Goal: Information Seeking & Learning: Learn about a topic

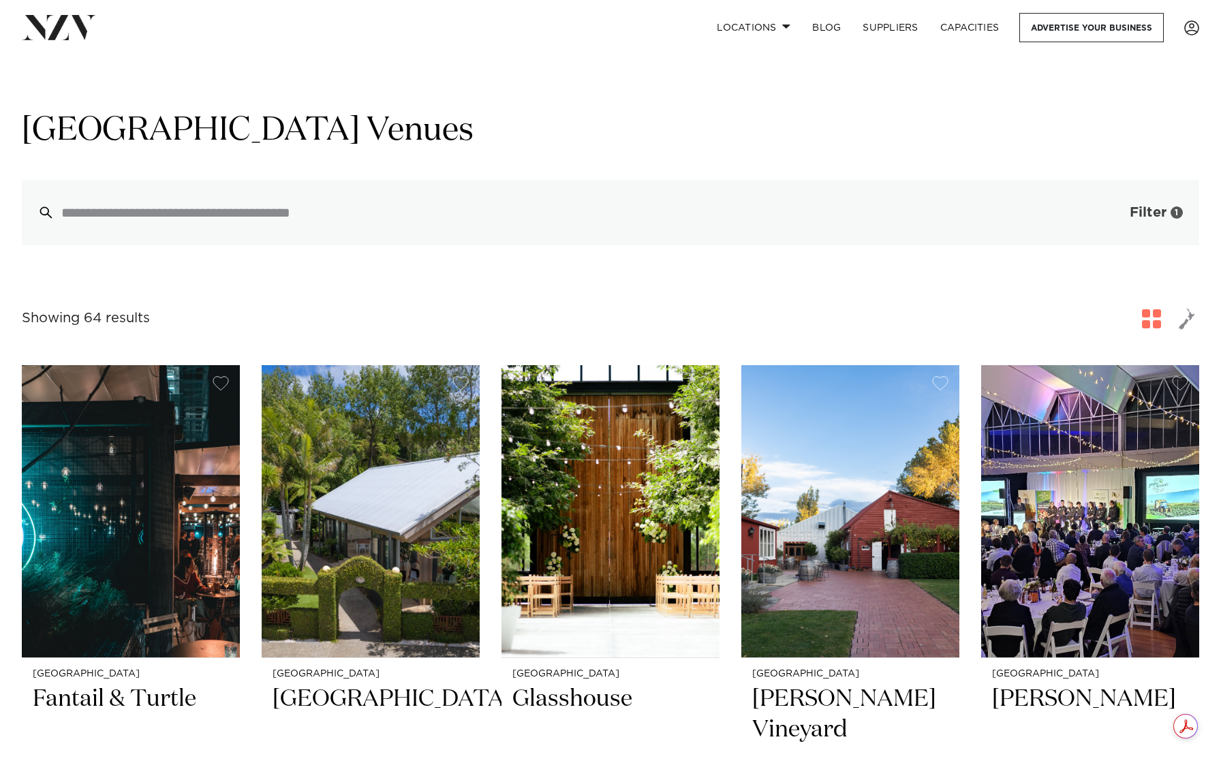
click at [1149, 216] on span "Filter" at bounding box center [1148, 213] width 37 height 14
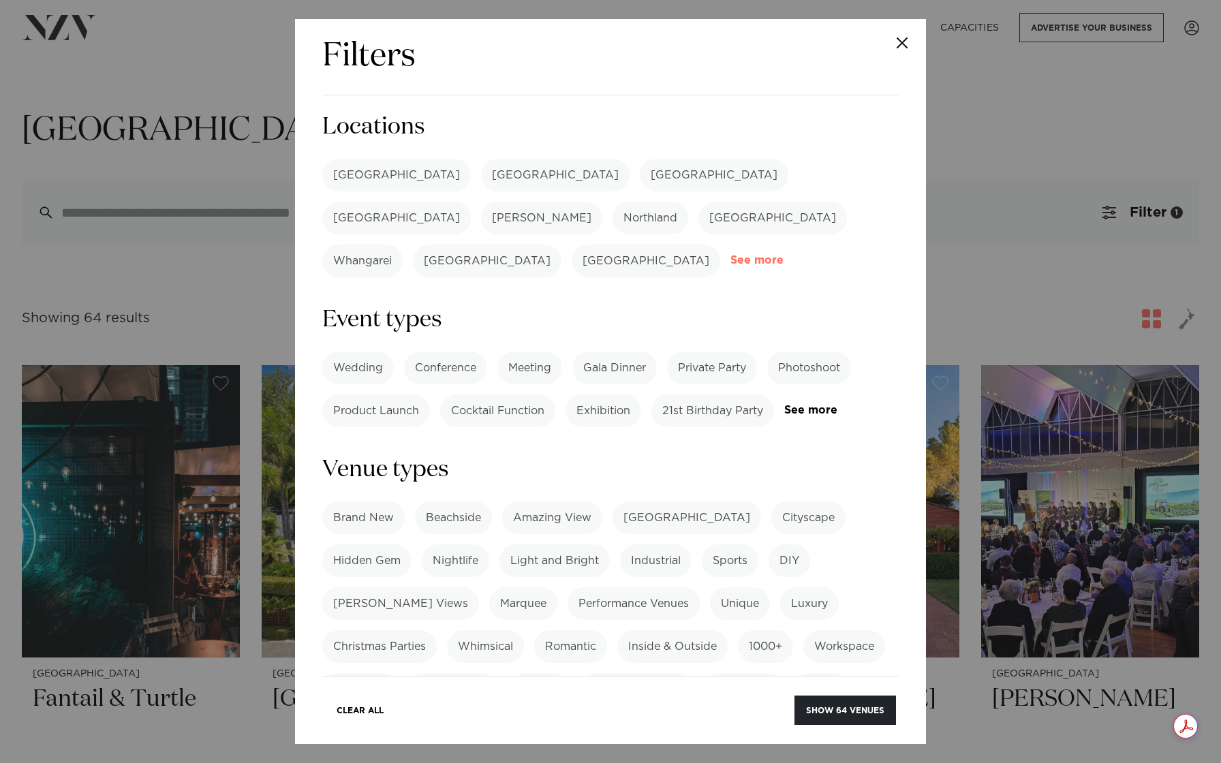
click at [737, 255] on link "See more" at bounding box center [784, 261] width 106 height 12
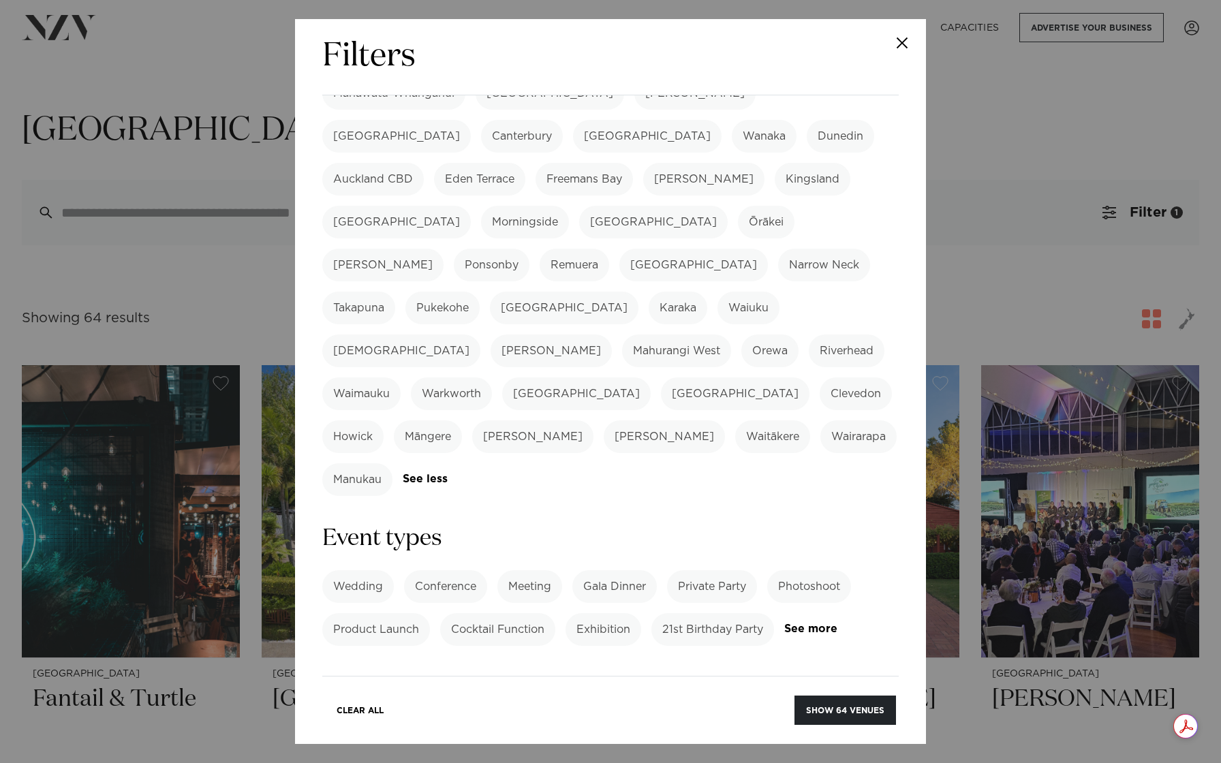
scroll to position [254, 0]
click at [363, 570] on label "Wedding" at bounding box center [358, 586] width 72 height 33
click at [813, 623] on link "See more" at bounding box center [837, 629] width 106 height 12
click at [638, 656] on label "Festival" at bounding box center [640, 672] width 62 height 33
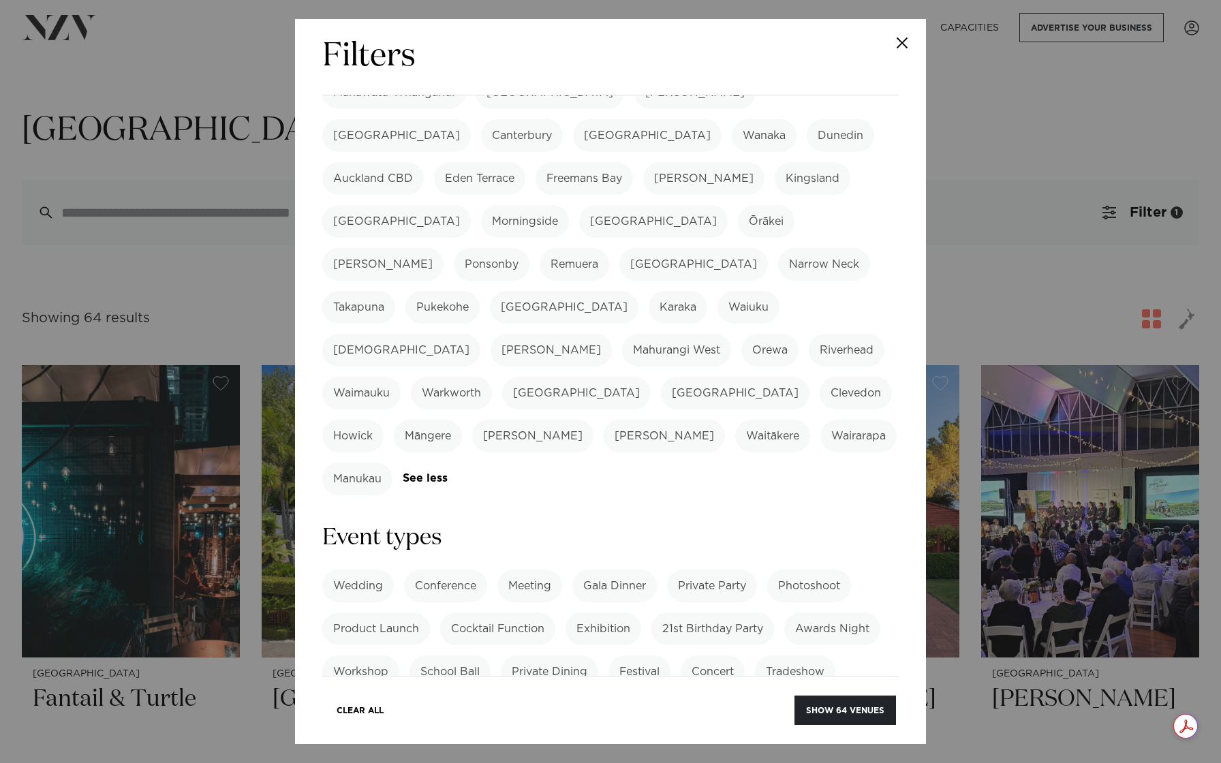
click at [638, 656] on label "Festival" at bounding box center [640, 672] width 62 height 33
click at [362, 570] on label "Wedding" at bounding box center [358, 586] width 72 height 33
click at [725, 656] on label "Concert" at bounding box center [713, 672] width 64 height 33
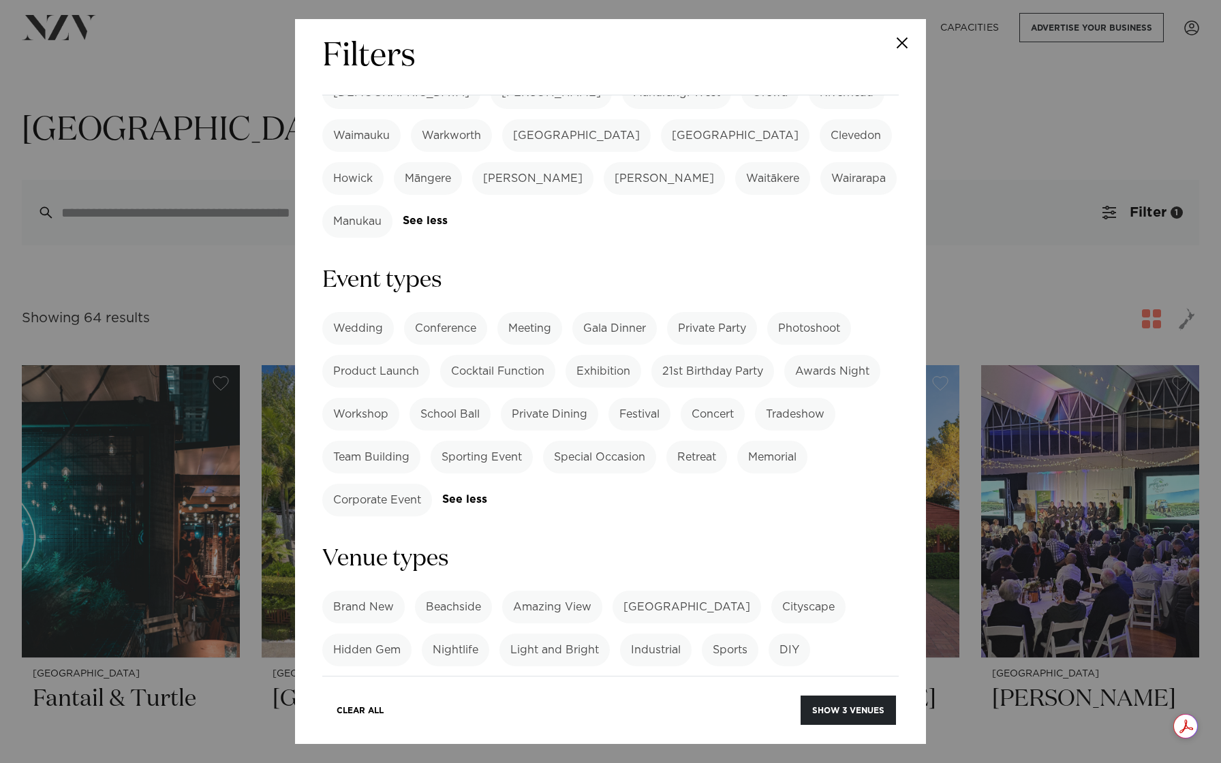
scroll to position [594, 0]
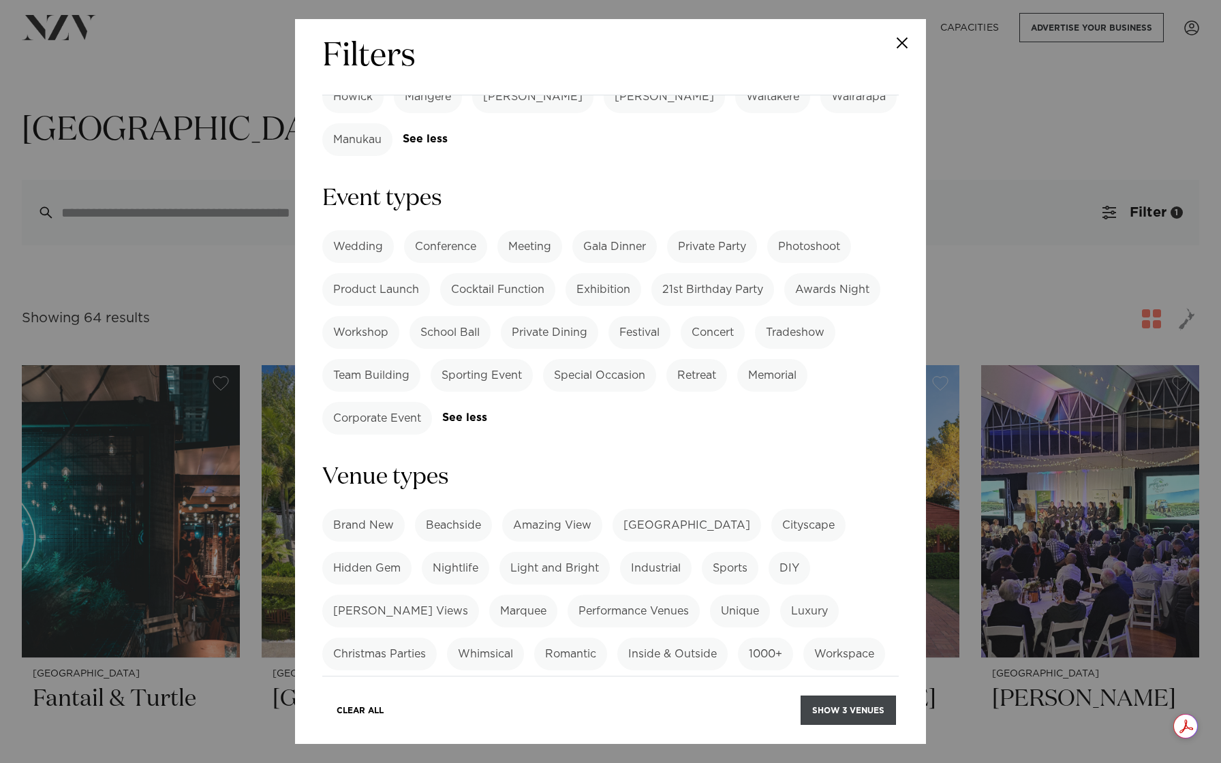
click at [856, 707] on button "Show 3 venues" at bounding box center [848, 710] width 95 height 29
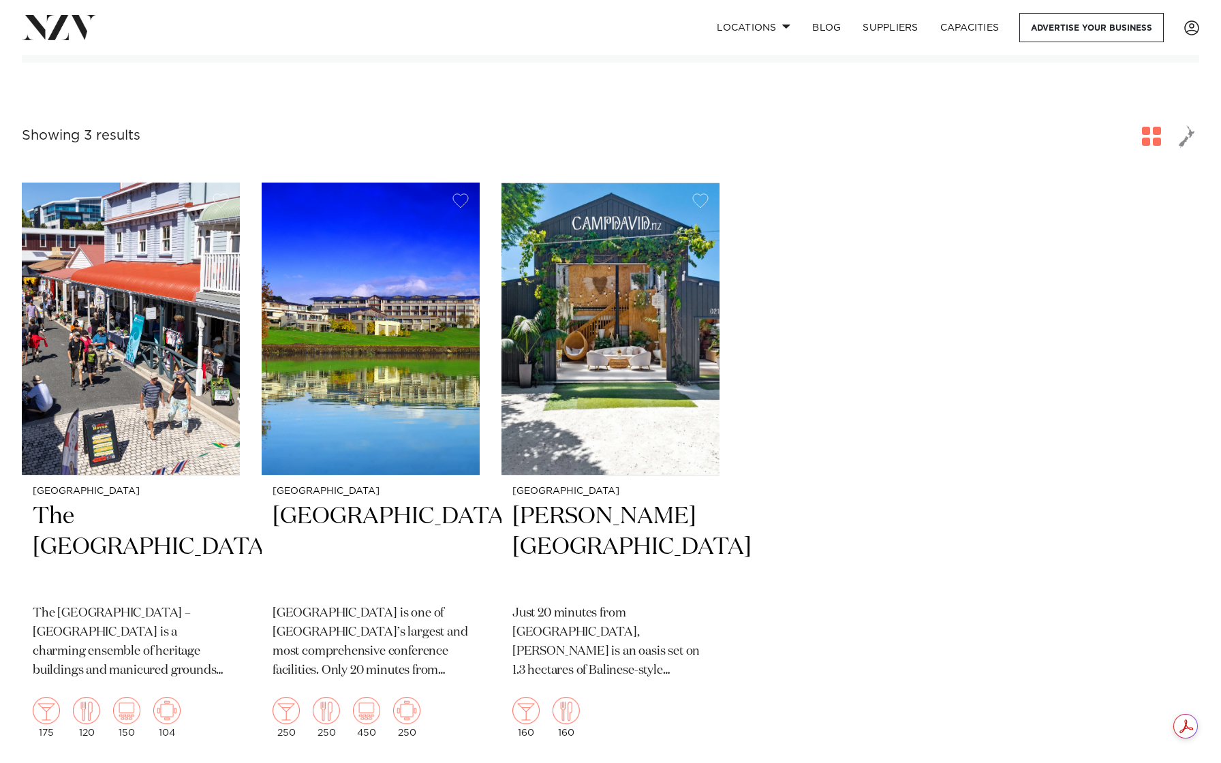
scroll to position [201, 0]
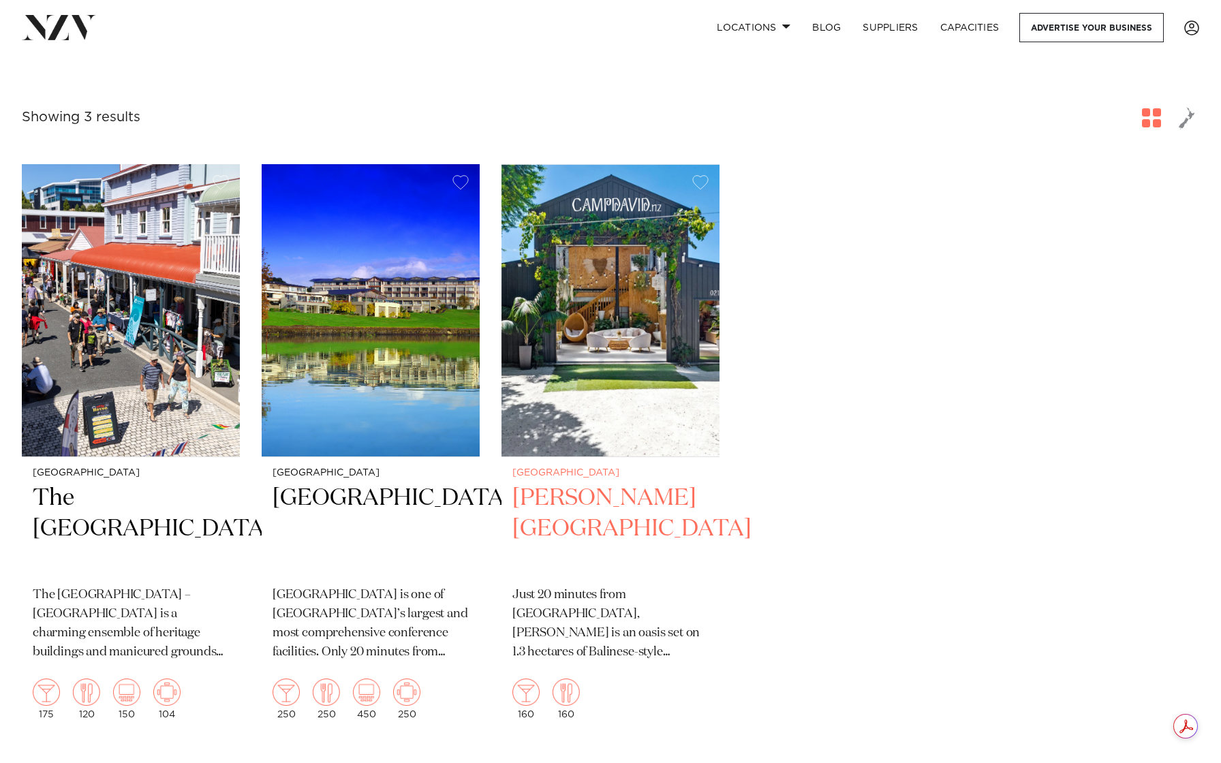
click at [682, 389] on img at bounding box center [611, 310] width 218 height 292
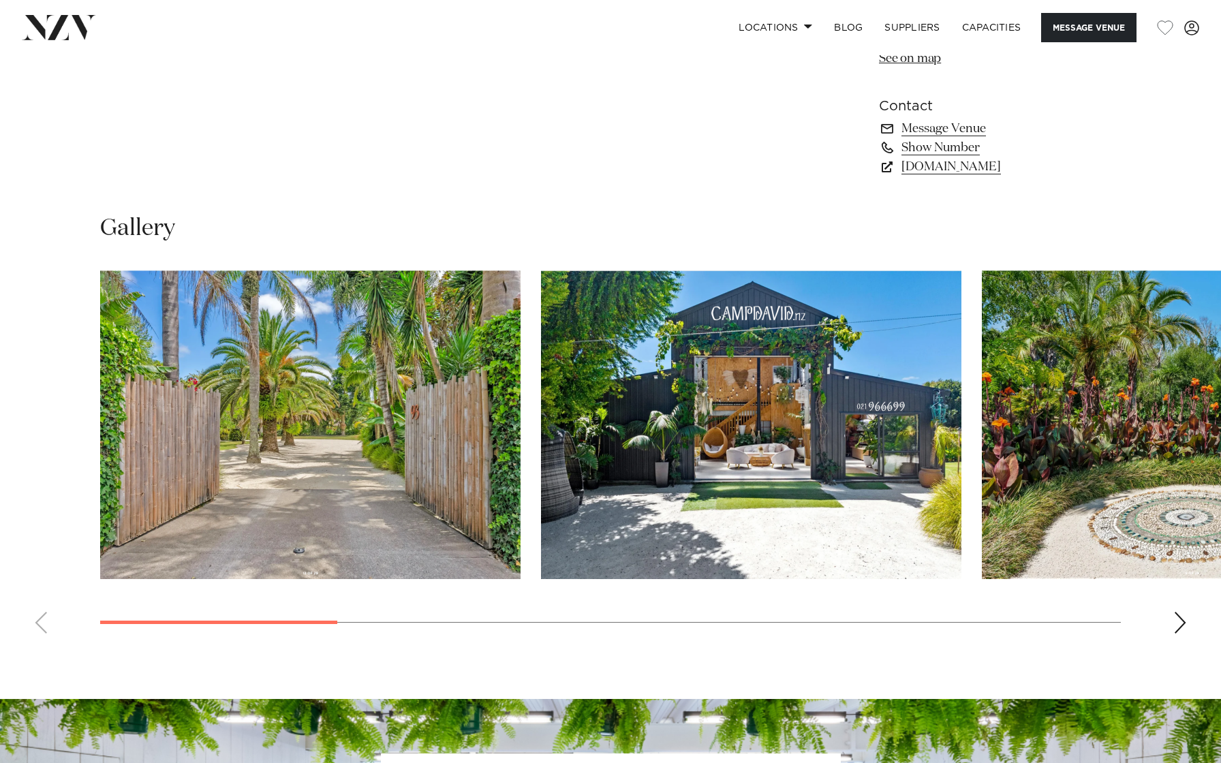
scroll to position [1125, 0]
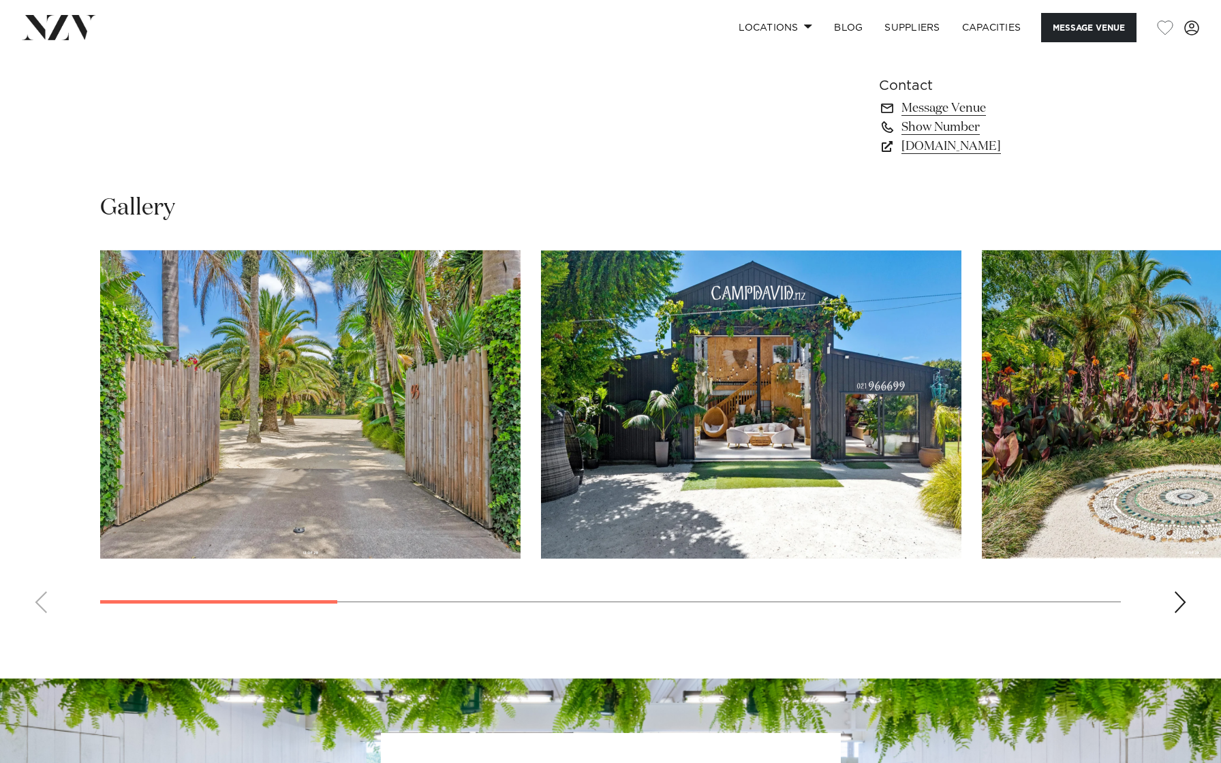
click at [1177, 605] on div "Next slide" at bounding box center [1181, 603] width 14 height 22
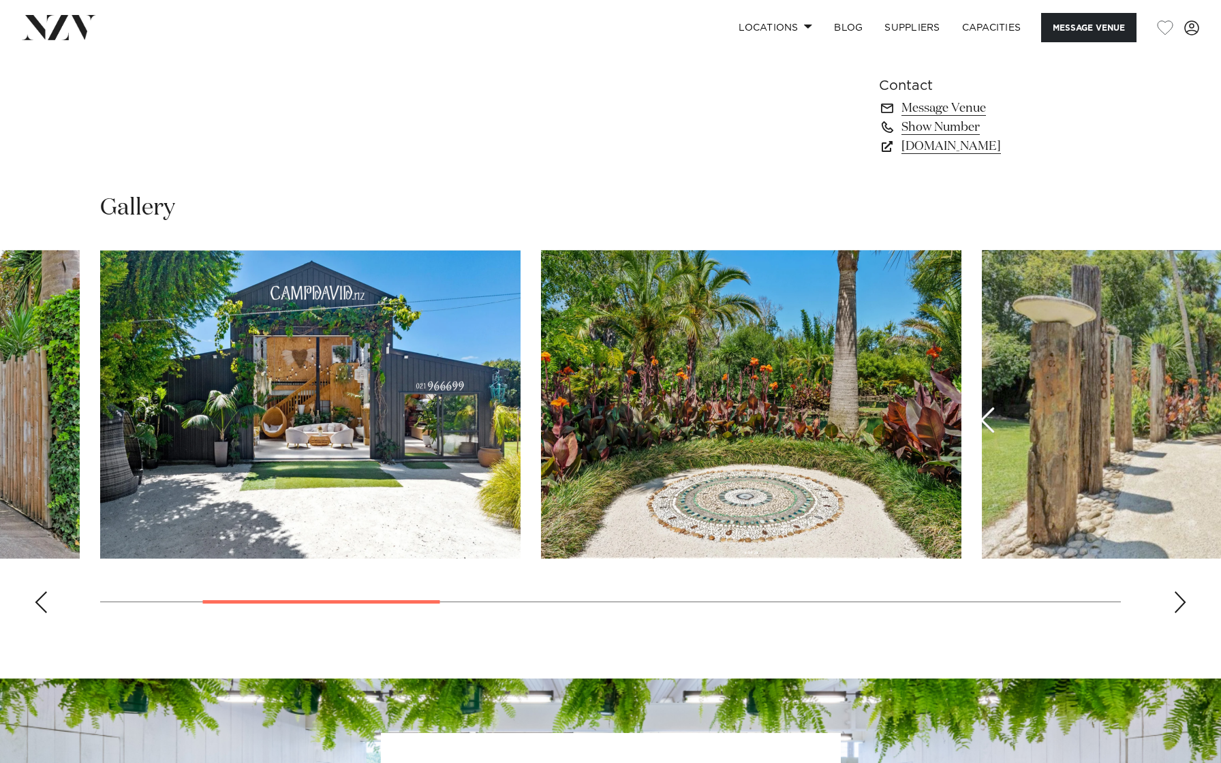
click at [1177, 605] on div "Next slide" at bounding box center [1181, 603] width 14 height 22
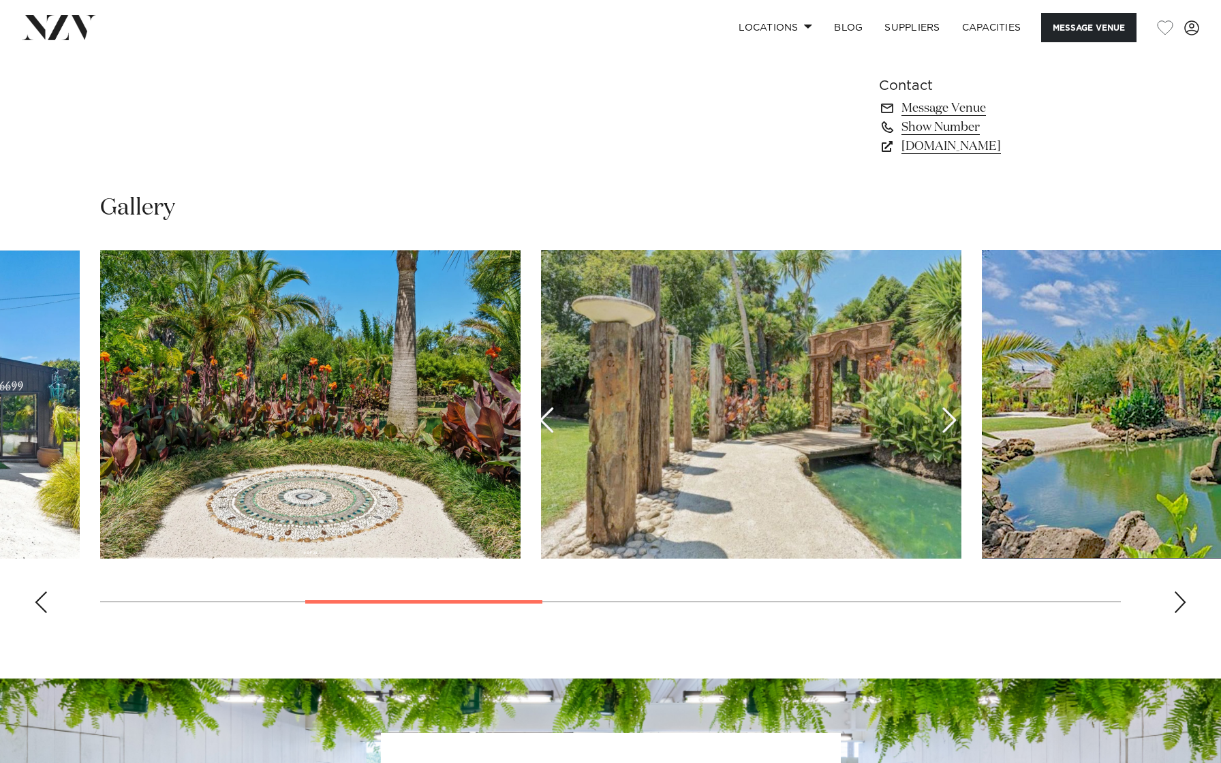
click at [1177, 605] on div "Next slide" at bounding box center [1181, 603] width 14 height 22
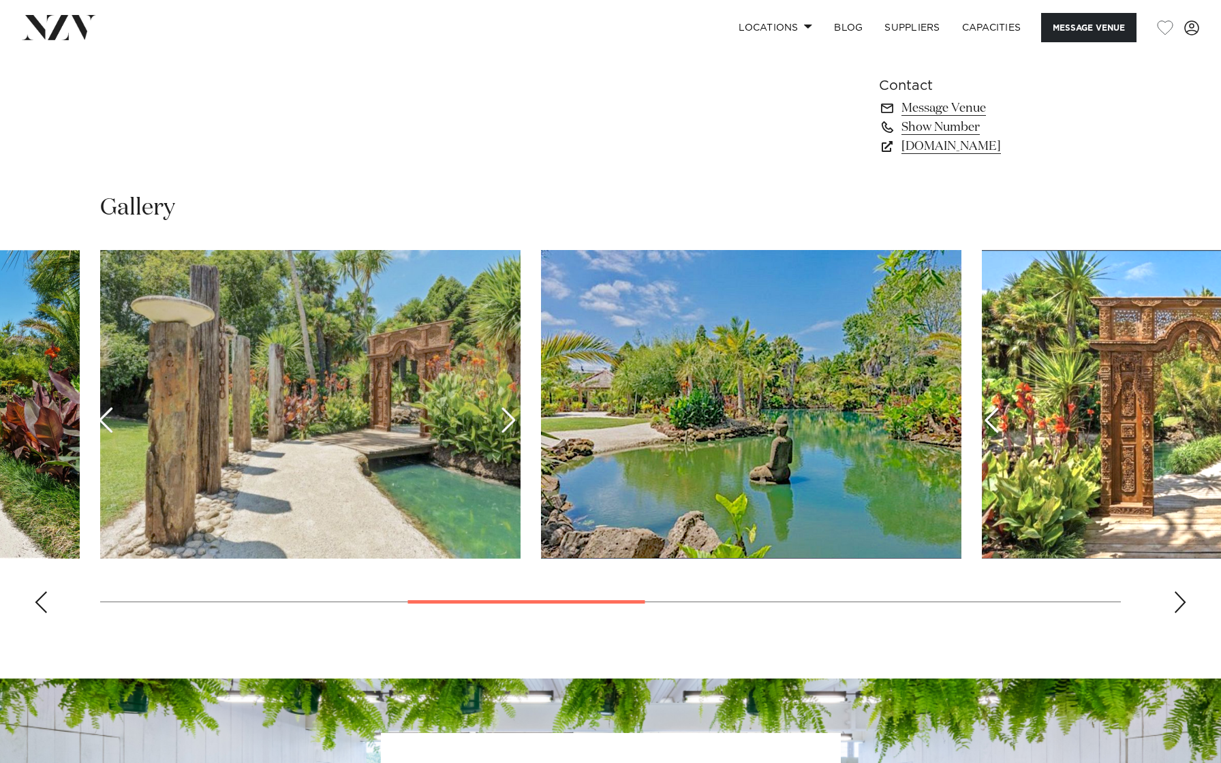
click at [1177, 605] on div "Next slide" at bounding box center [1181, 603] width 14 height 22
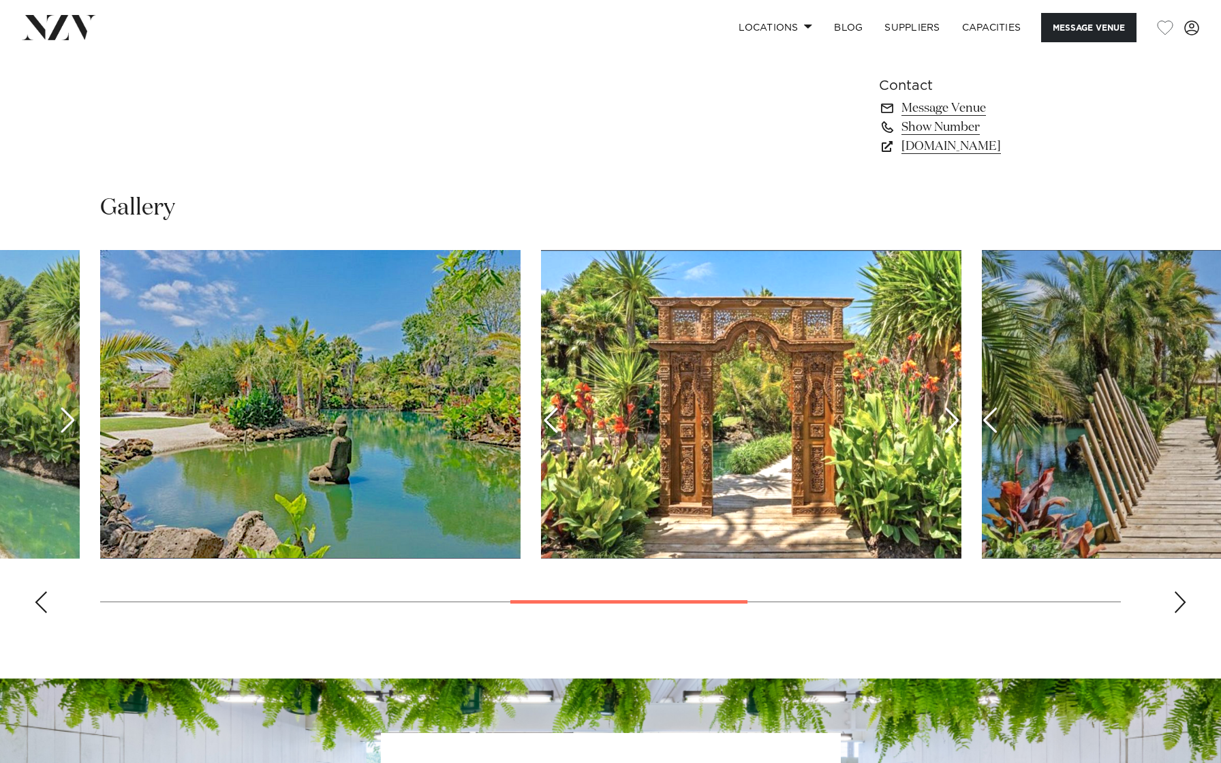
click at [1177, 605] on div "Next slide" at bounding box center [1181, 603] width 14 height 22
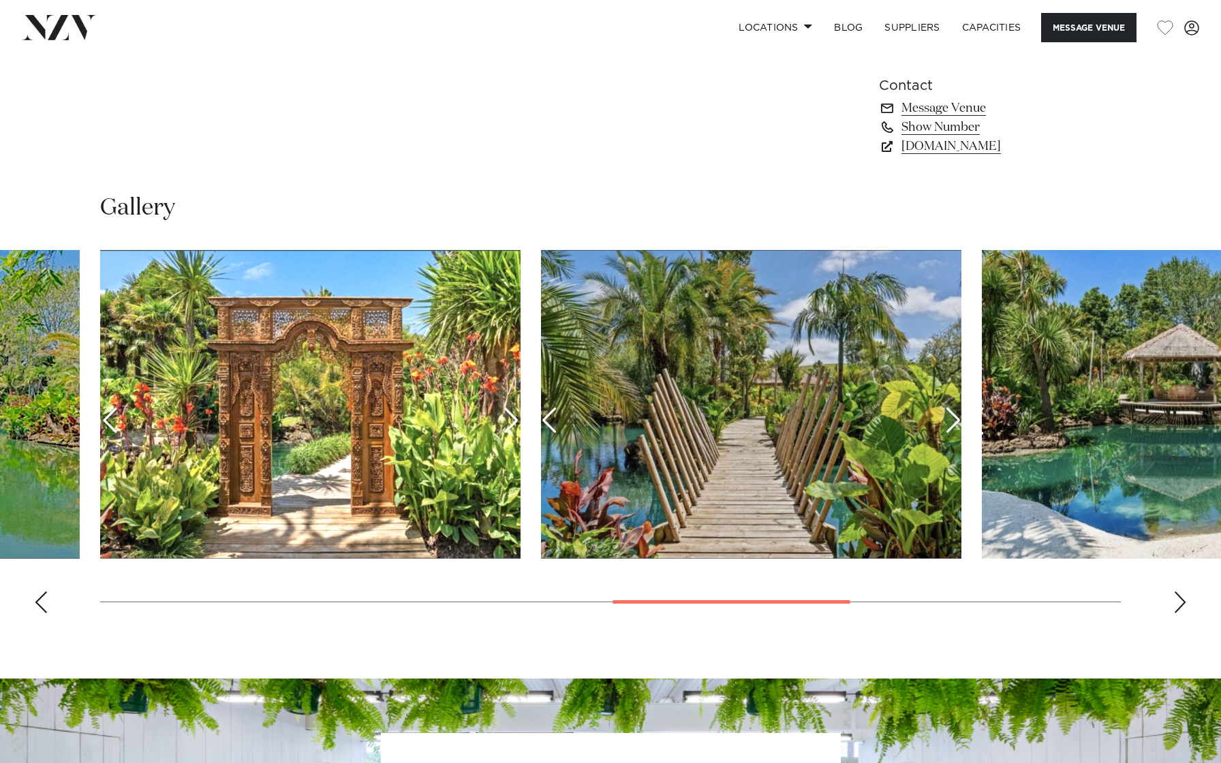
click at [1177, 605] on div "Next slide" at bounding box center [1181, 603] width 14 height 22
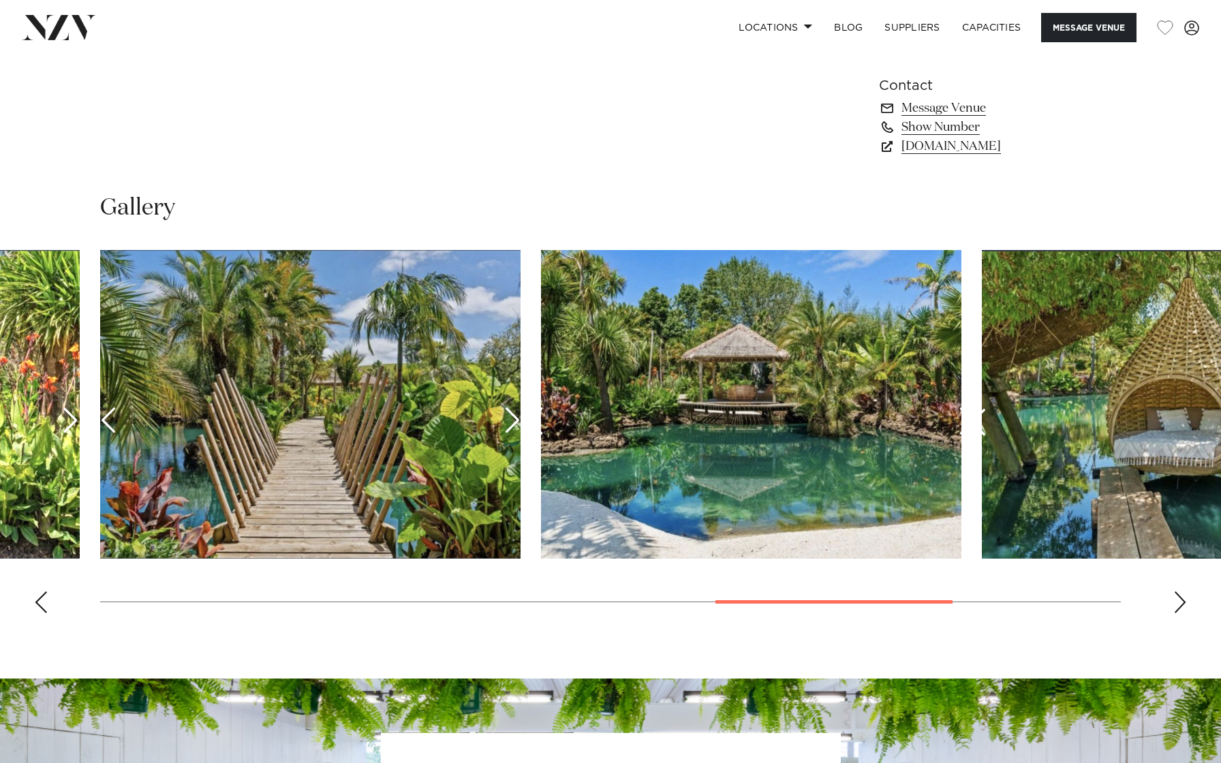
click at [1177, 605] on div "Next slide" at bounding box center [1181, 603] width 14 height 22
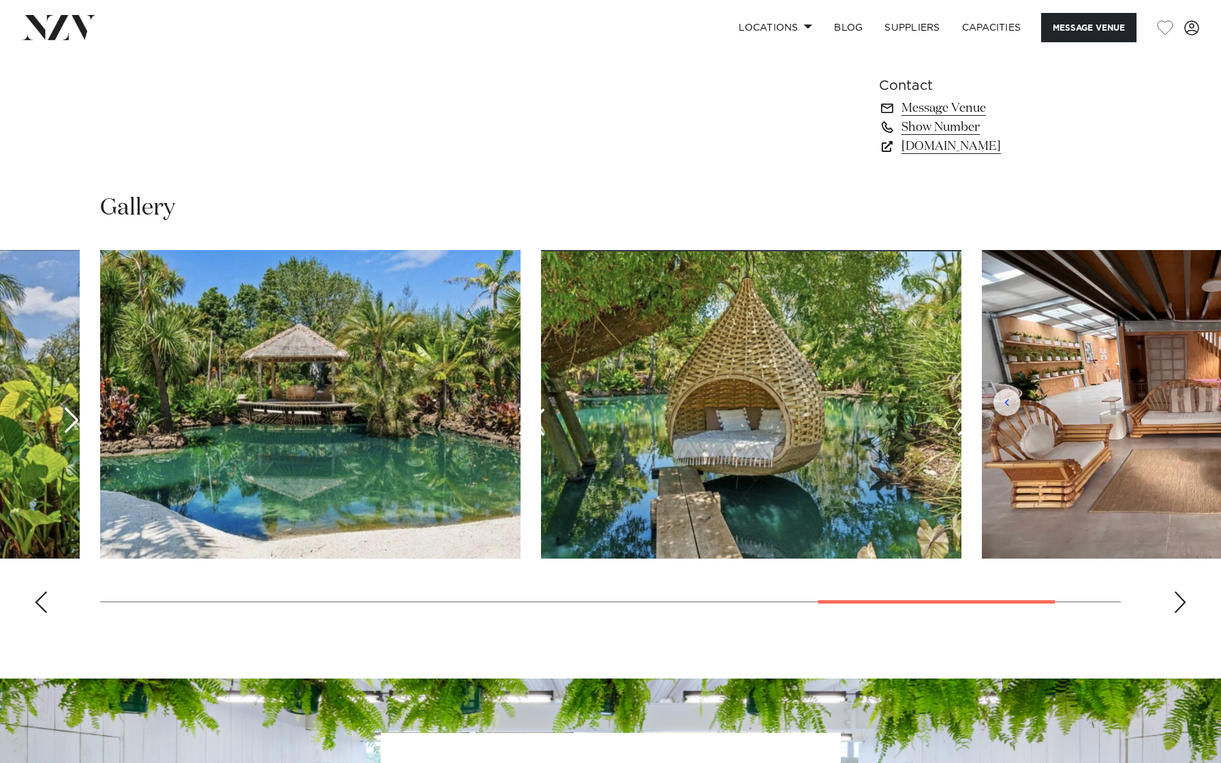
click at [1177, 605] on div "Next slide" at bounding box center [1181, 603] width 14 height 22
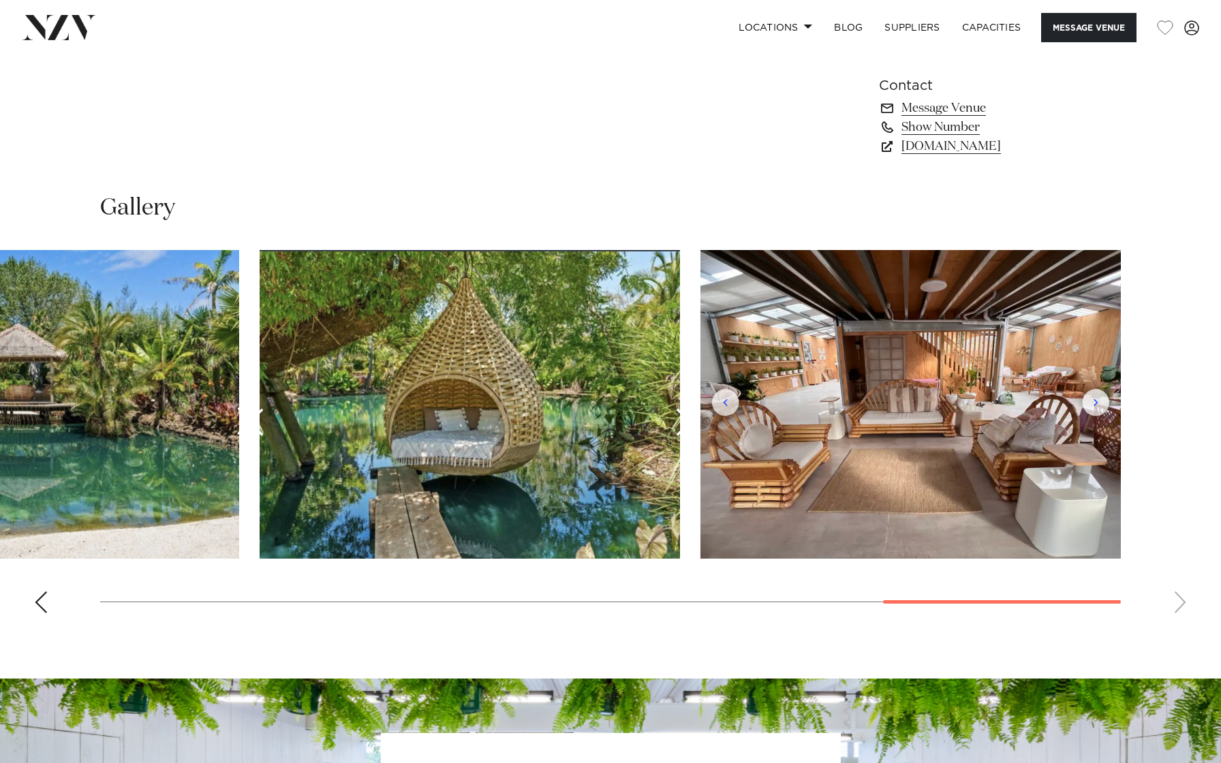
click at [1177, 605] on swiper-container at bounding box center [610, 437] width 1221 height 374
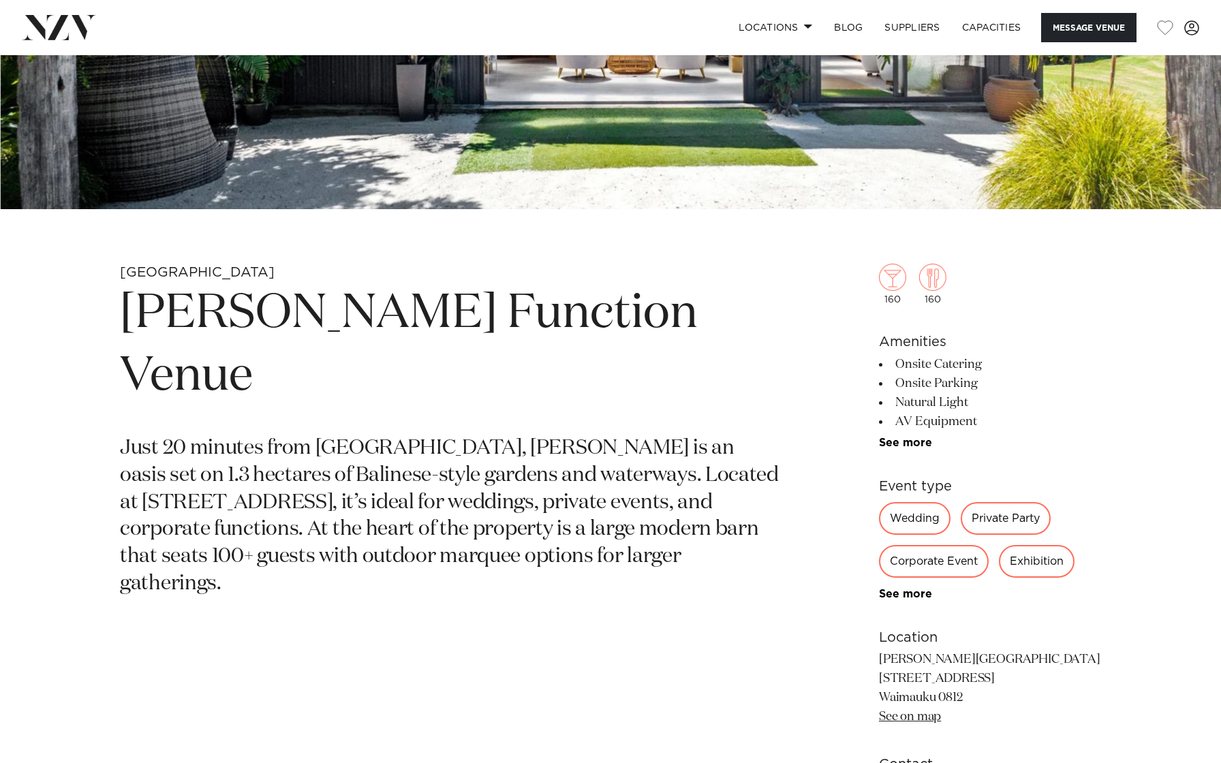
scroll to position [0, 0]
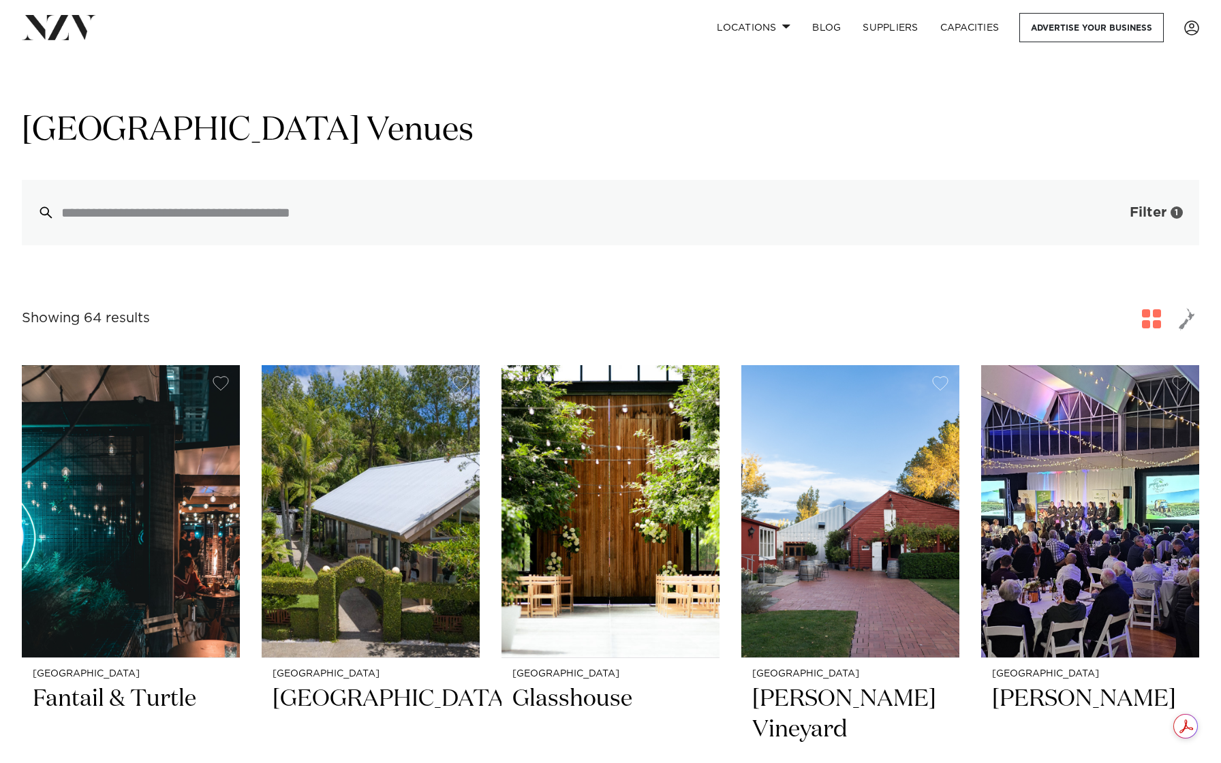
click at [1130, 216] on span "Filter" at bounding box center [1148, 213] width 37 height 14
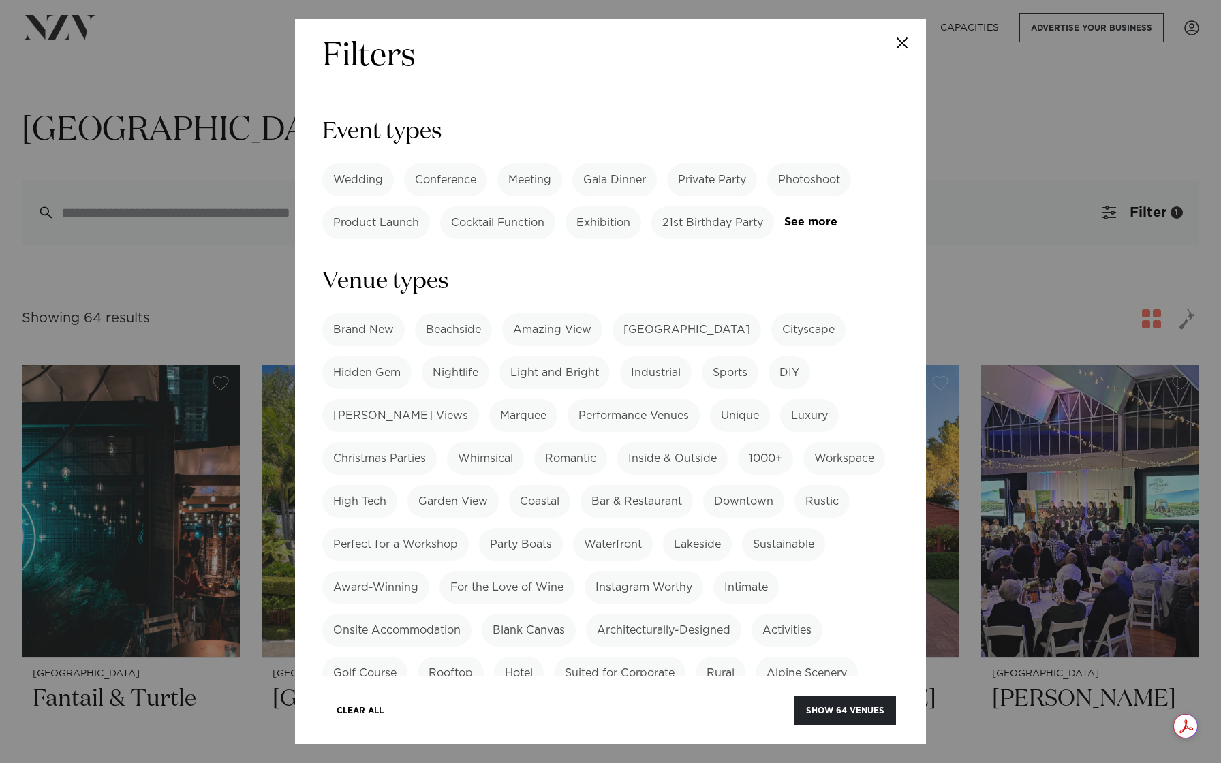
scroll to position [191, 0]
click at [408, 483] on label "Garden View" at bounding box center [453, 499] width 91 height 33
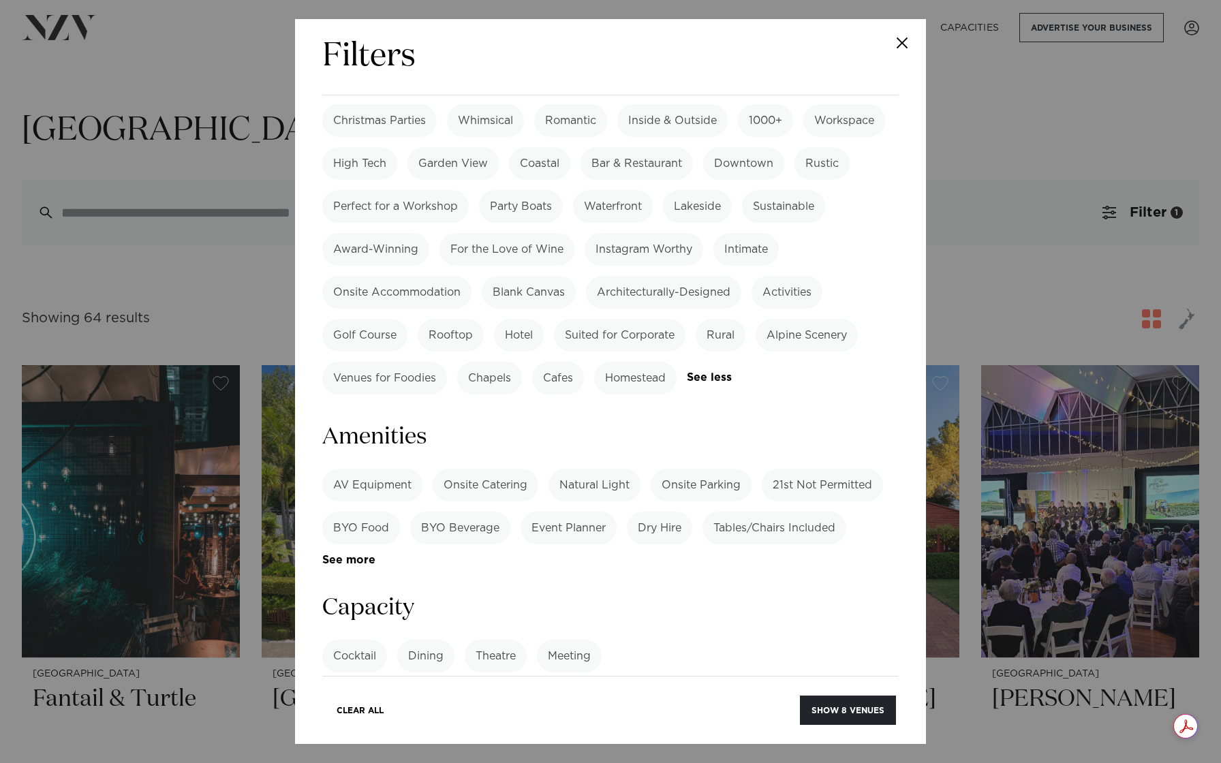
scroll to position [523, 0]
click at [347, 515] on label "BYO Food" at bounding box center [361, 531] width 78 height 33
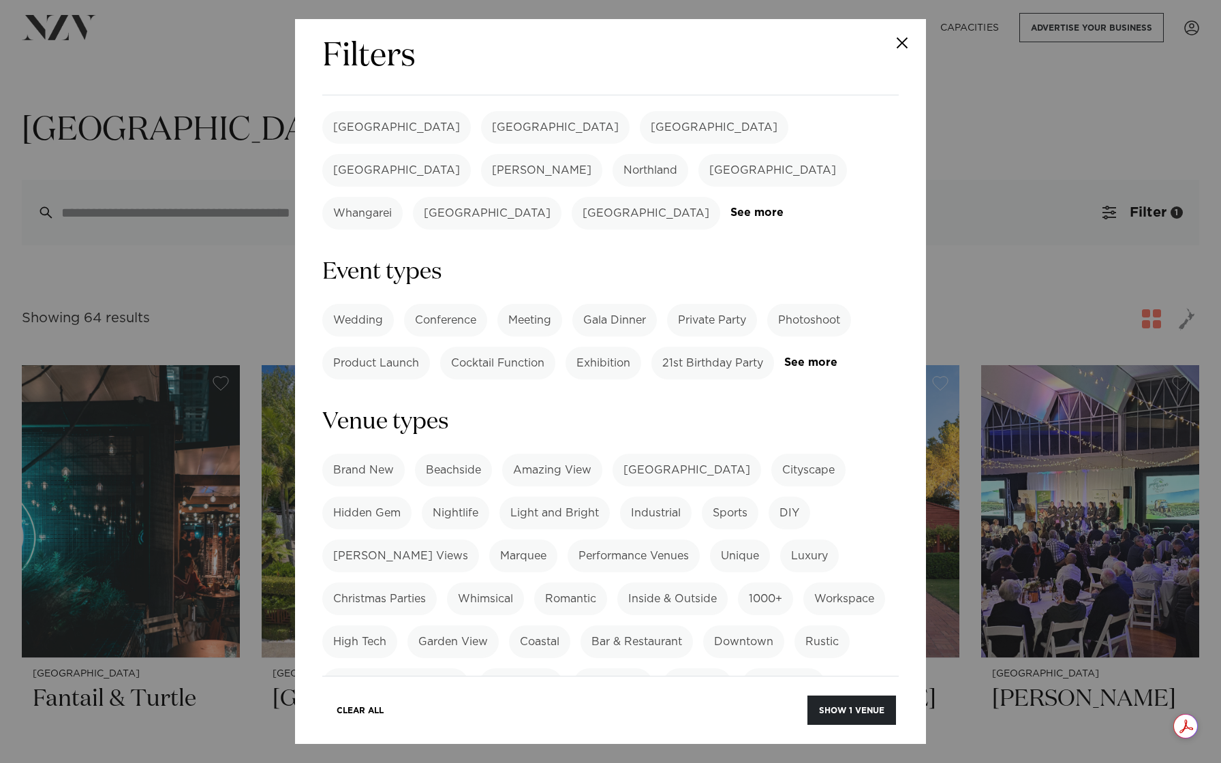
scroll to position [0, 0]
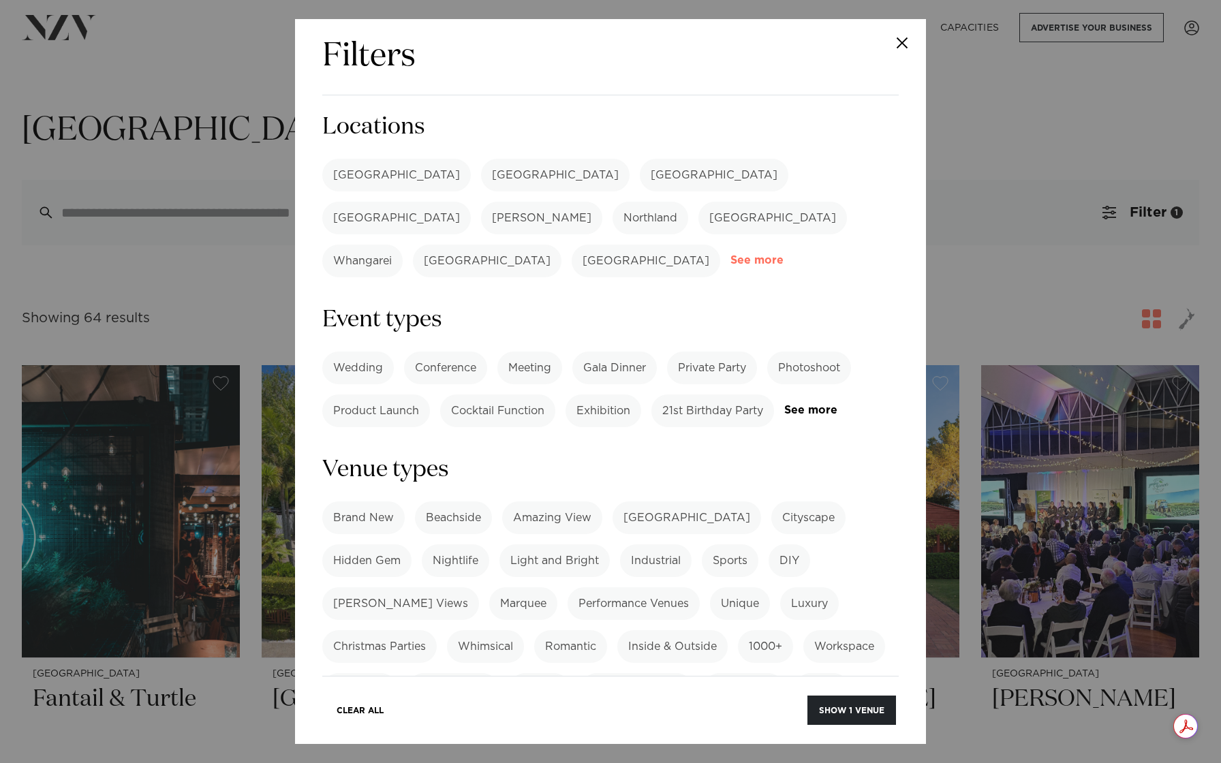
click at [744, 255] on link "See more" at bounding box center [784, 261] width 106 height 12
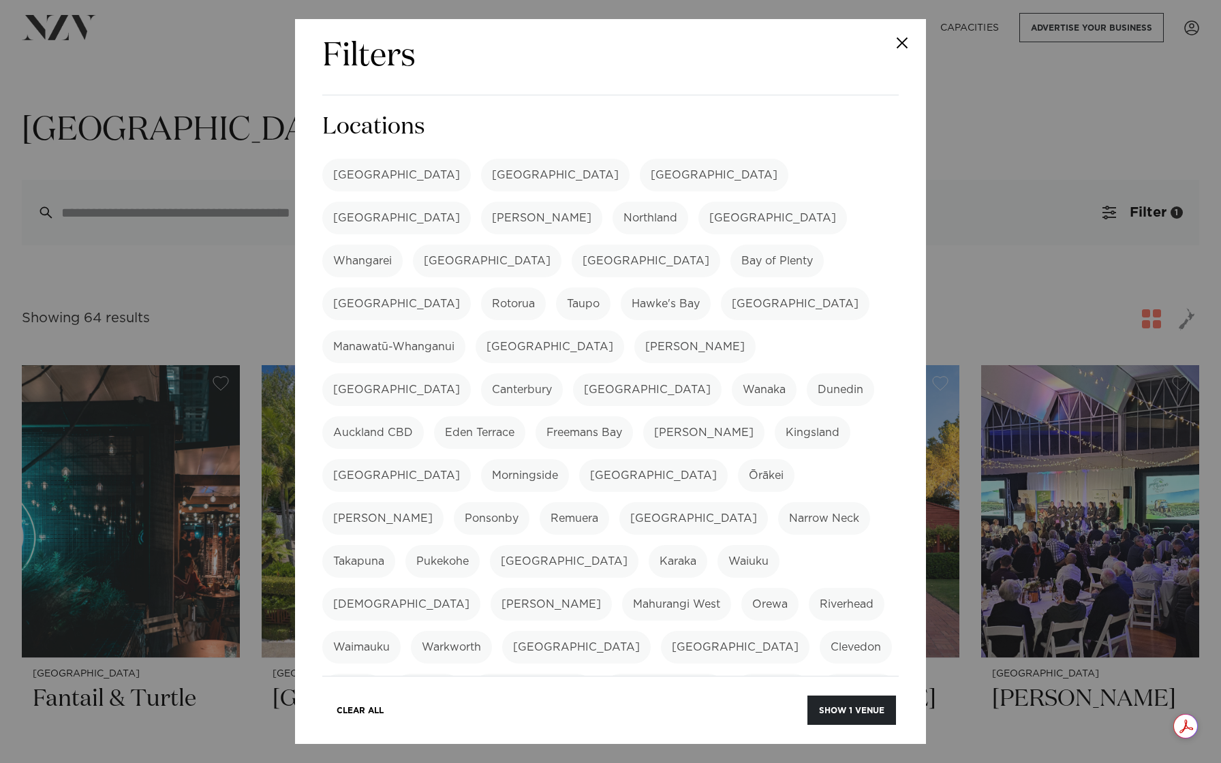
click at [373, 168] on label "[GEOGRAPHIC_DATA]" at bounding box center [396, 175] width 149 height 33
click at [699, 214] on label "[GEOGRAPHIC_DATA]" at bounding box center [773, 218] width 149 height 33
click at [562, 245] on label "[GEOGRAPHIC_DATA]" at bounding box center [487, 261] width 149 height 33
click at [740, 245] on label "Bay of Plenty" at bounding box center [777, 261] width 93 height 33
click at [403, 245] on label "Whangarei" at bounding box center [362, 261] width 80 height 33
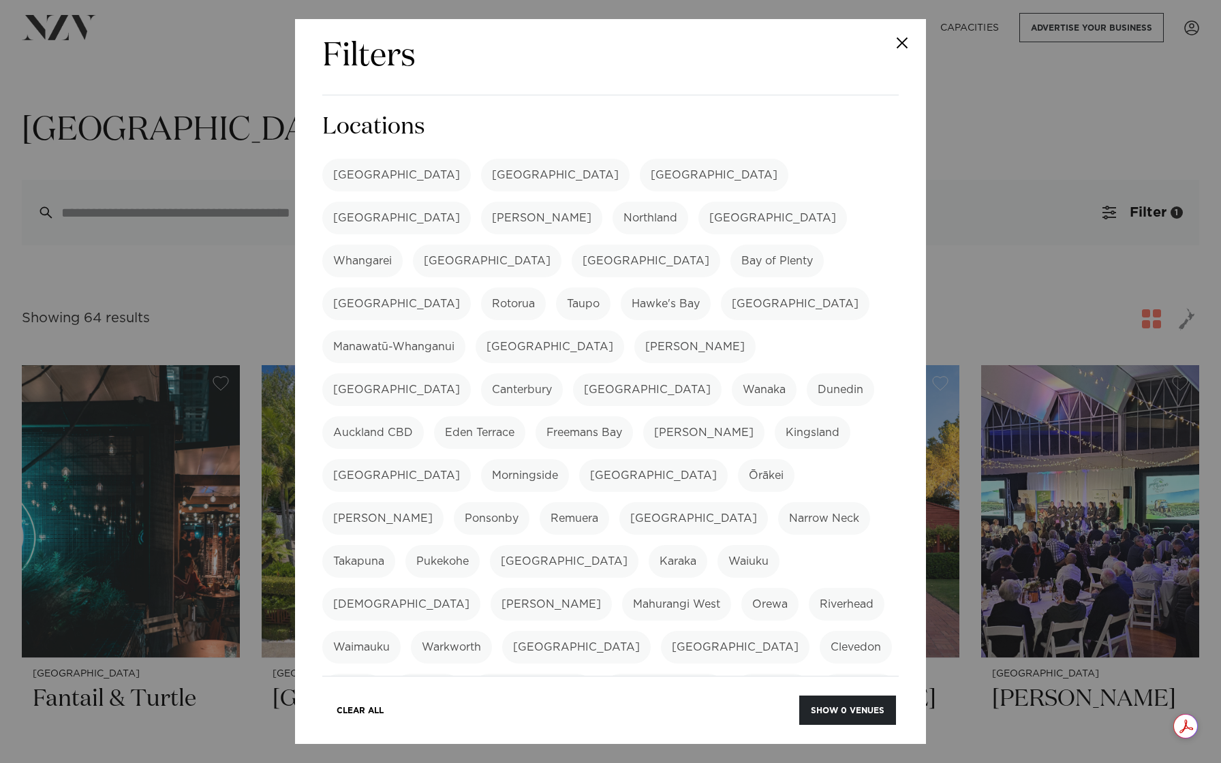
click at [568, 588] on label "Leigh" at bounding box center [551, 604] width 121 height 33
click at [718, 545] on label "Waiuku" at bounding box center [749, 561] width 62 height 33
click at [469, 631] on label "Warkworth" at bounding box center [451, 647] width 81 height 33
click at [688, 202] on label "Northland" at bounding box center [651, 218] width 76 height 33
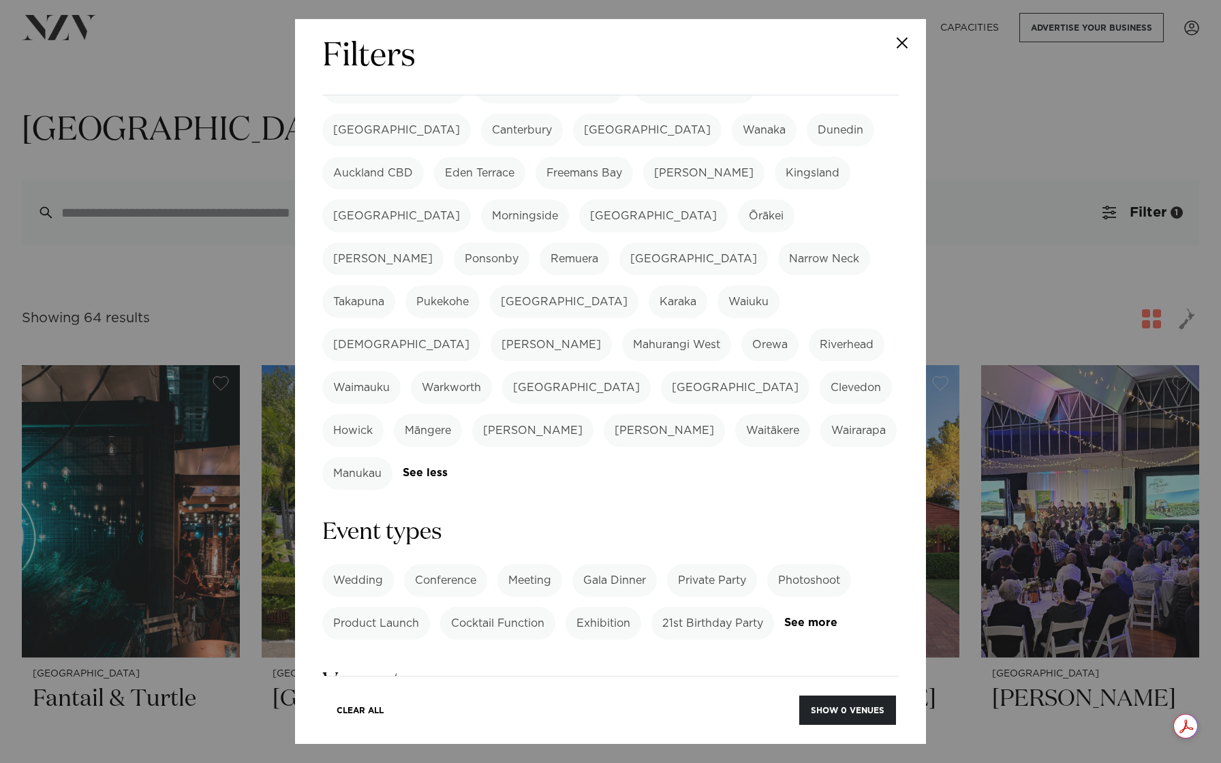
scroll to position [259, 0]
click at [372, 565] on label "Wedding" at bounding box center [358, 581] width 72 height 33
click at [822, 618] on link "See more" at bounding box center [837, 624] width 106 height 12
click at [650, 651] on label "Festival" at bounding box center [640, 667] width 62 height 33
click at [707, 651] on label "Concert" at bounding box center [713, 667] width 64 height 33
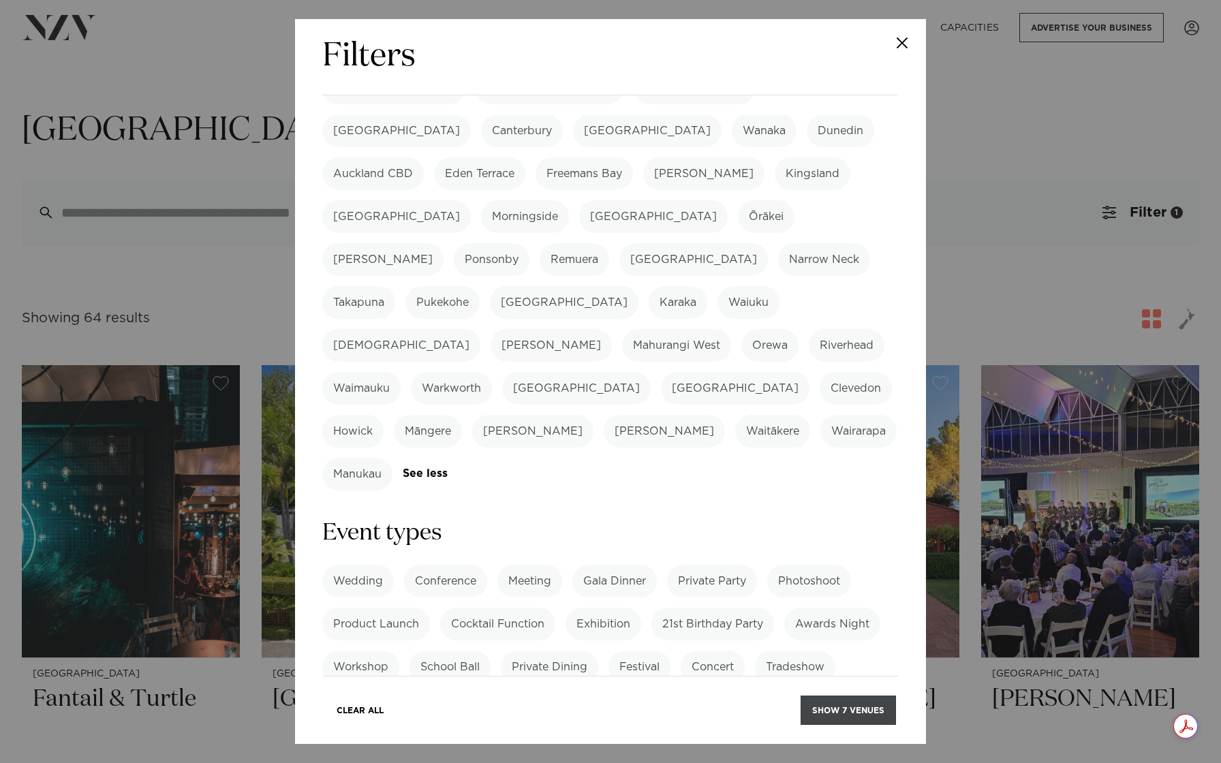
click at [844, 712] on button "Show 7 venues" at bounding box center [848, 710] width 95 height 29
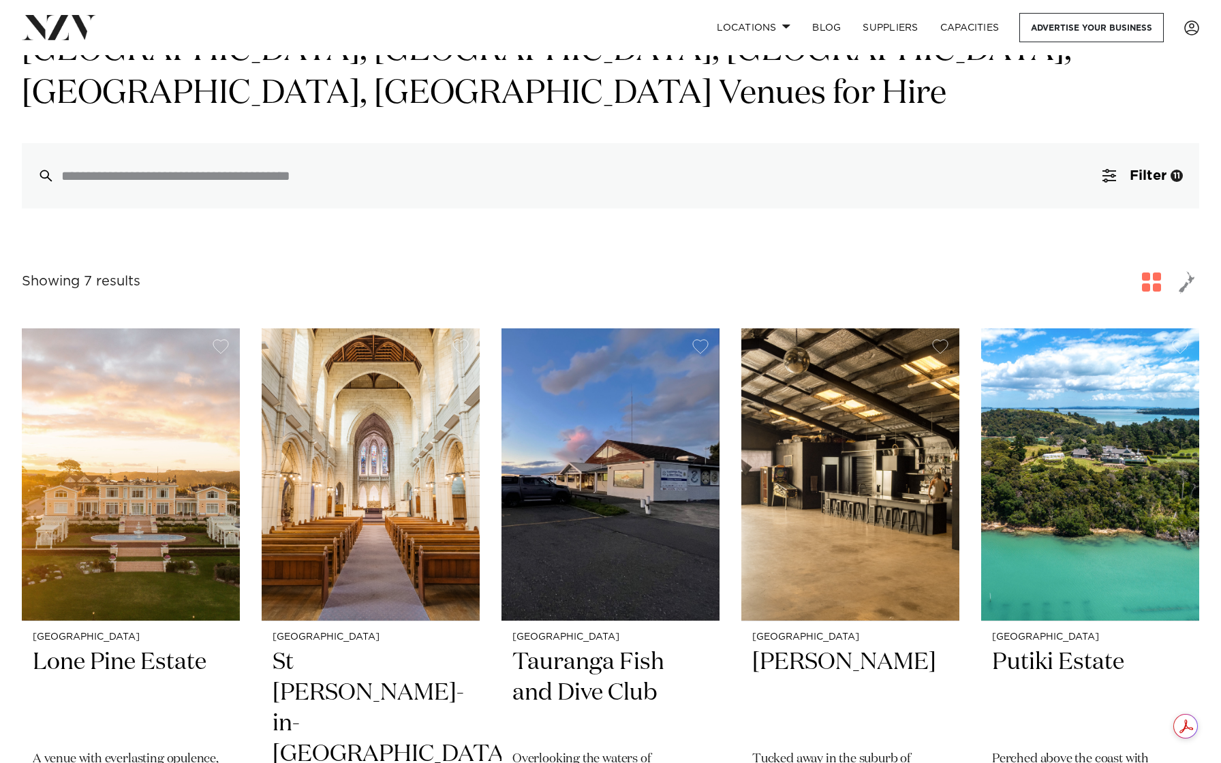
scroll to position [237, 0]
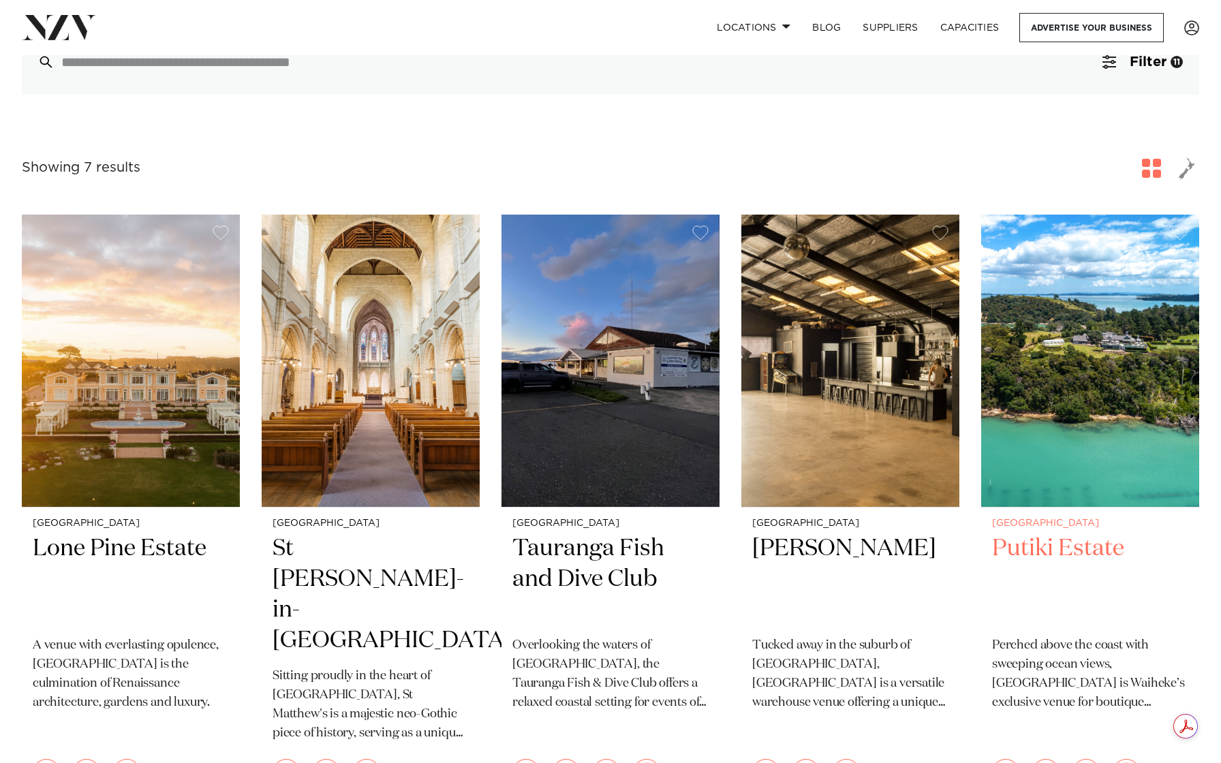
click at [1043, 355] on img at bounding box center [1090, 361] width 218 height 292
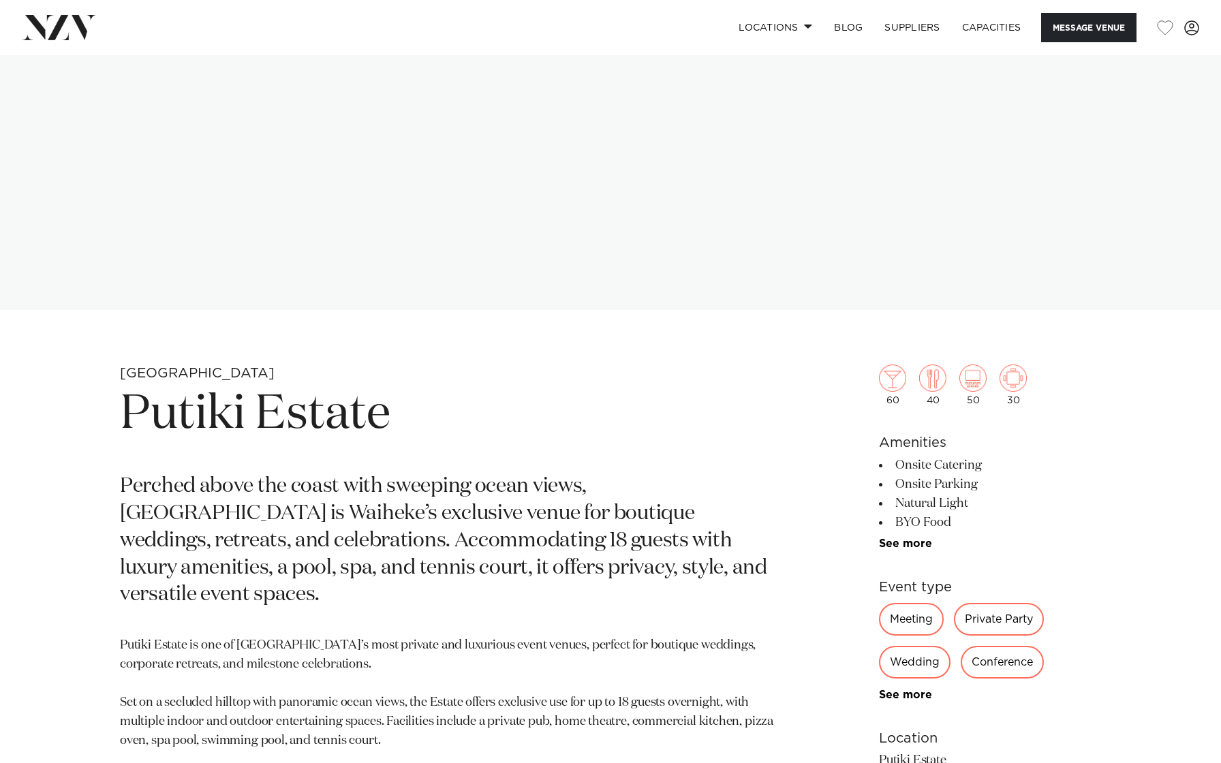
scroll to position [318, 0]
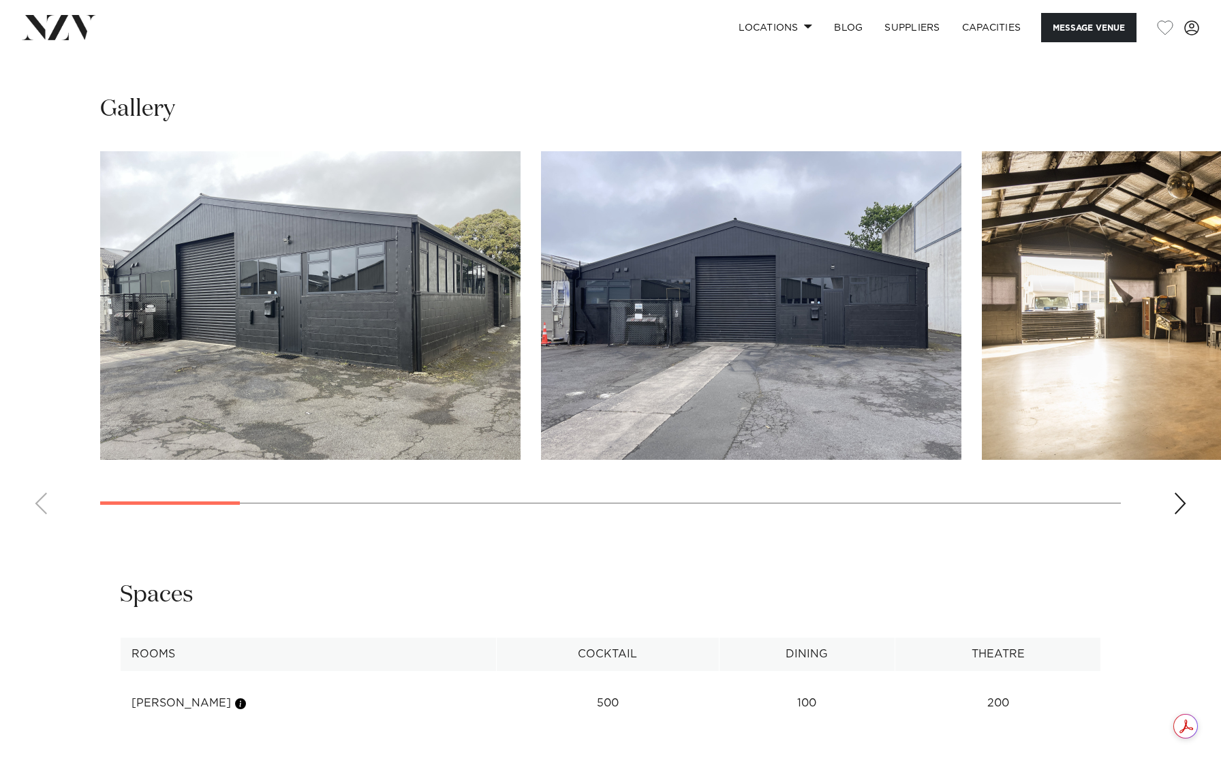
scroll to position [1240, 0]
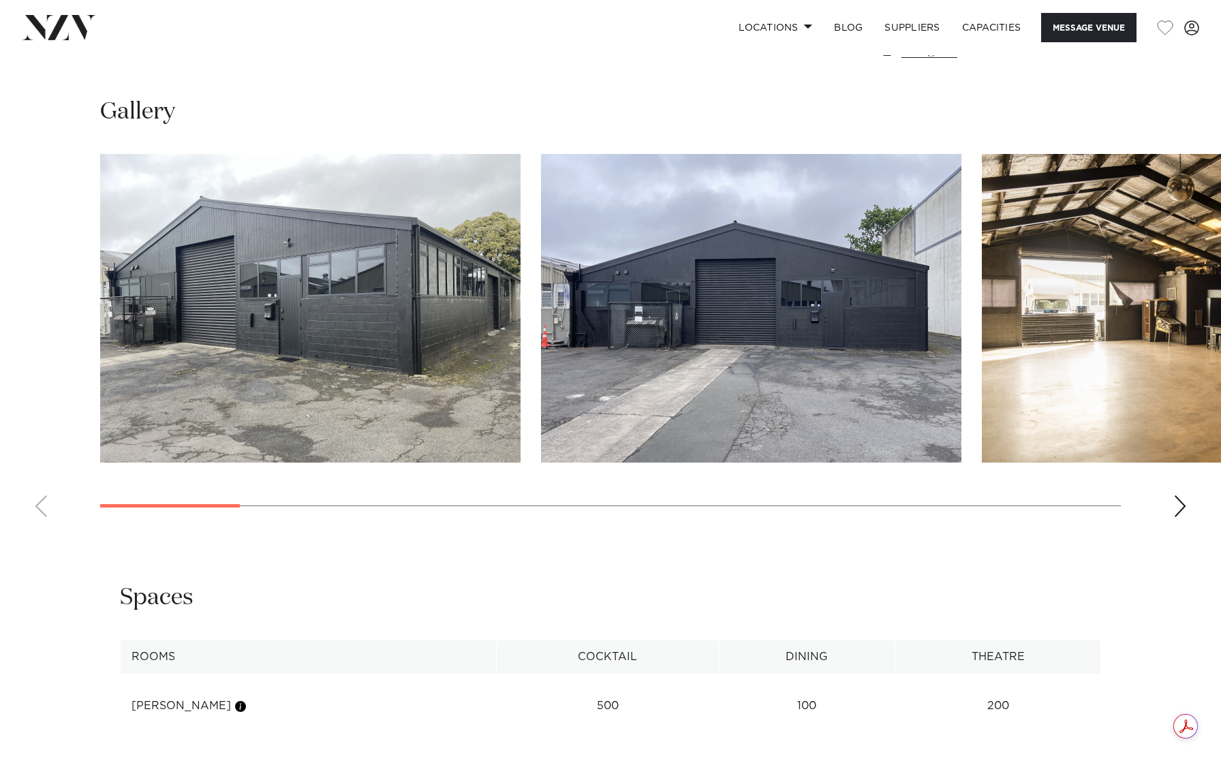
click at [1176, 510] on div "Next slide" at bounding box center [1181, 506] width 14 height 22
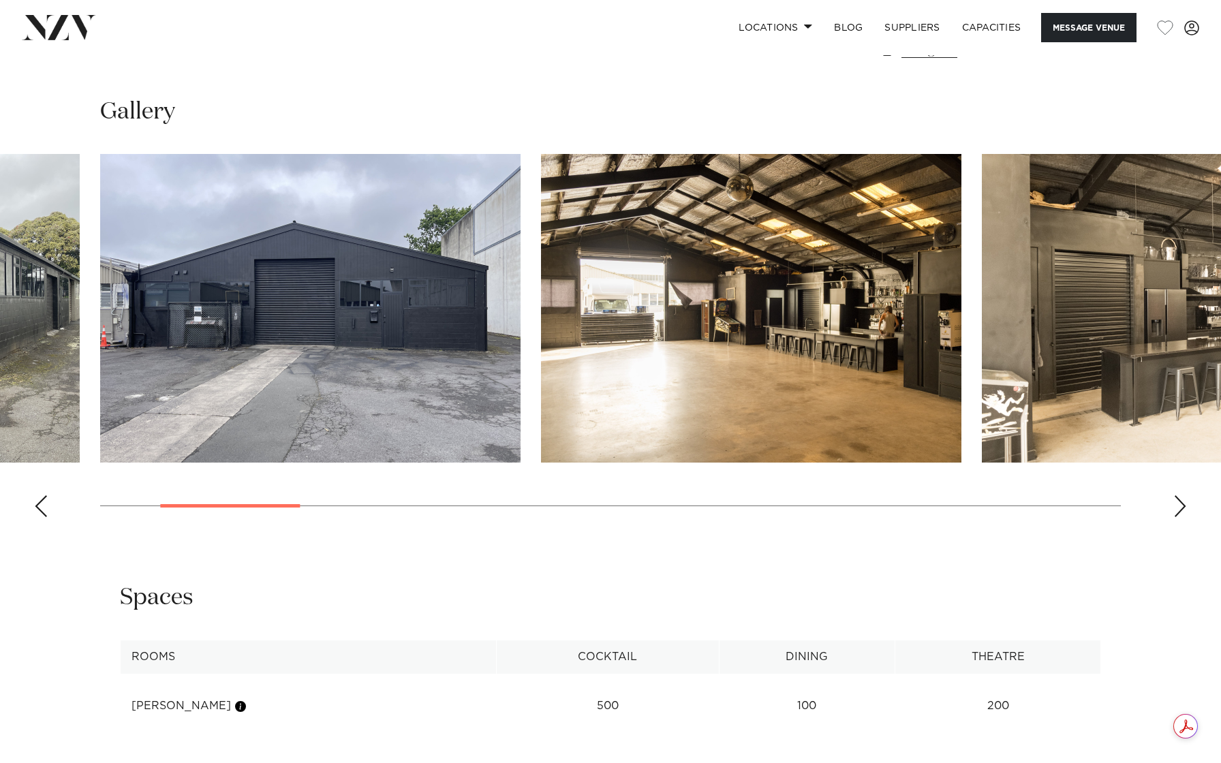
click at [1177, 511] on div "Next slide" at bounding box center [1181, 506] width 14 height 22
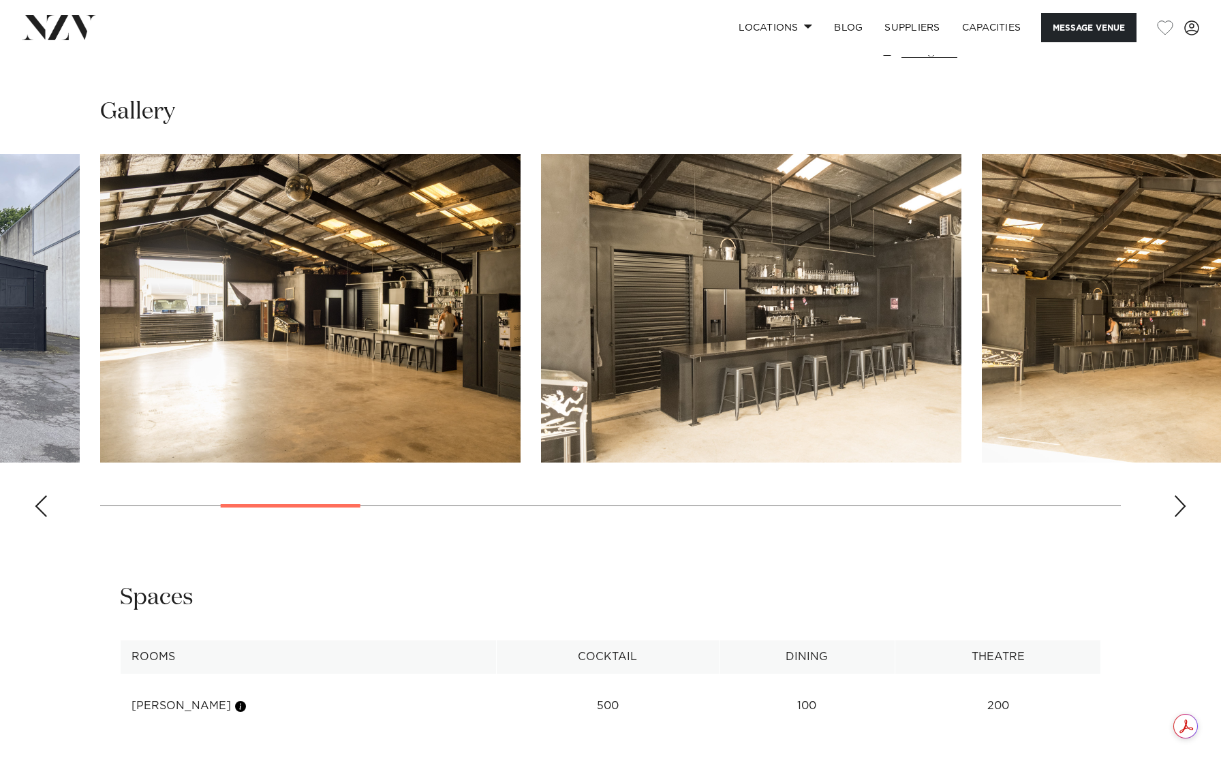
click at [1177, 511] on div "Next slide" at bounding box center [1181, 506] width 14 height 22
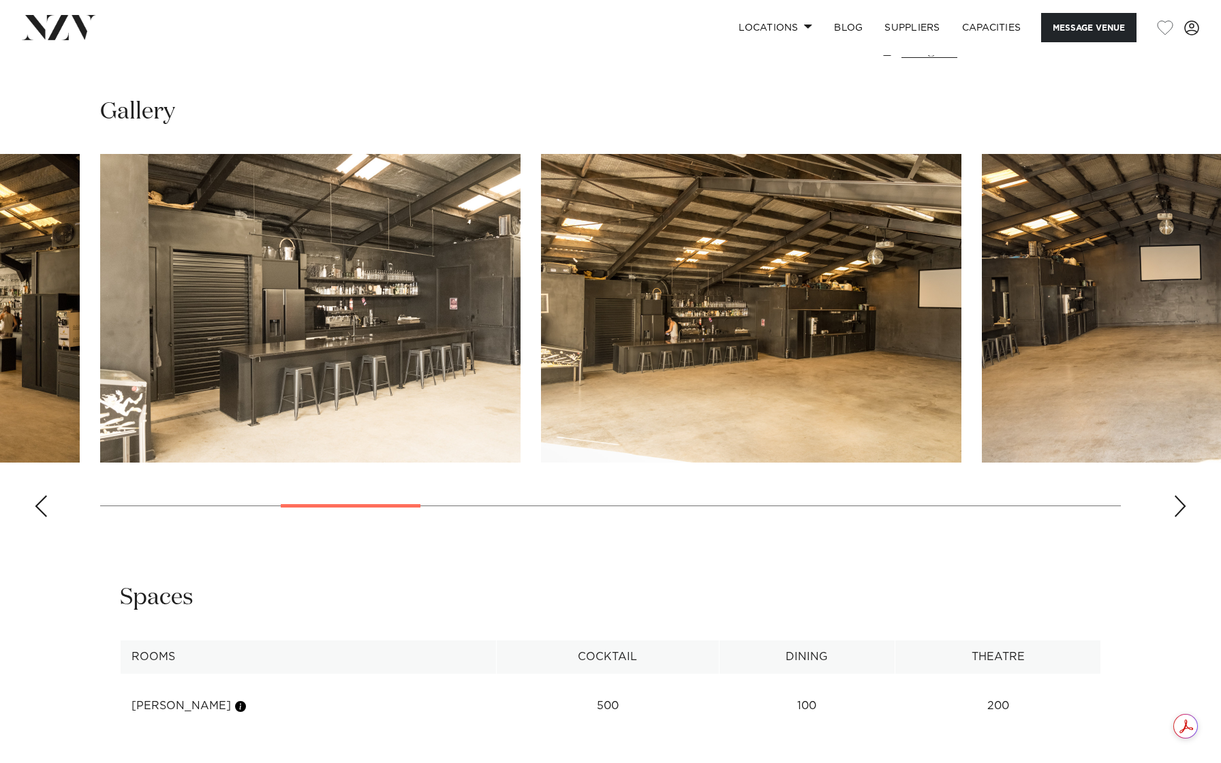
click at [1178, 512] on div "Next slide" at bounding box center [1181, 506] width 14 height 22
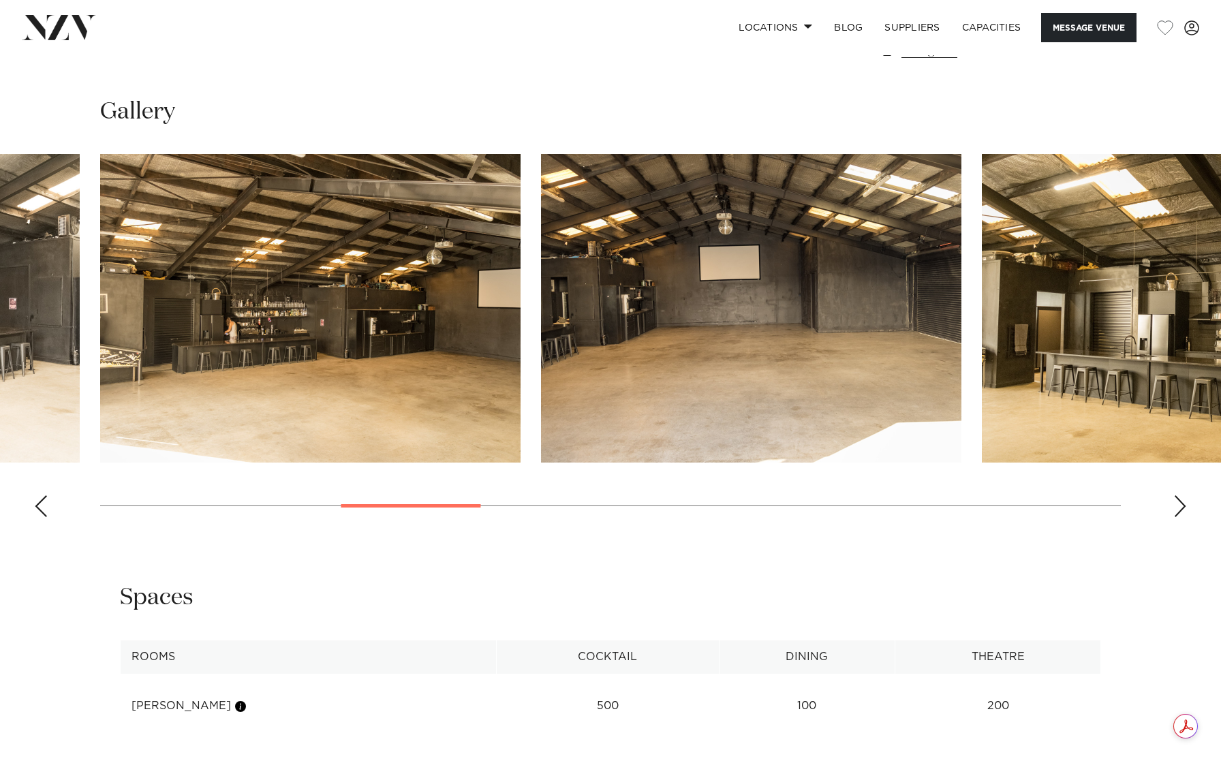
click at [1178, 513] on div "Next slide" at bounding box center [1181, 506] width 14 height 22
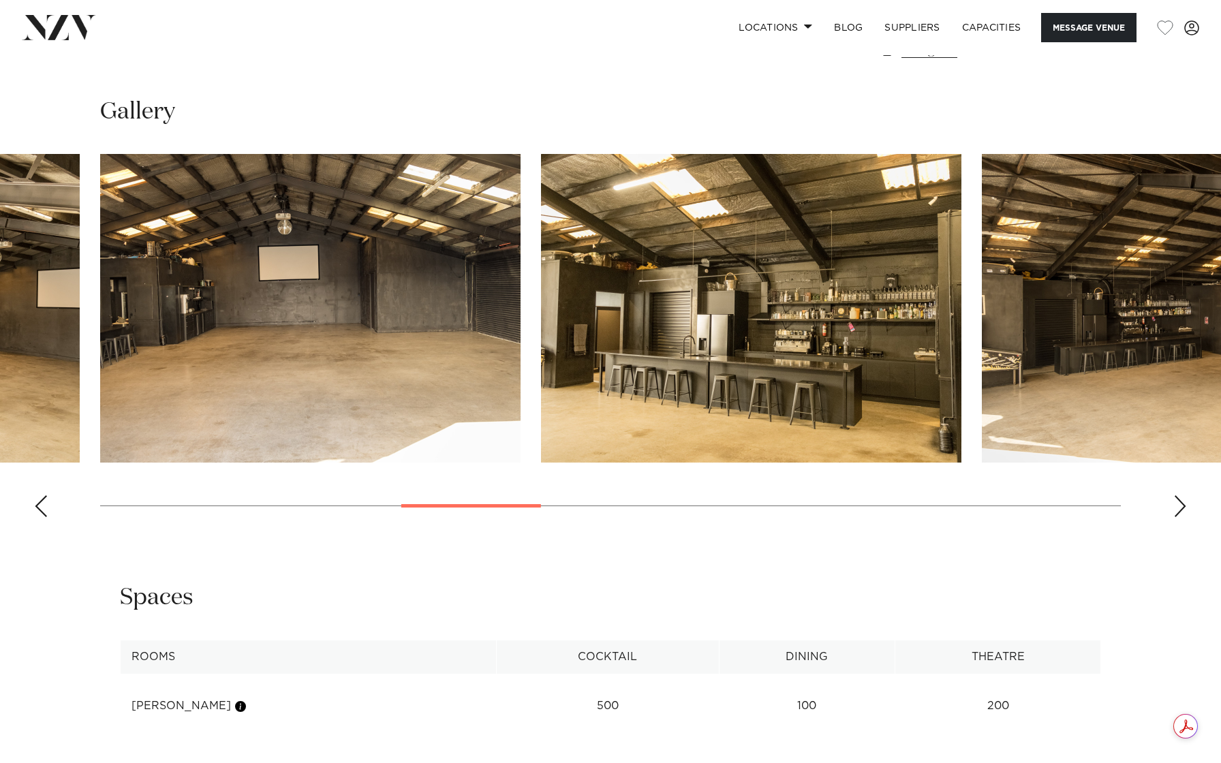
click at [1178, 513] on div "Next slide" at bounding box center [1181, 506] width 14 height 22
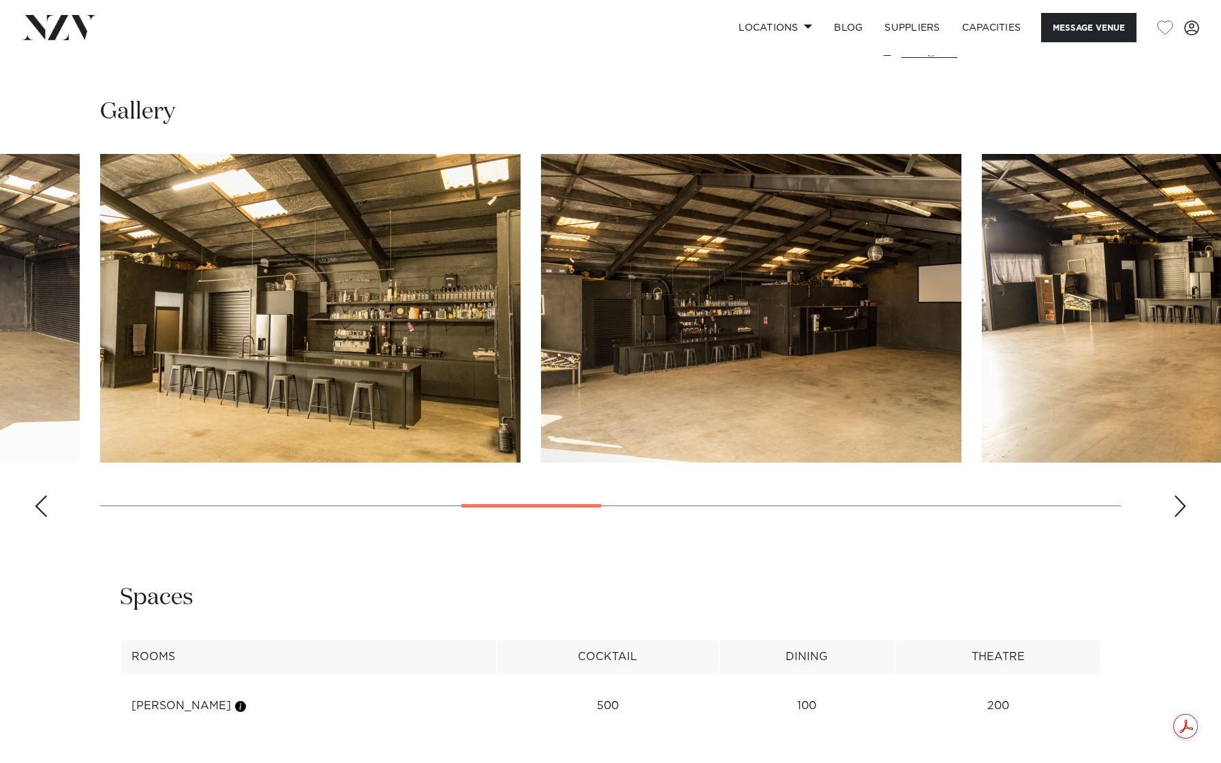
click at [1178, 513] on div "Next slide" at bounding box center [1181, 506] width 14 height 22
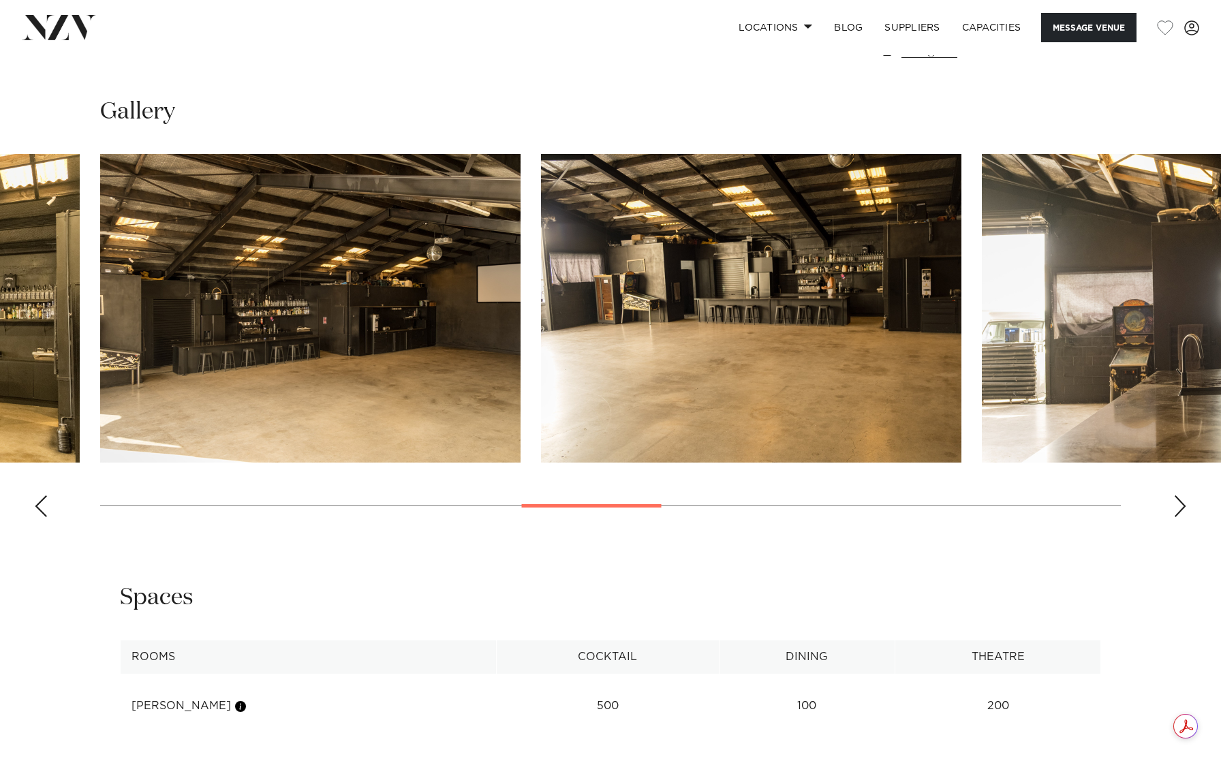
click at [1178, 514] on div "Next slide" at bounding box center [1181, 506] width 14 height 22
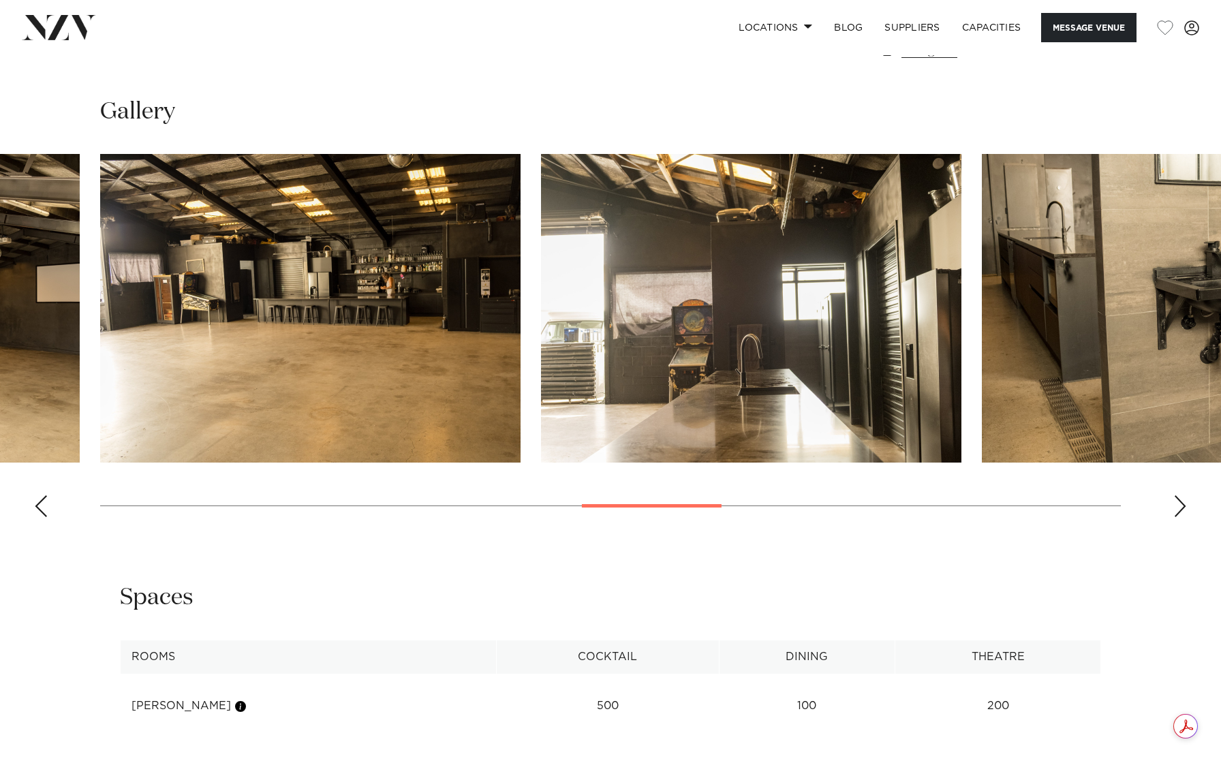
click at [1178, 514] on div "Next slide" at bounding box center [1181, 506] width 14 height 22
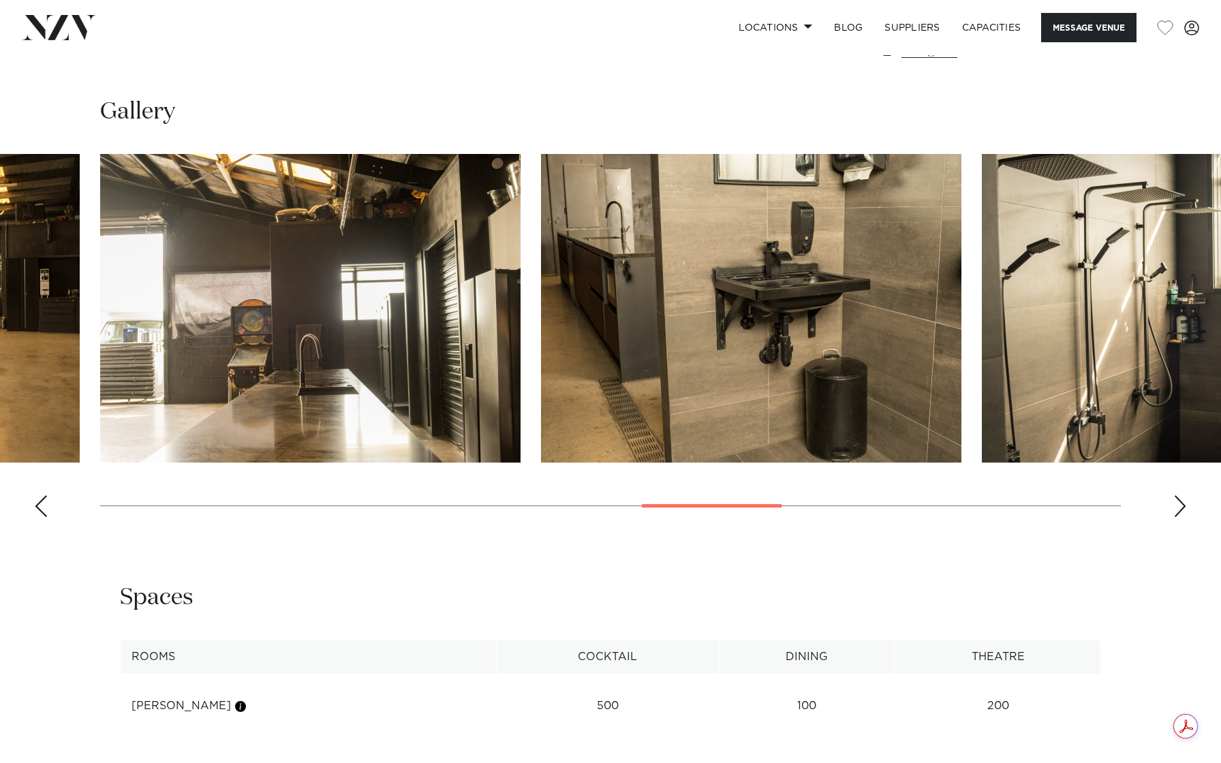
click at [1179, 515] on div "Next slide" at bounding box center [1181, 506] width 14 height 22
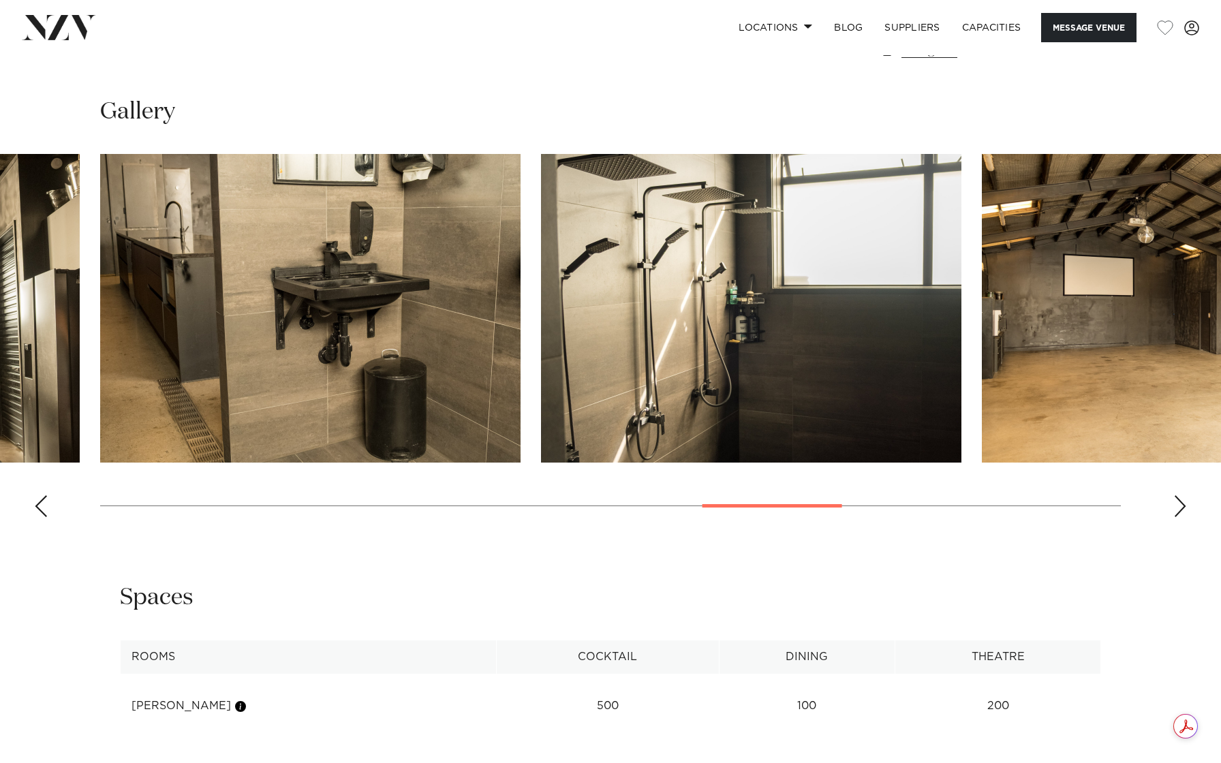
click at [1179, 515] on div "Next slide" at bounding box center [1181, 506] width 14 height 22
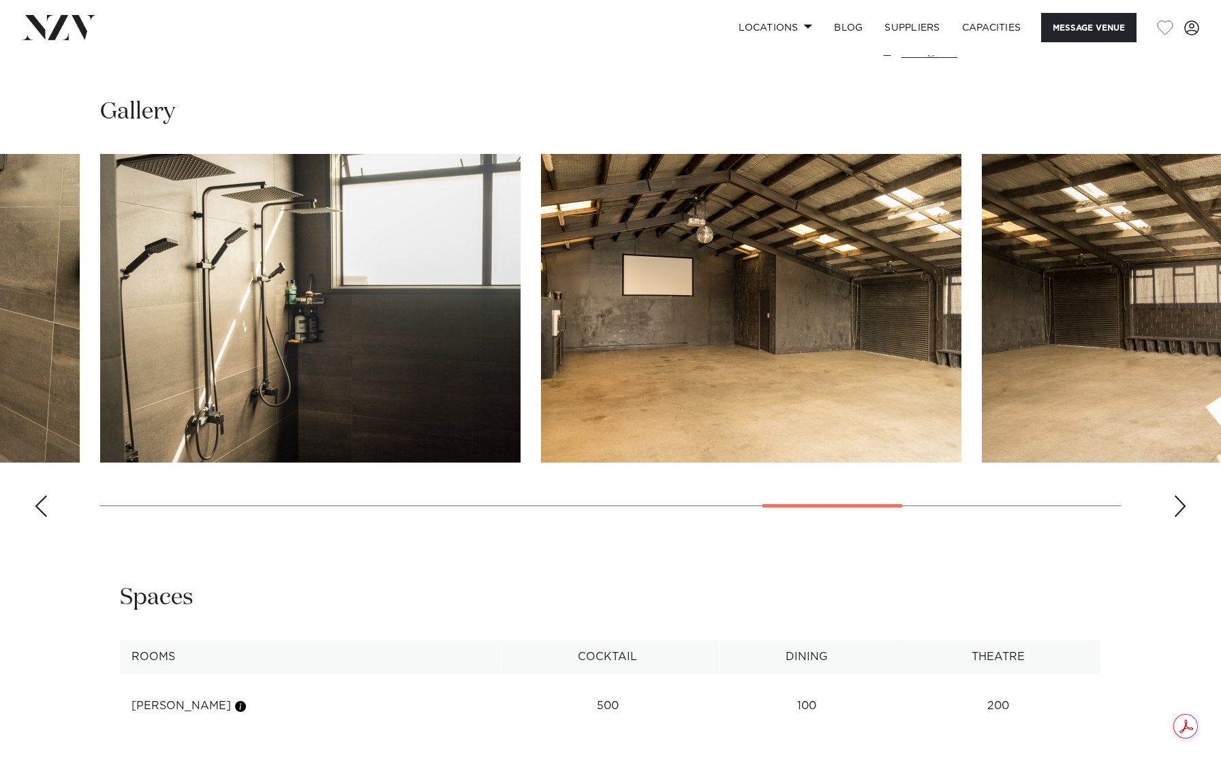
click at [1179, 515] on div "Next slide" at bounding box center [1181, 506] width 14 height 22
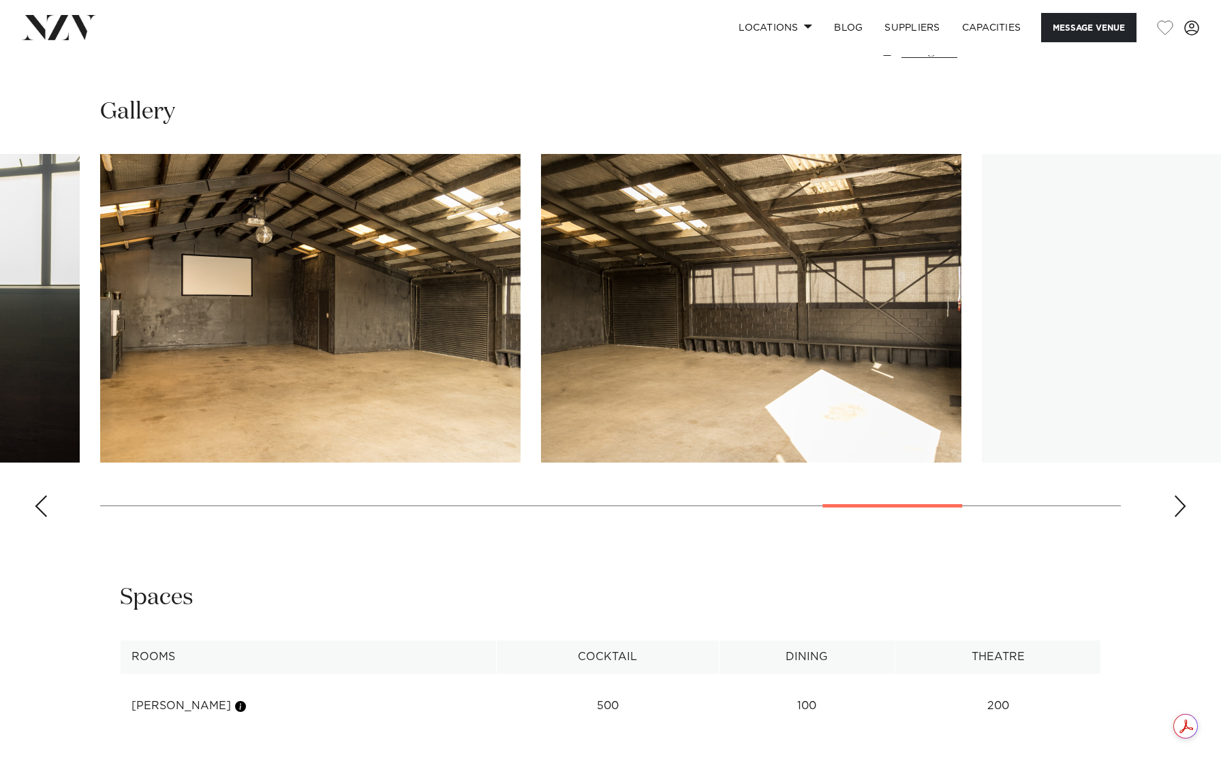
click at [1179, 515] on div "Next slide" at bounding box center [1181, 506] width 14 height 22
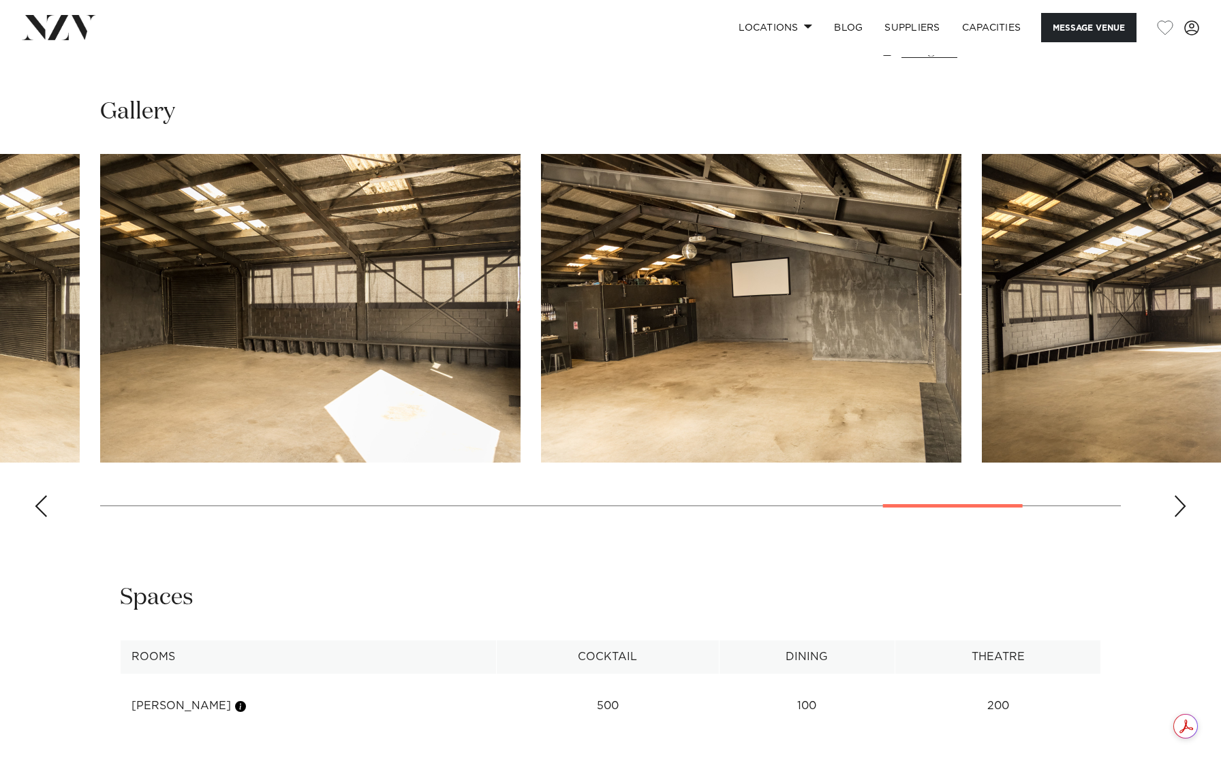
click at [1179, 517] on div "Next slide" at bounding box center [1181, 506] width 14 height 22
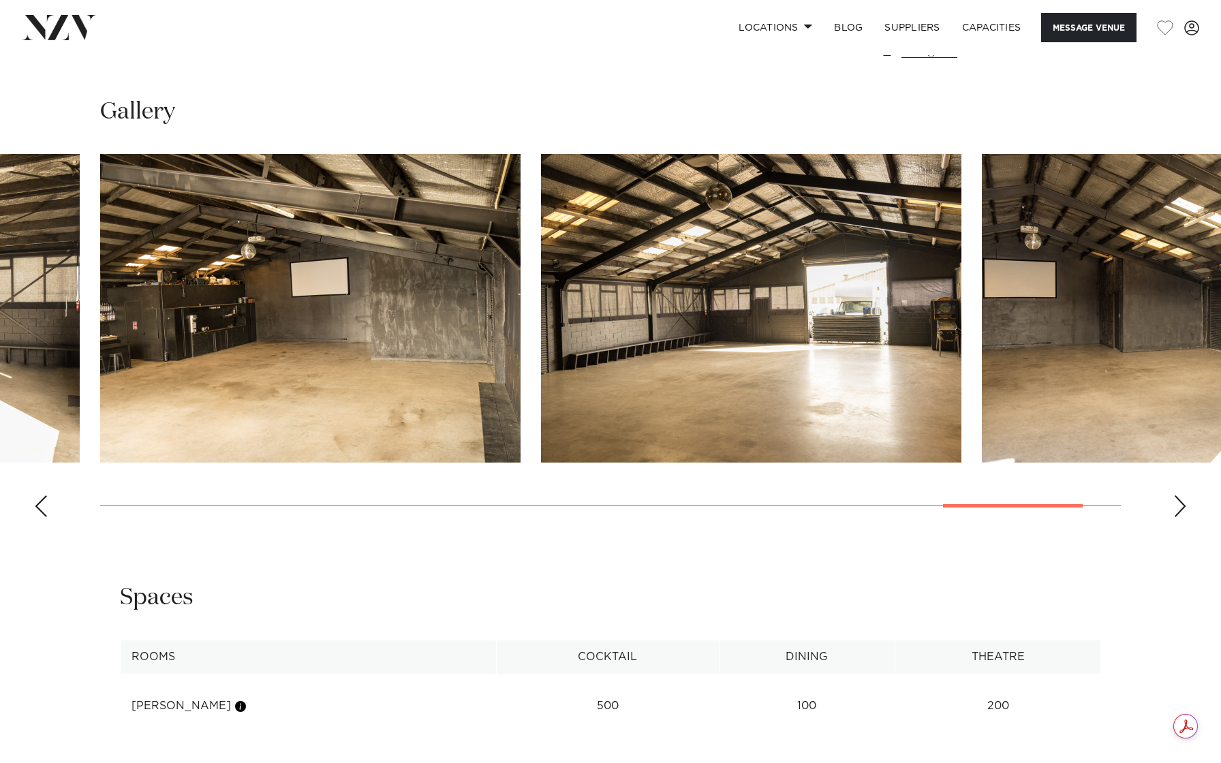
click at [1179, 517] on div "Next slide" at bounding box center [1181, 506] width 14 height 22
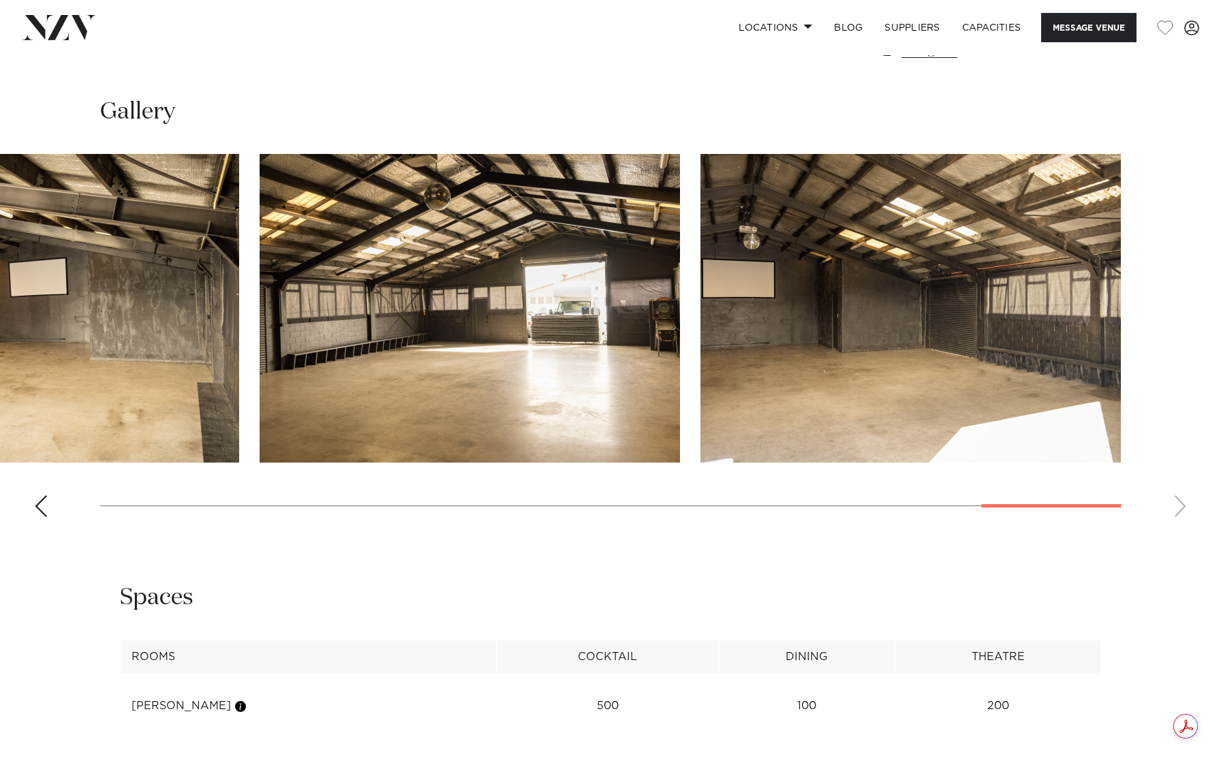
click at [1179, 517] on swiper-container at bounding box center [610, 341] width 1221 height 374
click at [50, 516] on swiper-container at bounding box center [610, 341] width 1221 height 374
click at [43, 515] on div "Previous slide" at bounding box center [41, 506] width 14 height 22
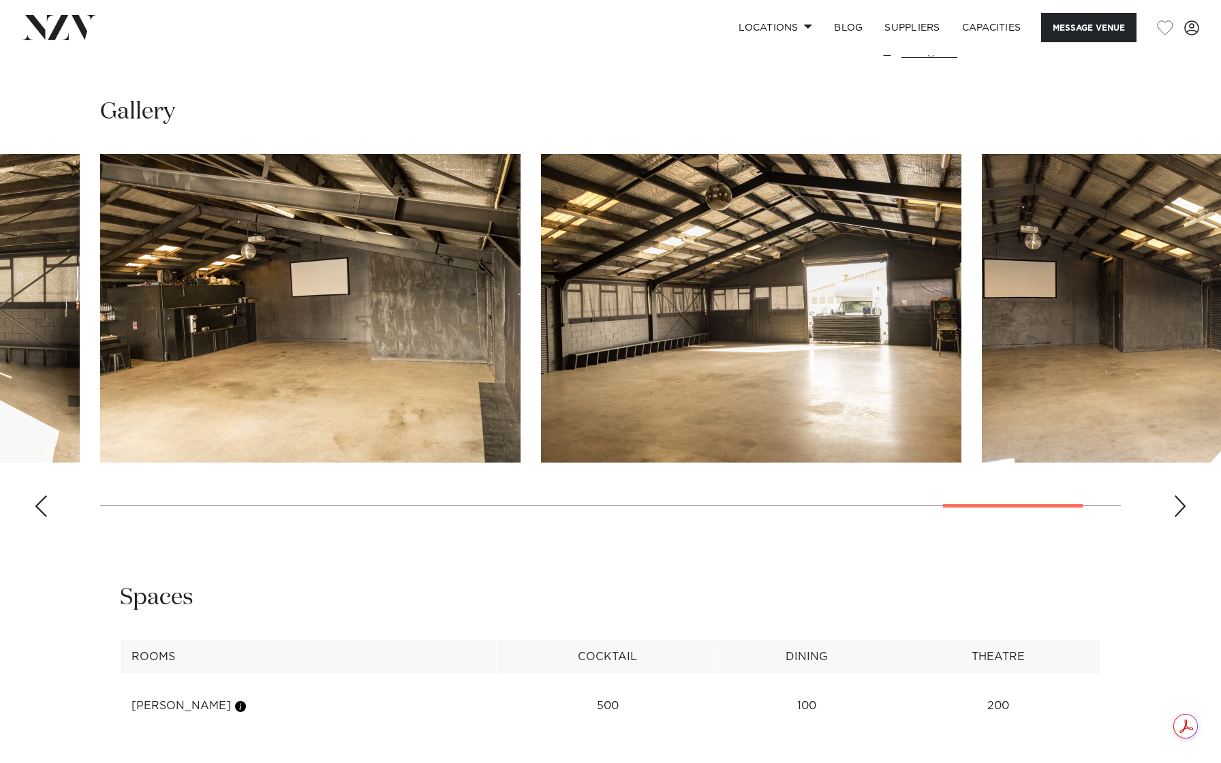
click at [43, 515] on div "Previous slide" at bounding box center [41, 506] width 14 height 22
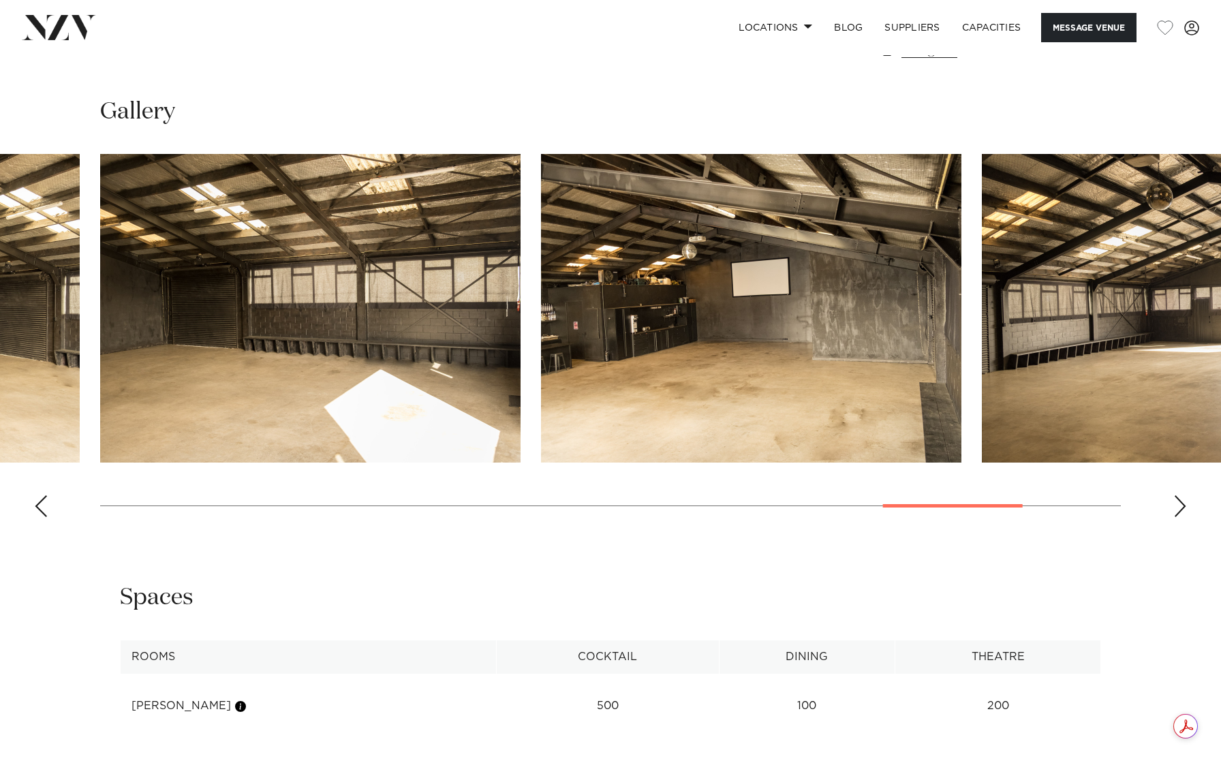
click at [43, 515] on div "Previous slide" at bounding box center [41, 506] width 14 height 22
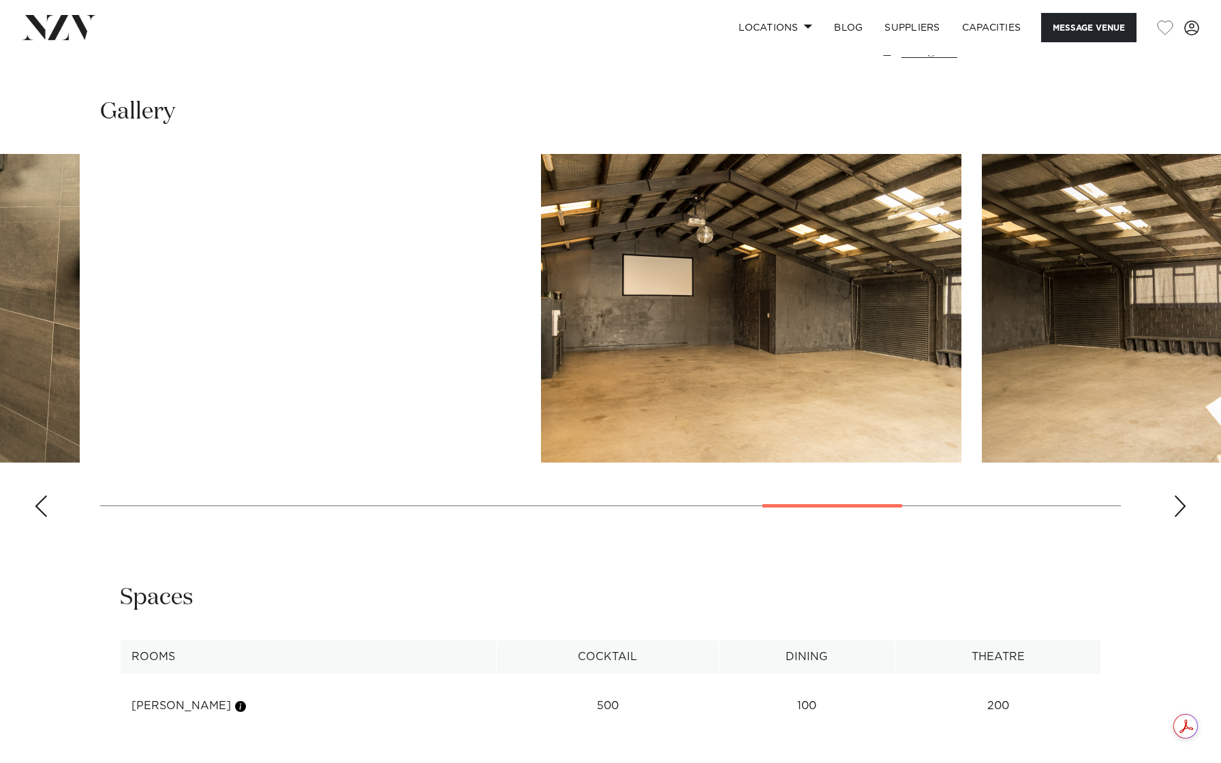
click at [43, 515] on div "Previous slide" at bounding box center [41, 506] width 14 height 22
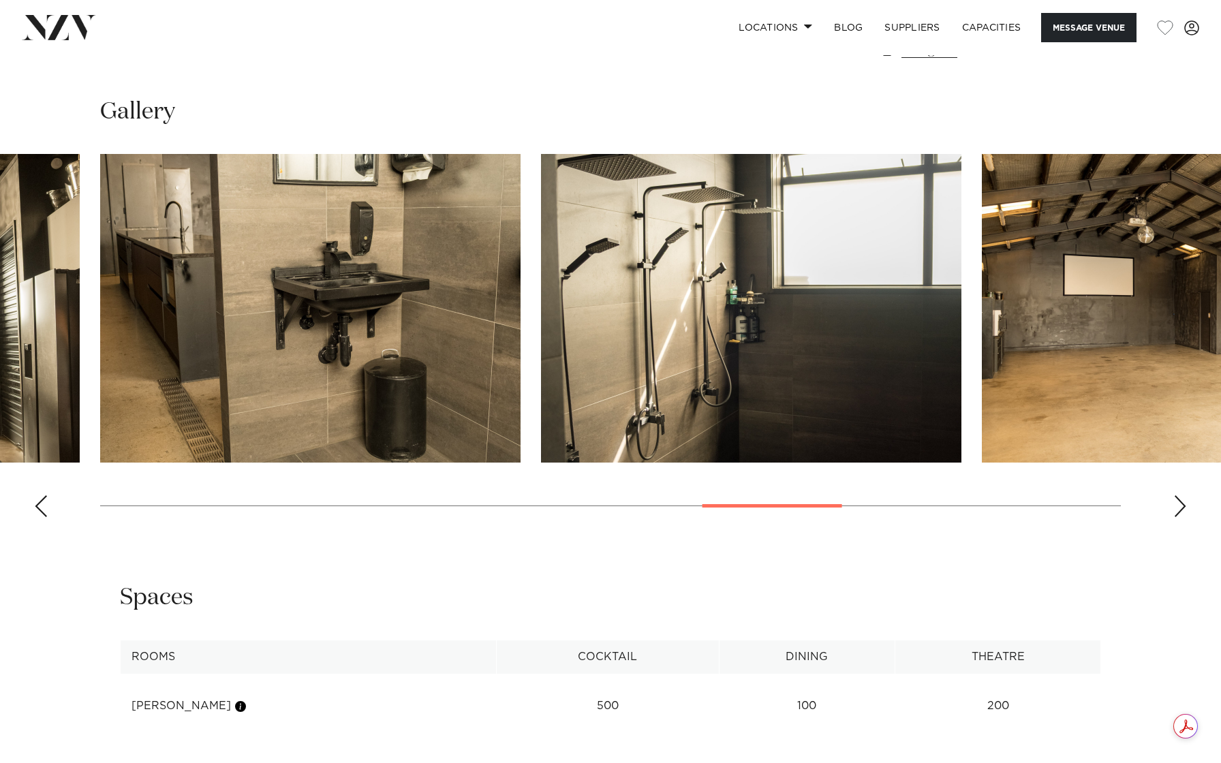
click at [43, 515] on div "Previous slide" at bounding box center [41, 506] width 14 height 22
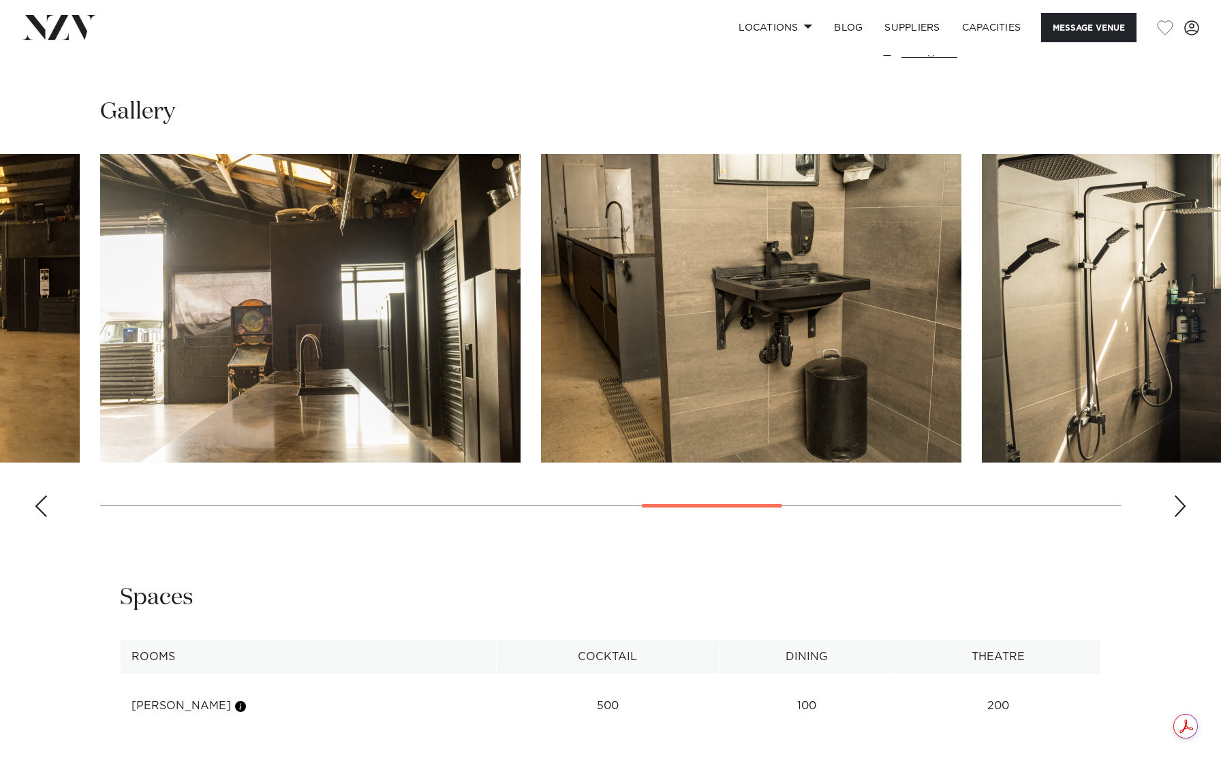
click at [43, 515] on div "Previous slide" at bounding box center [41, 506] width 14 height 22
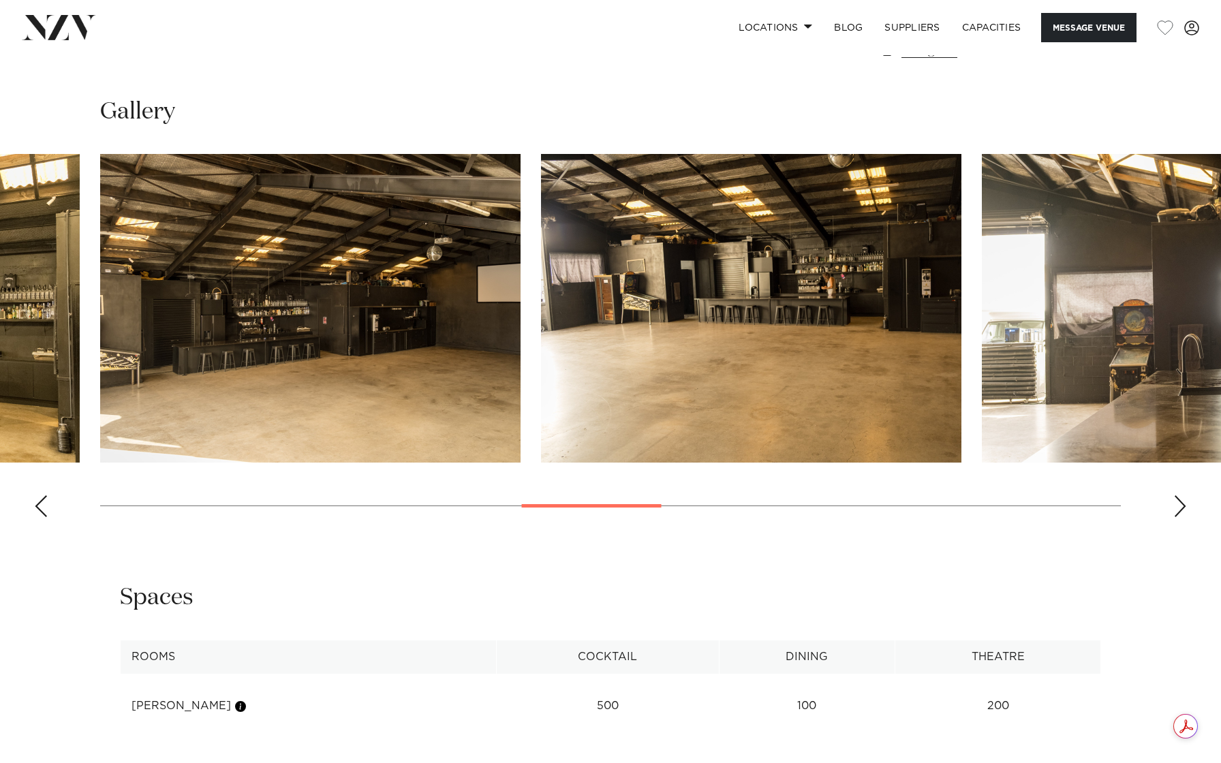
click at [43, 515] on div "Previous slide" at bounding box center [41, 506] width 14 height 22
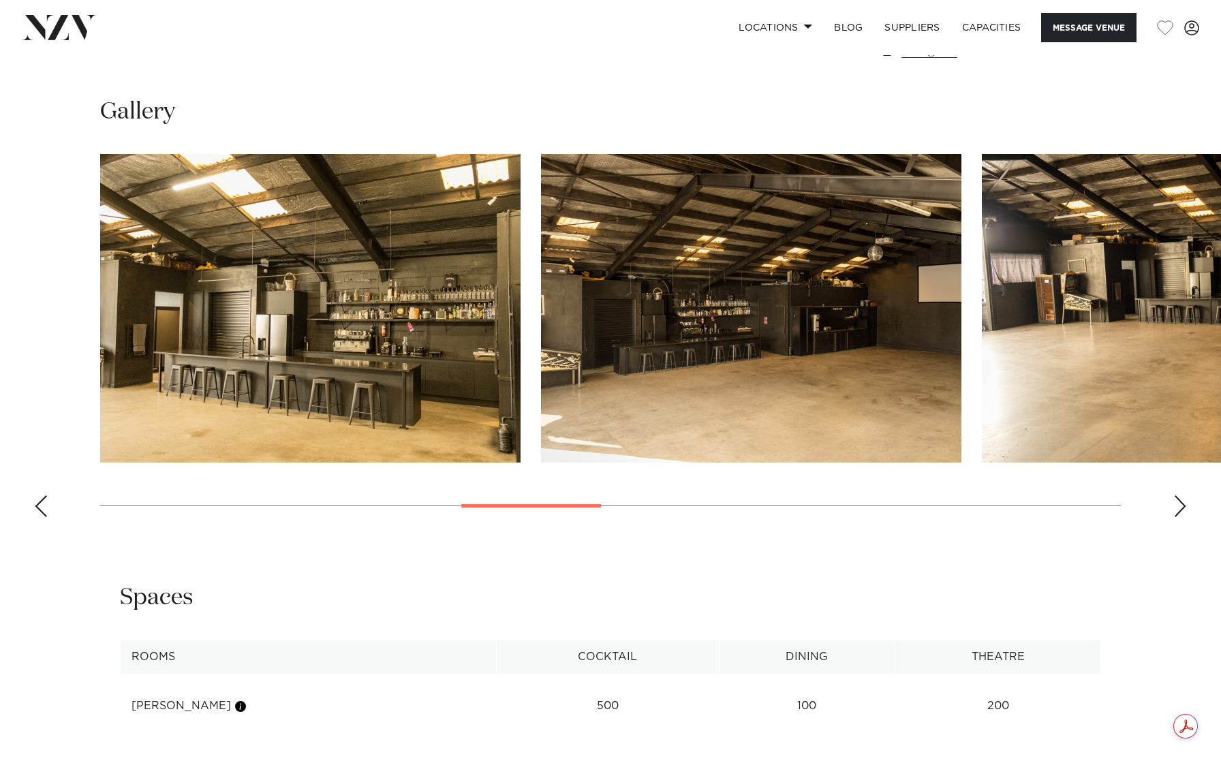
click at [43, 515] on div "Previous slide" at bounding box center [41, 506] width 14 height 22
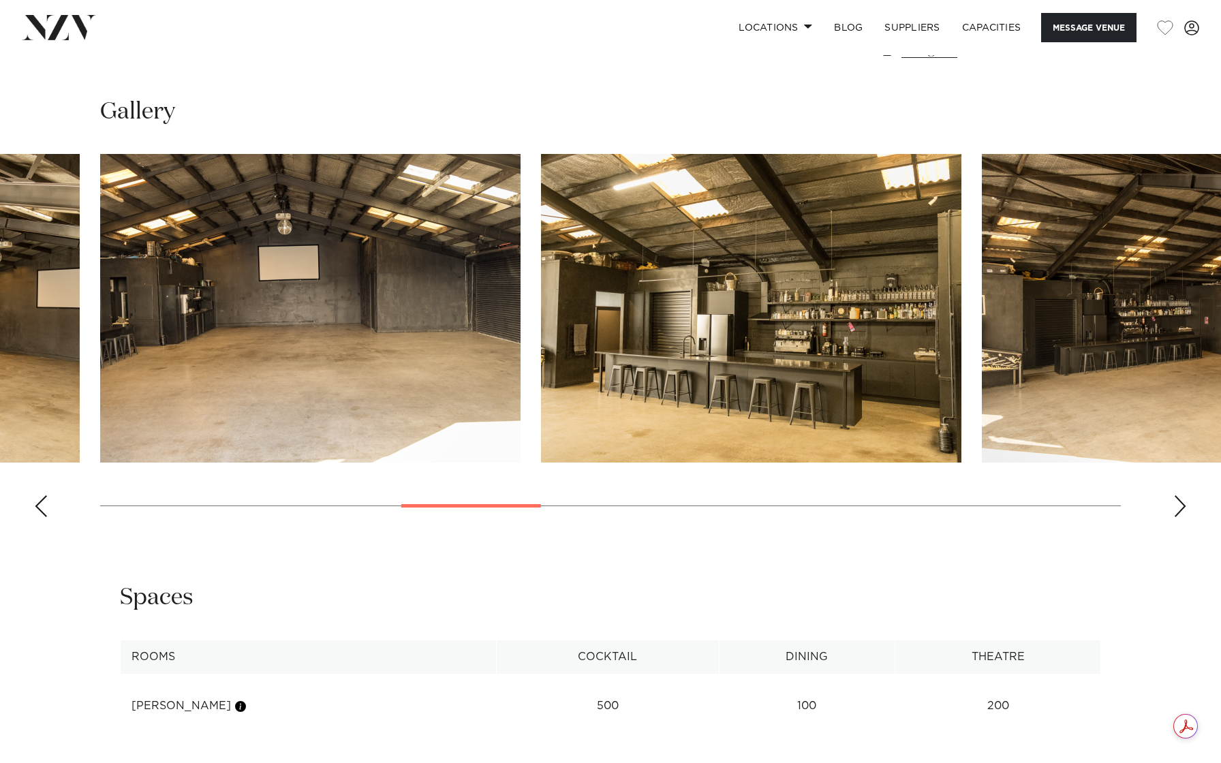
click at [43, 515] on div "Previous slide" at bounding box center [41, 506] width 14 height 22
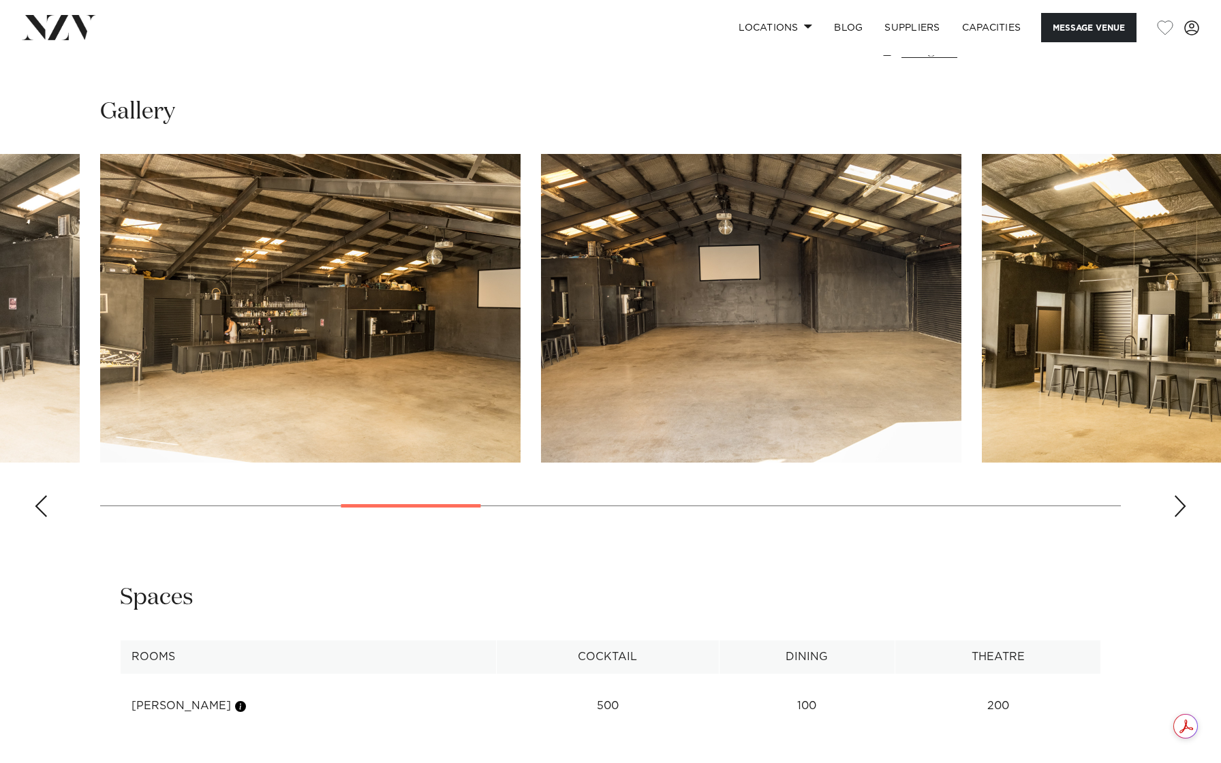
click at [44, 515] on div "Previous slide" at bounding box center [41, 506] width 14 height 22
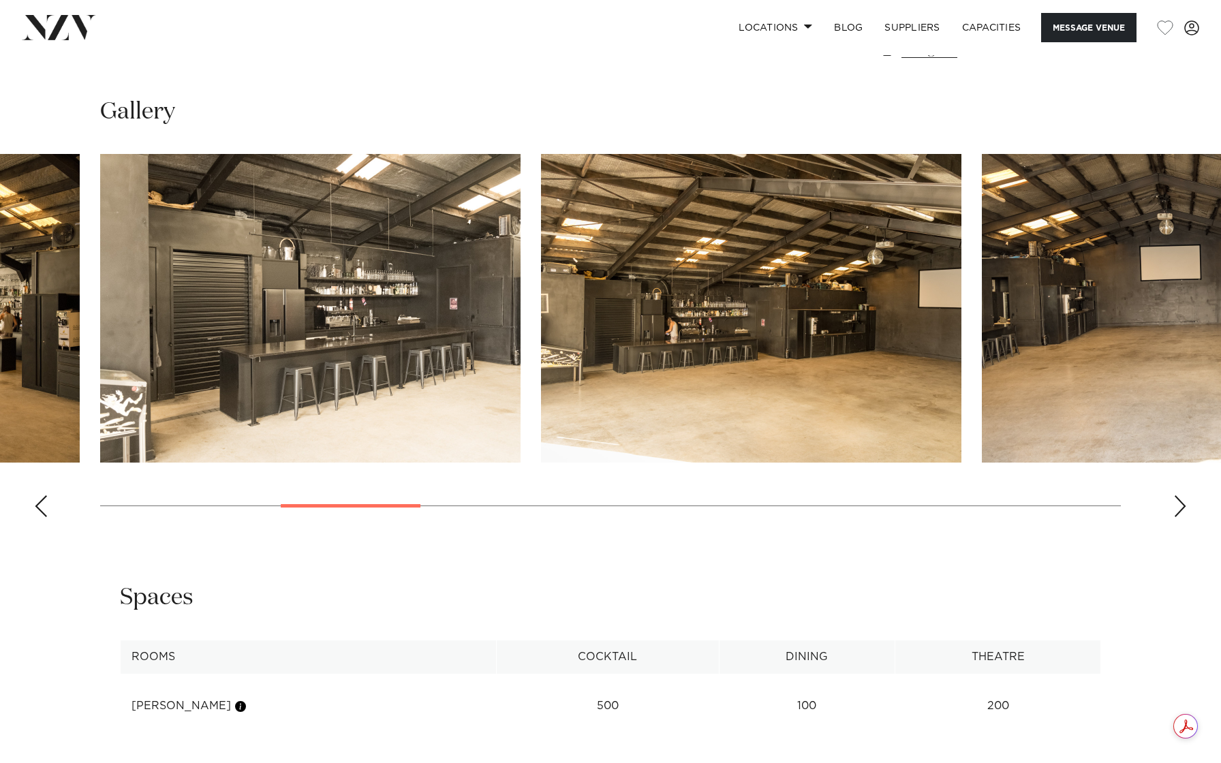
click at [44, 515] on div "Previous slide" at bounding box center [41, 506] width 14 height 22
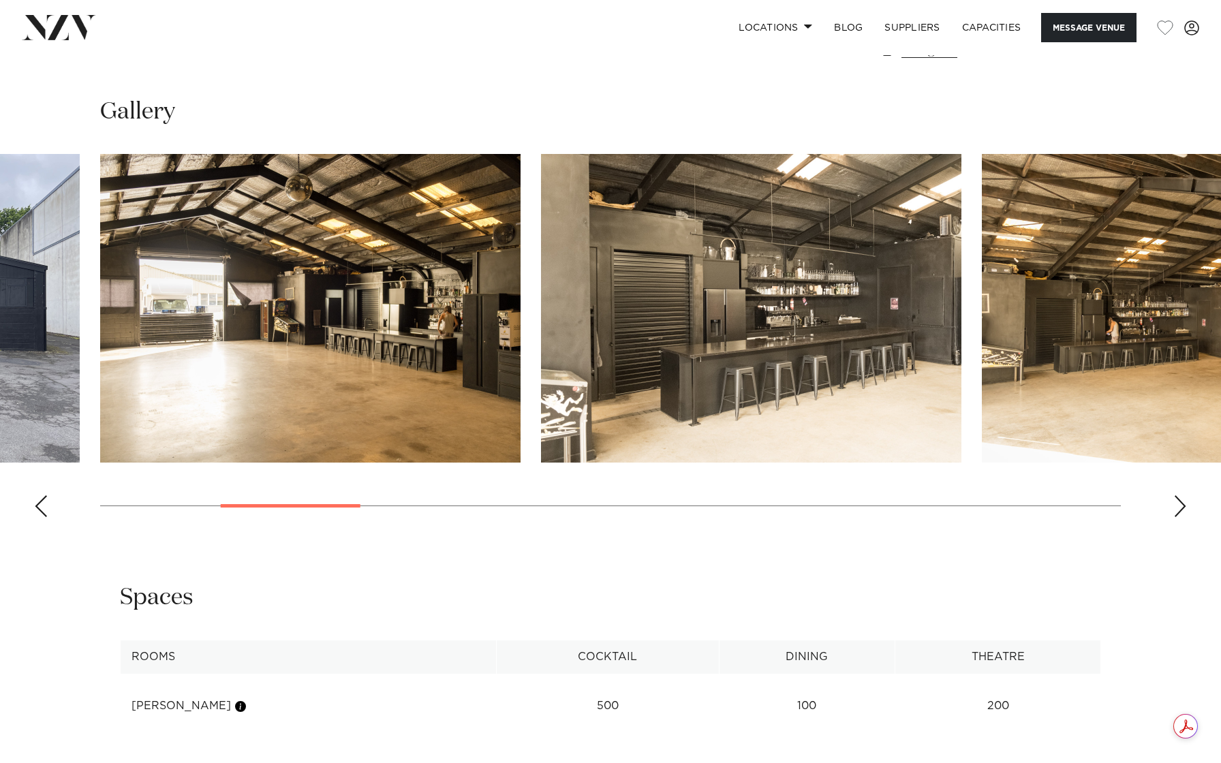
click at [44, 515] on div "Previous slide" at bounding box center [41, 506] width 14 height 22
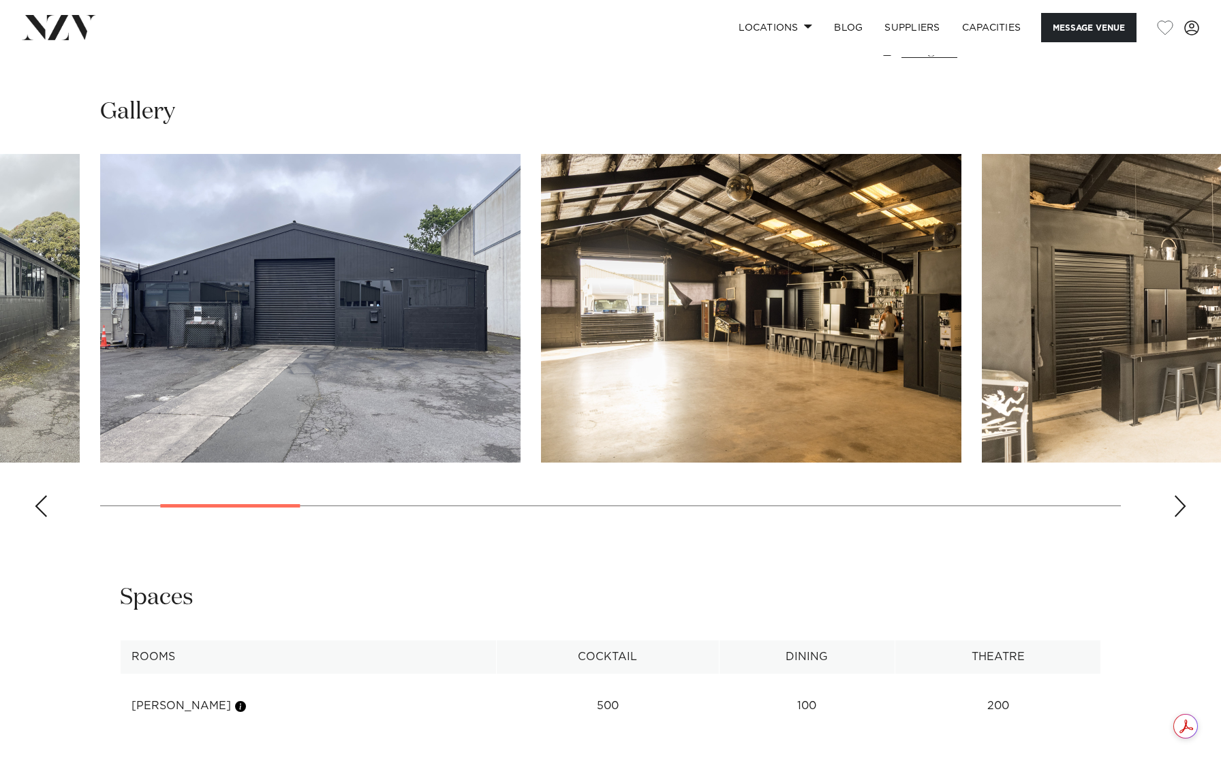
click at [44, 515] on div "Previous slide" at bounding box center [41, 506] width 14 height 22
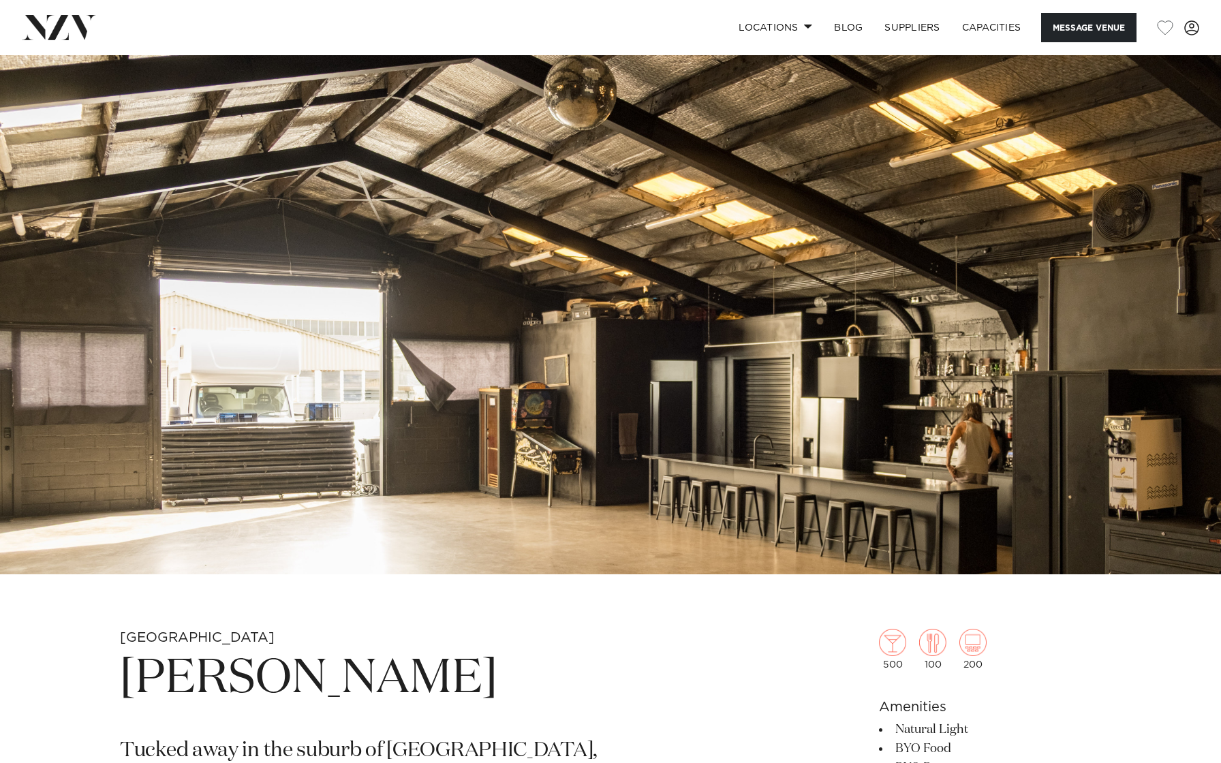
scroll to position [0, 0]
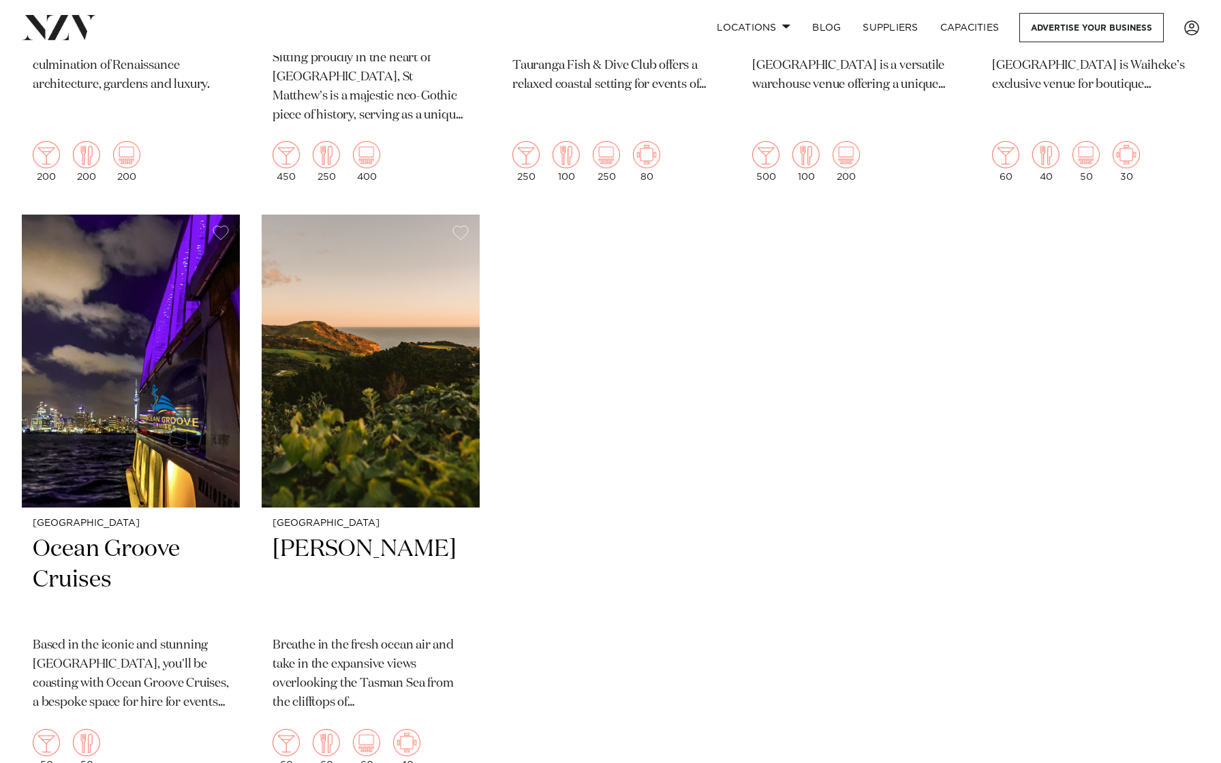
scroll to position [852, 0]
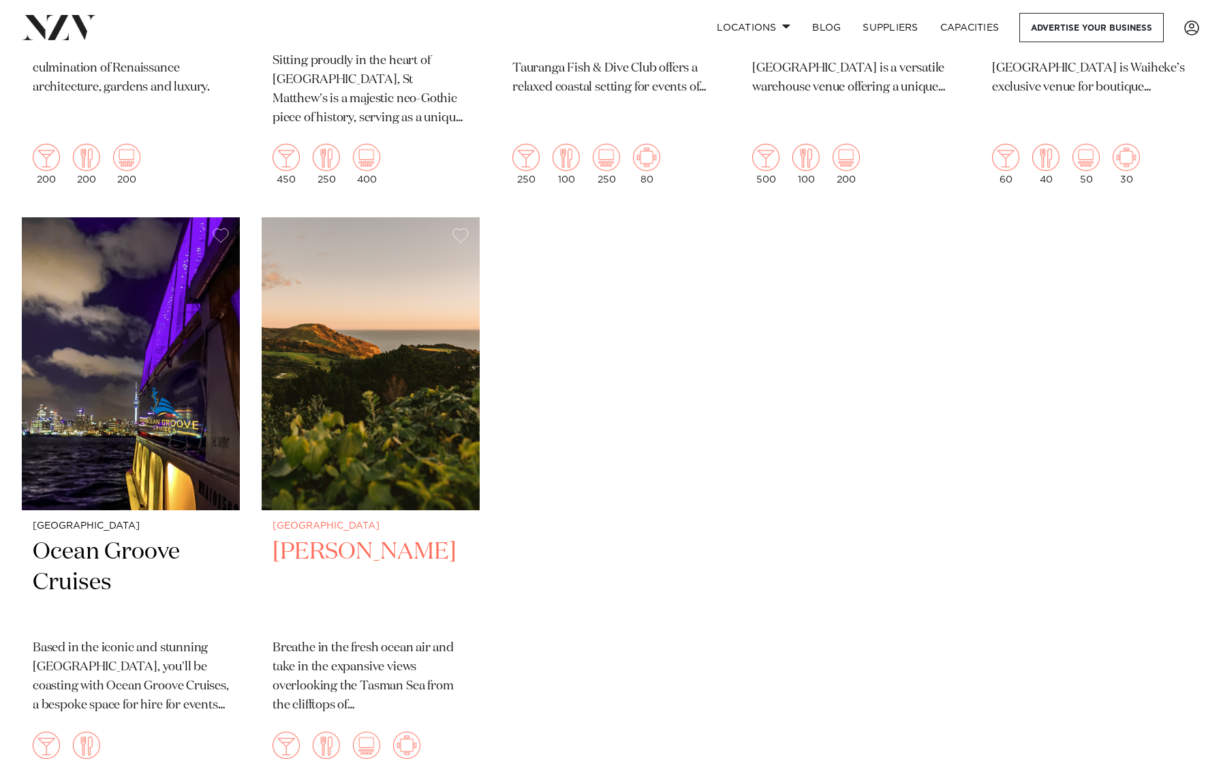
click at [418, 339] on img at bounding box center [371, 363] width 218 height 292
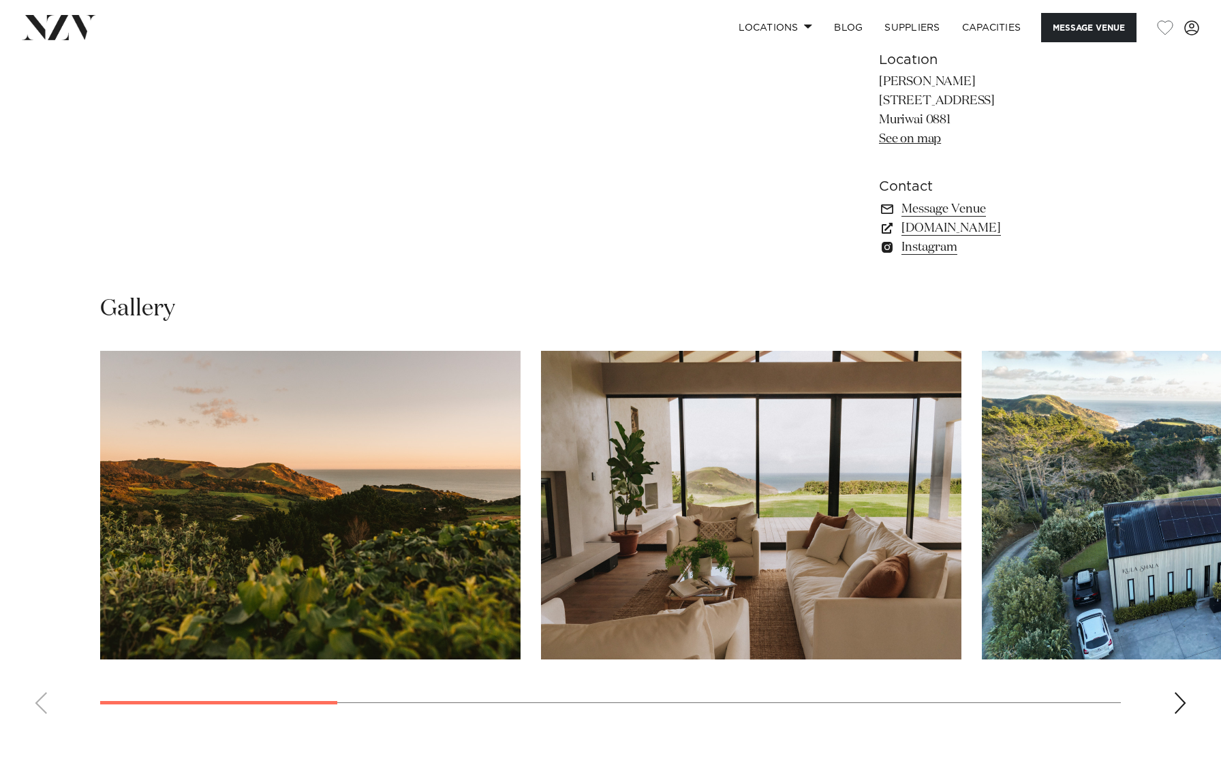
scroll to position [1043, 0]
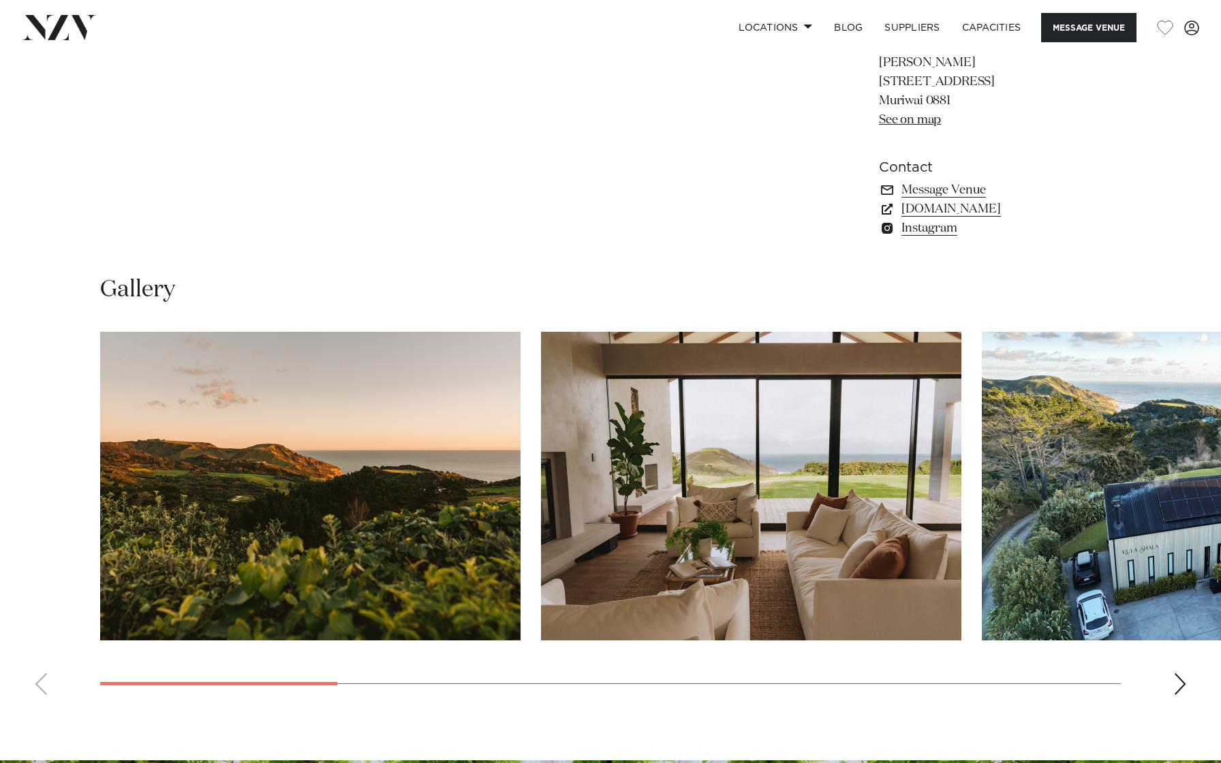
click at [1182, 687] on div "Next slide" at bounding box center [1181, 684] width 14 height 22
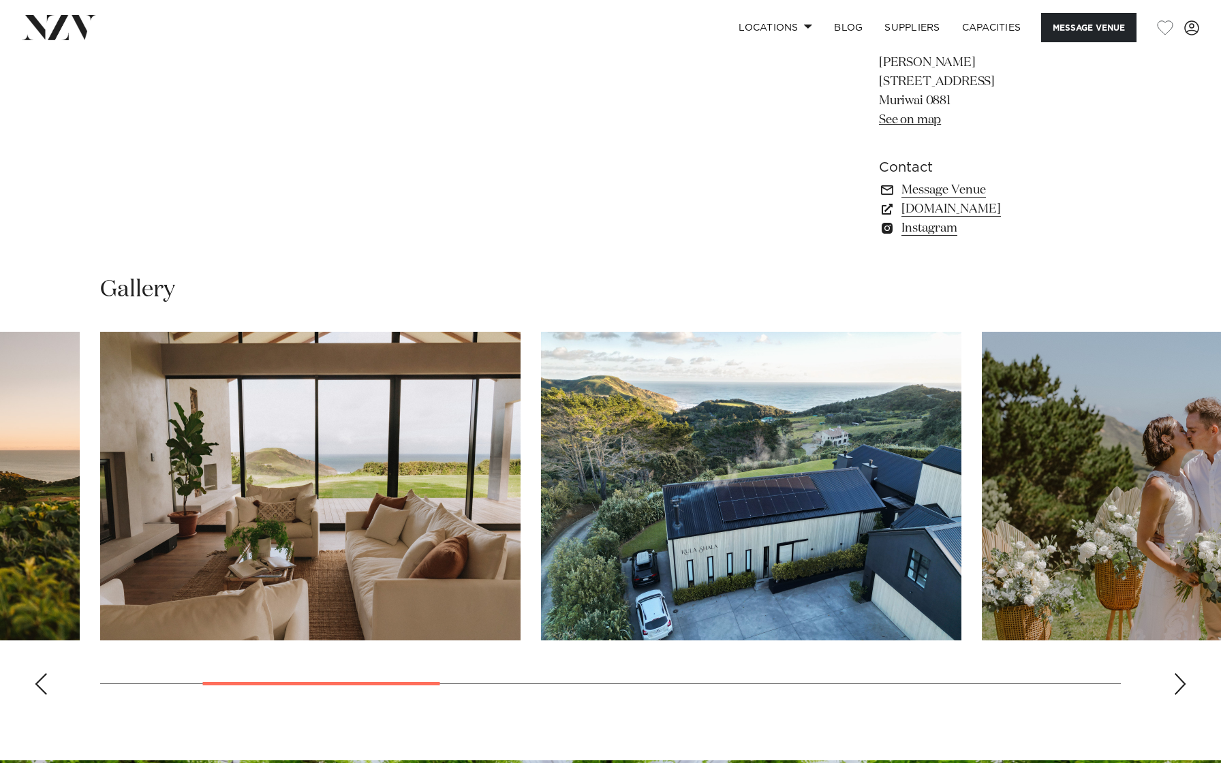
click at [1182, 687] on div "Next slide" at bounding box center [1181, 684] width 14 height 22
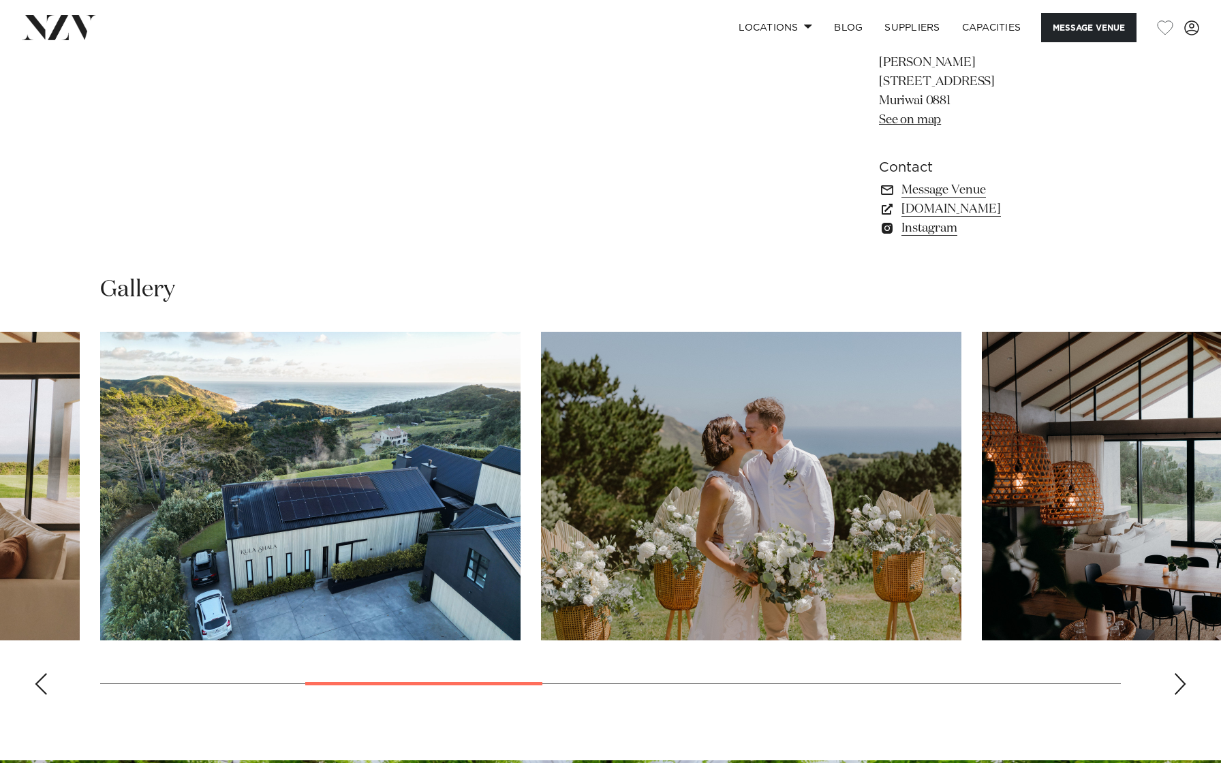
click at [1182, 687] on div "Next slide" at bounding box center [1181, 684] width 14 height 22
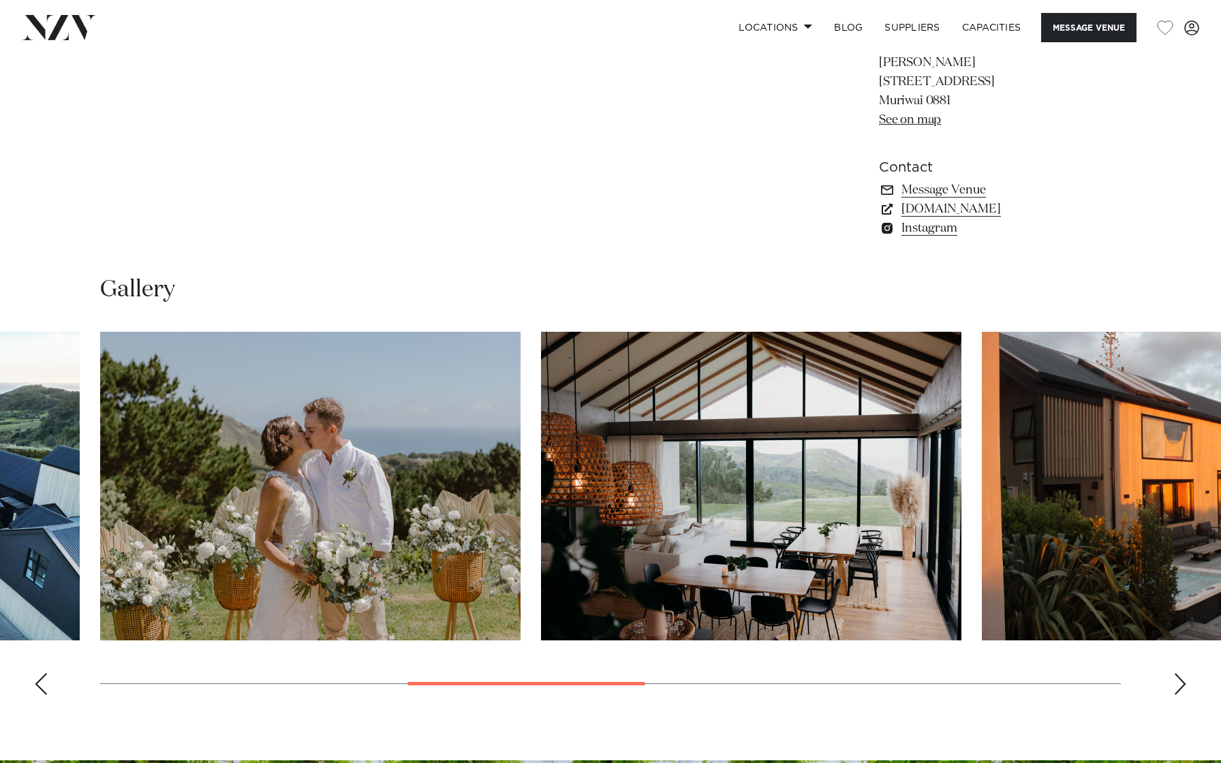
click at [1182, 687] on div "Next slide" at bounding box center [1181, 684] width 14 height 22
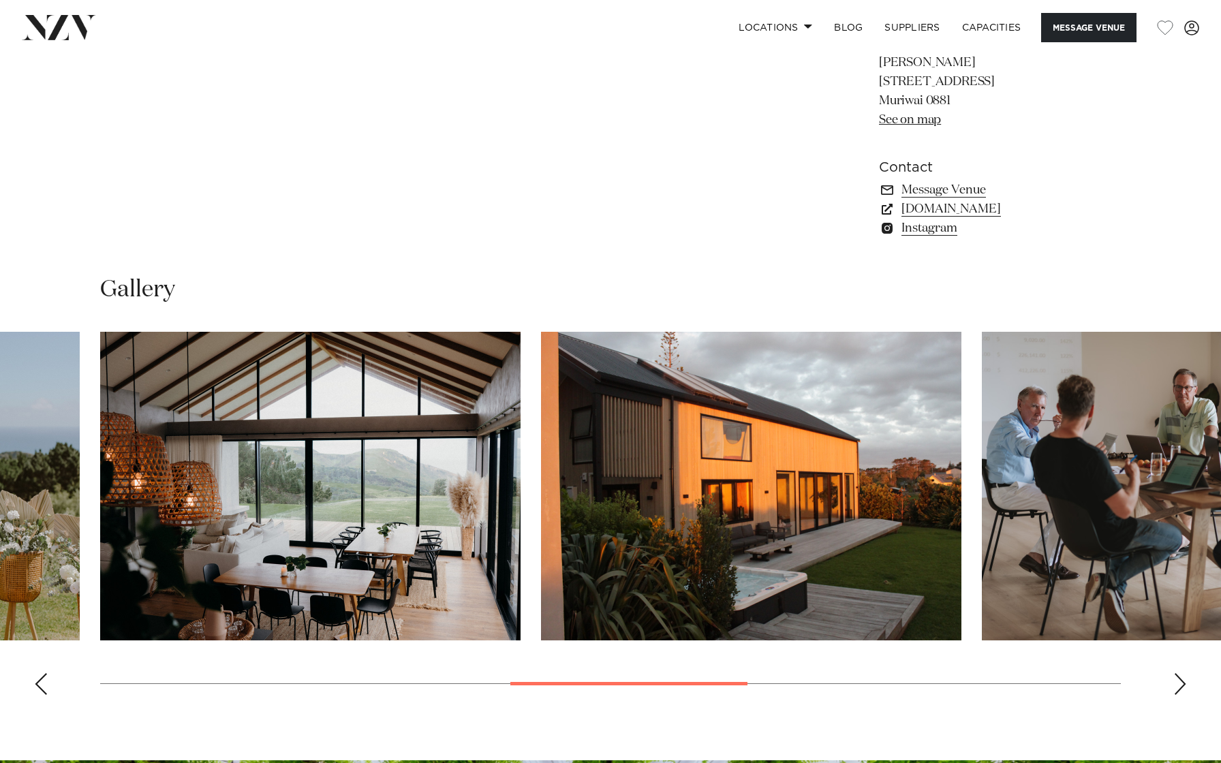
click at [1182, 687] on div "Next slide" at bounding box center [1181, 684] width 14 height 22
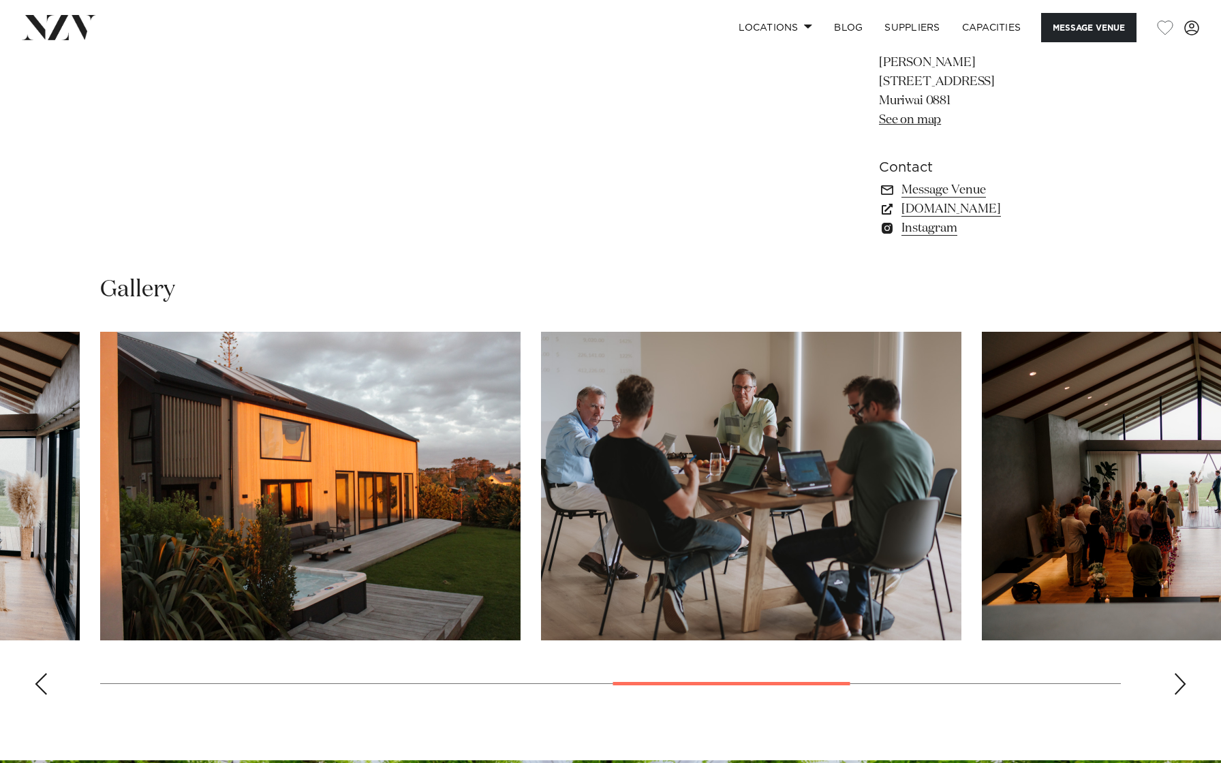
click at [1182, 687] on div "Next slide" at bounding box center [1181, 684] width 14 height 22
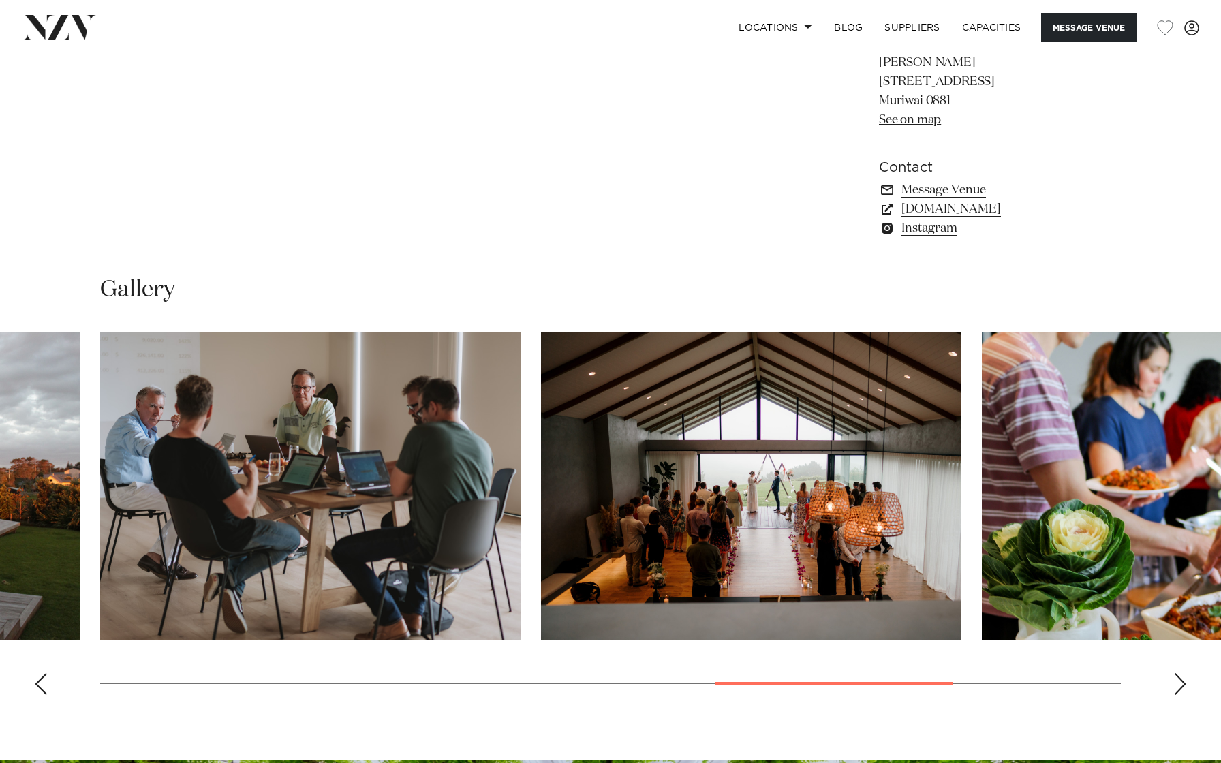
click at [1182, 687] on div "Next slide" at bounding box center [1181, 684] width 14 height 22
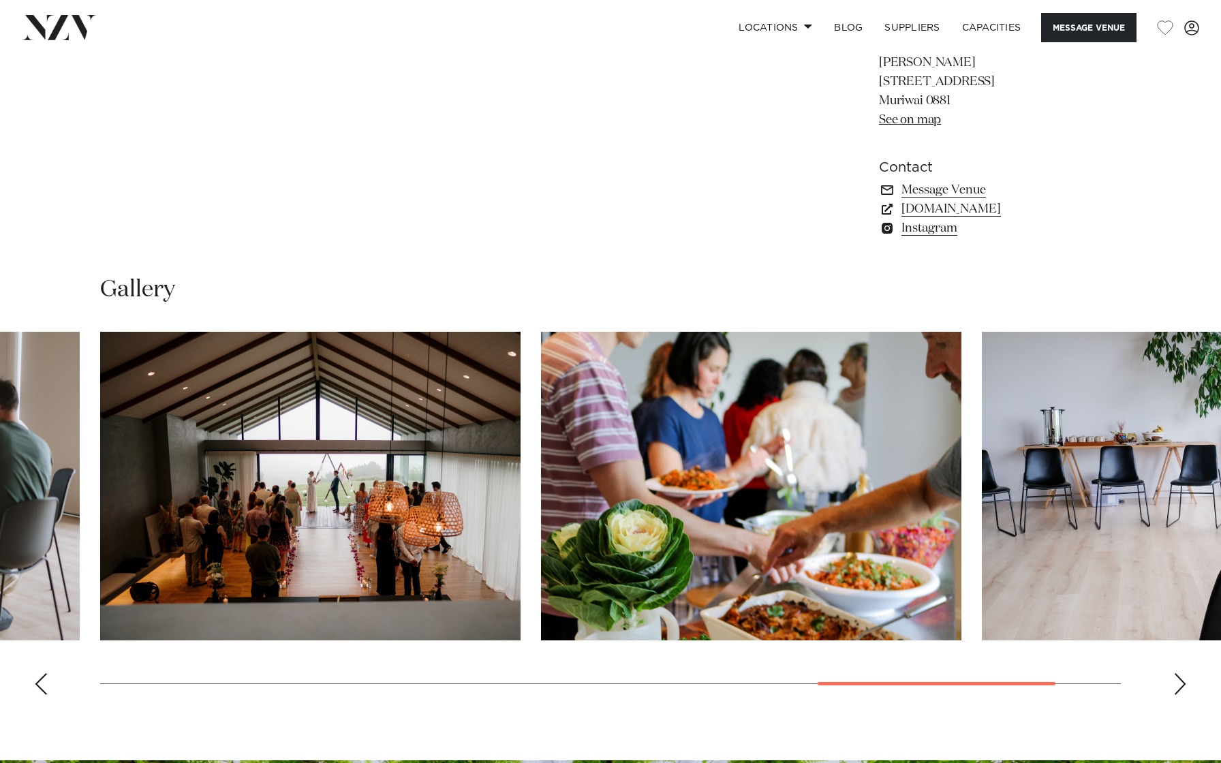
click at [1182, 687] on div "Next slide" at bounding box center [1181, 684] width 14 height 22
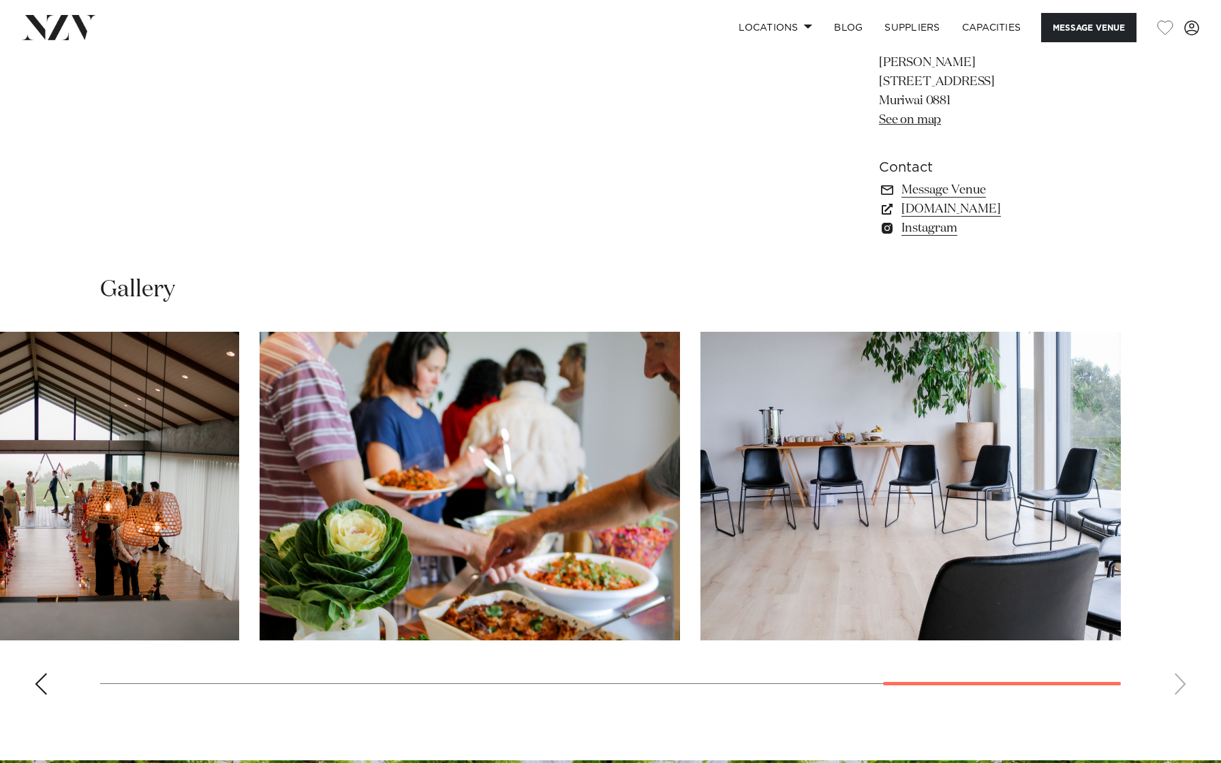
click at [1182, 687] on swiper-container at bounding box center [610, 519] width 1221 height 374
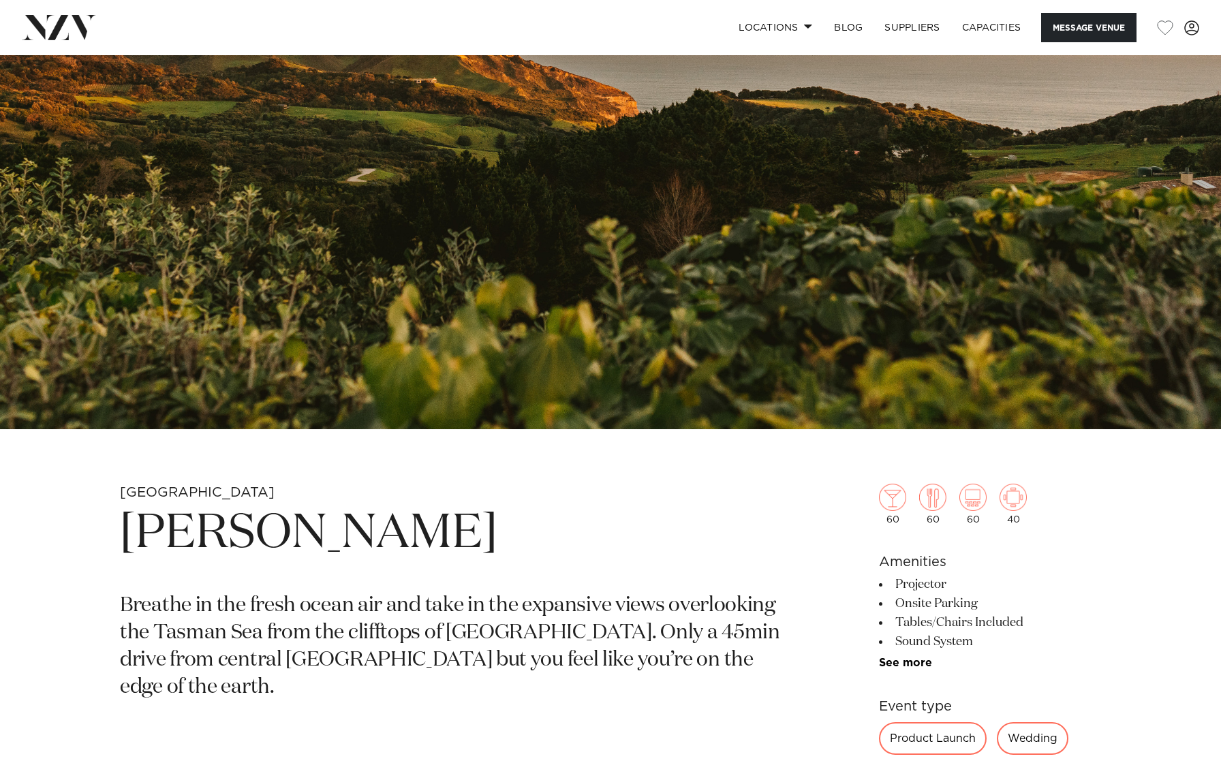
scroll to position [200, 0]
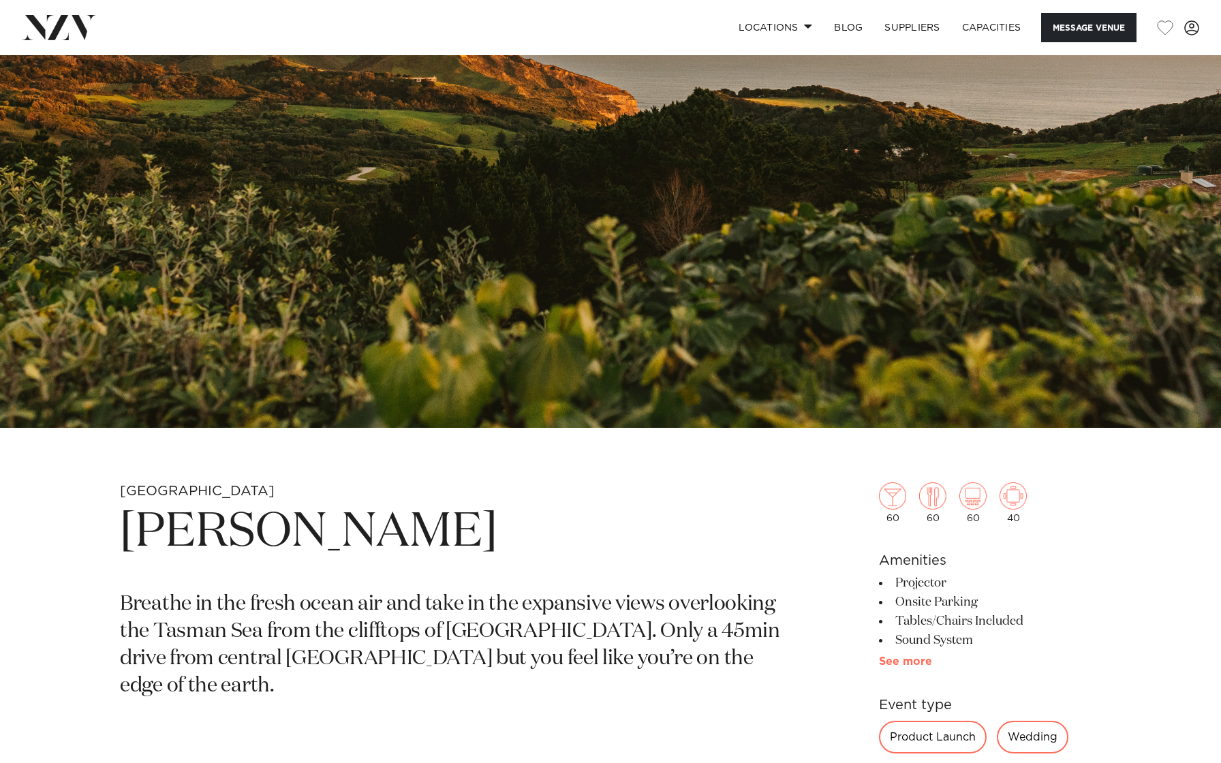
click at [910, 664] on link "See more" at bounding box center [932, 661] width 106 height 11
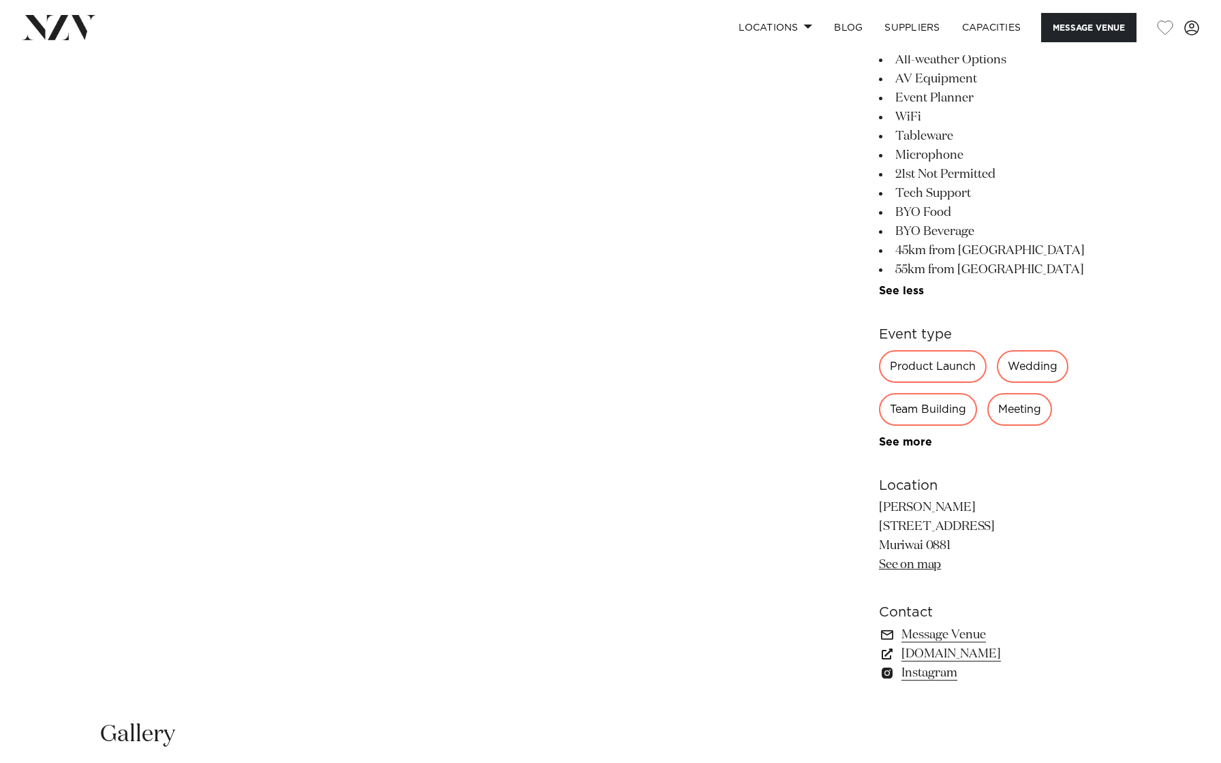
scroll to position [883, 0]
click at [939, 656] on link "[DOMAIN_NAME]" at bounding box center [990, 654] width 222 height 19
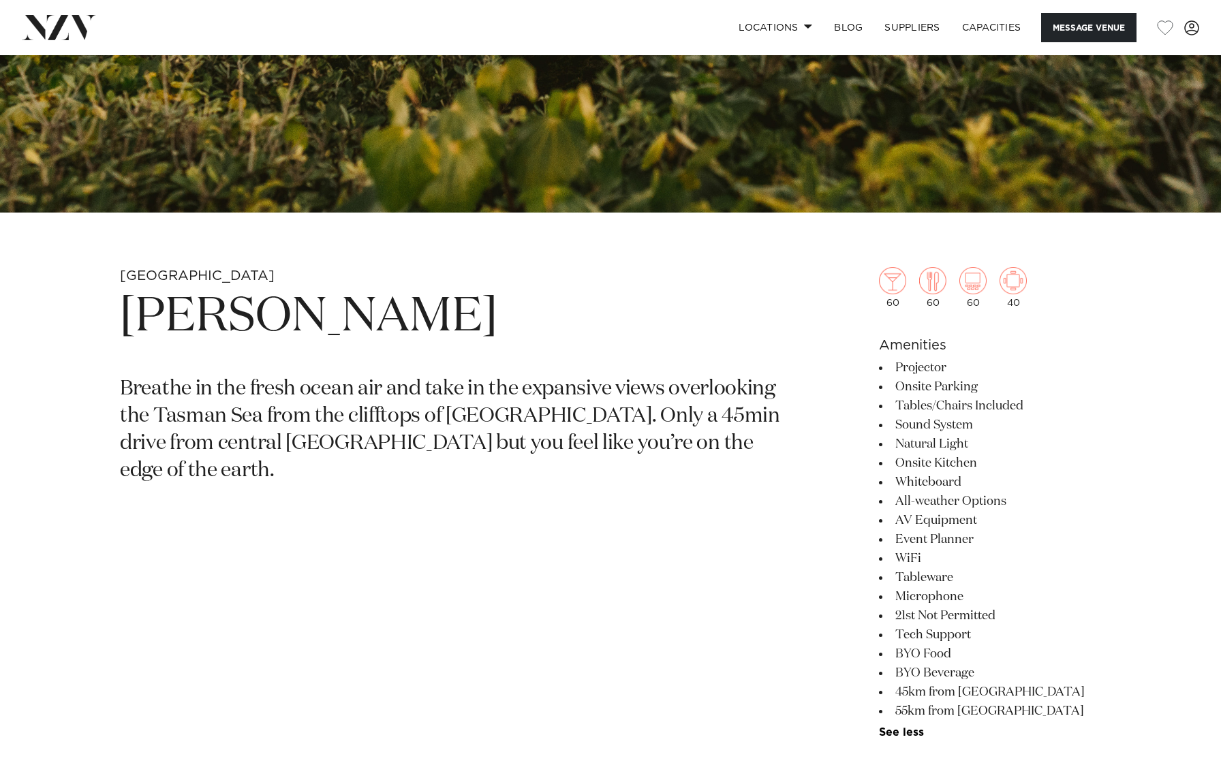
scroll to position [0, 0]
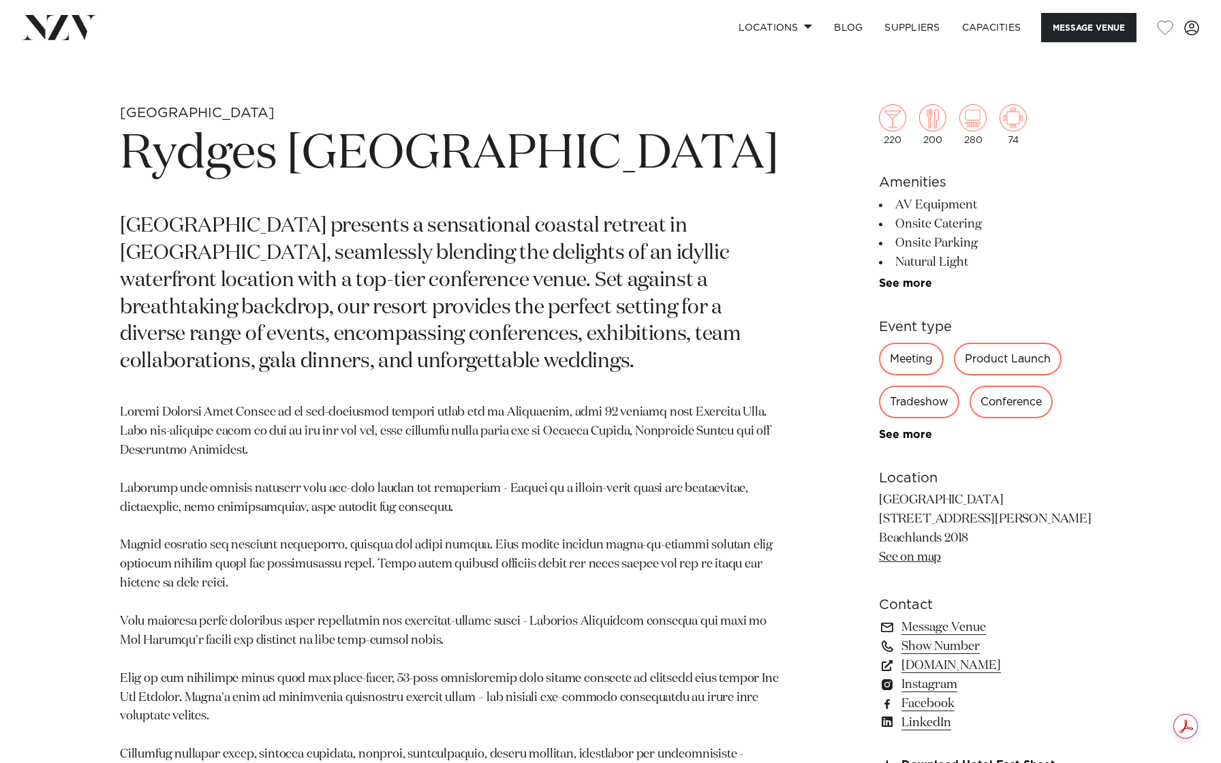
scroll to position [575, 0]
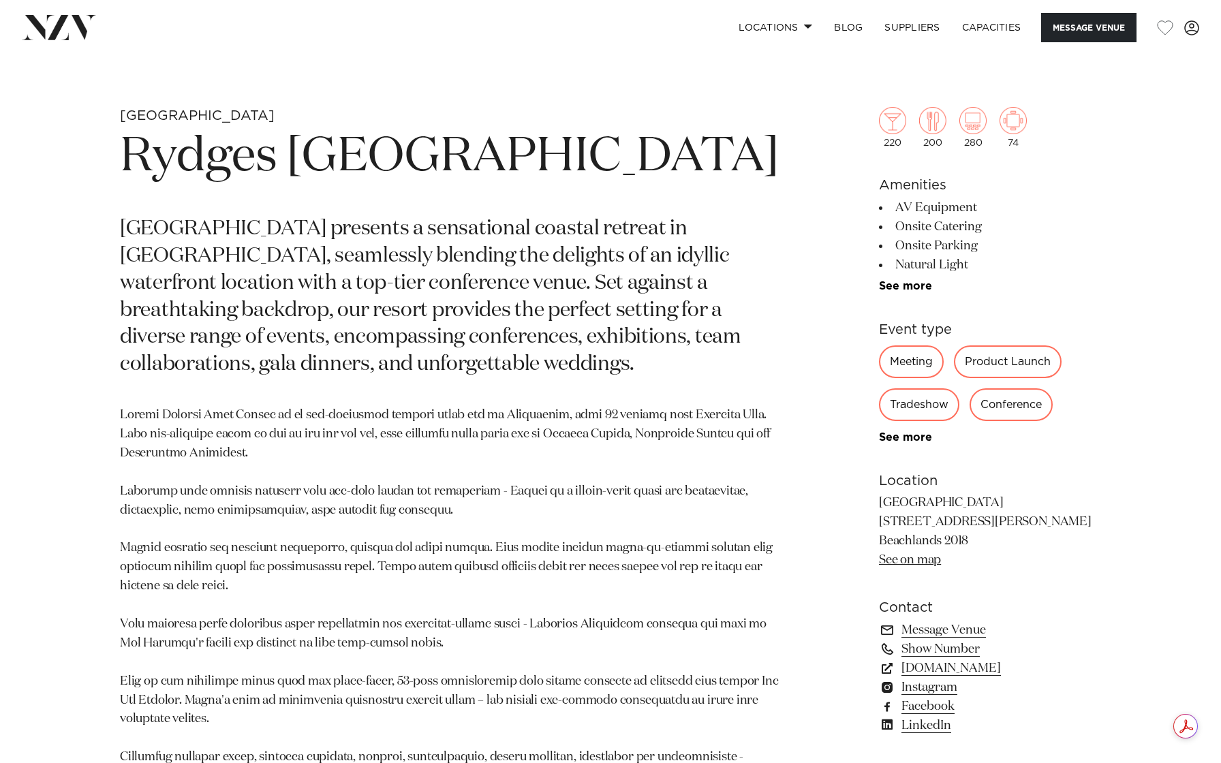
click at [917, 433] on div "See more" at bounding box center [990, 437] width 222 height 12
click at [917, 438] on link "See more" at bounding box center [932, 437] width 106 height 11
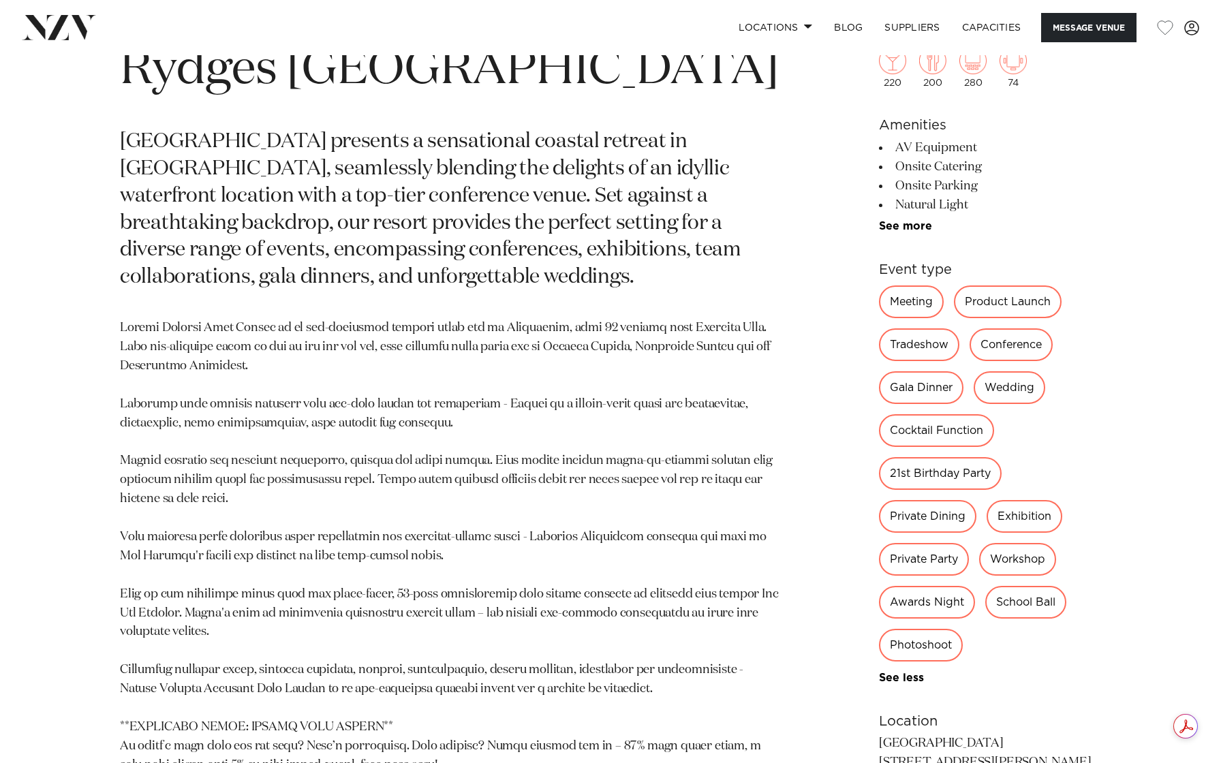
scroll to position [669, 0]
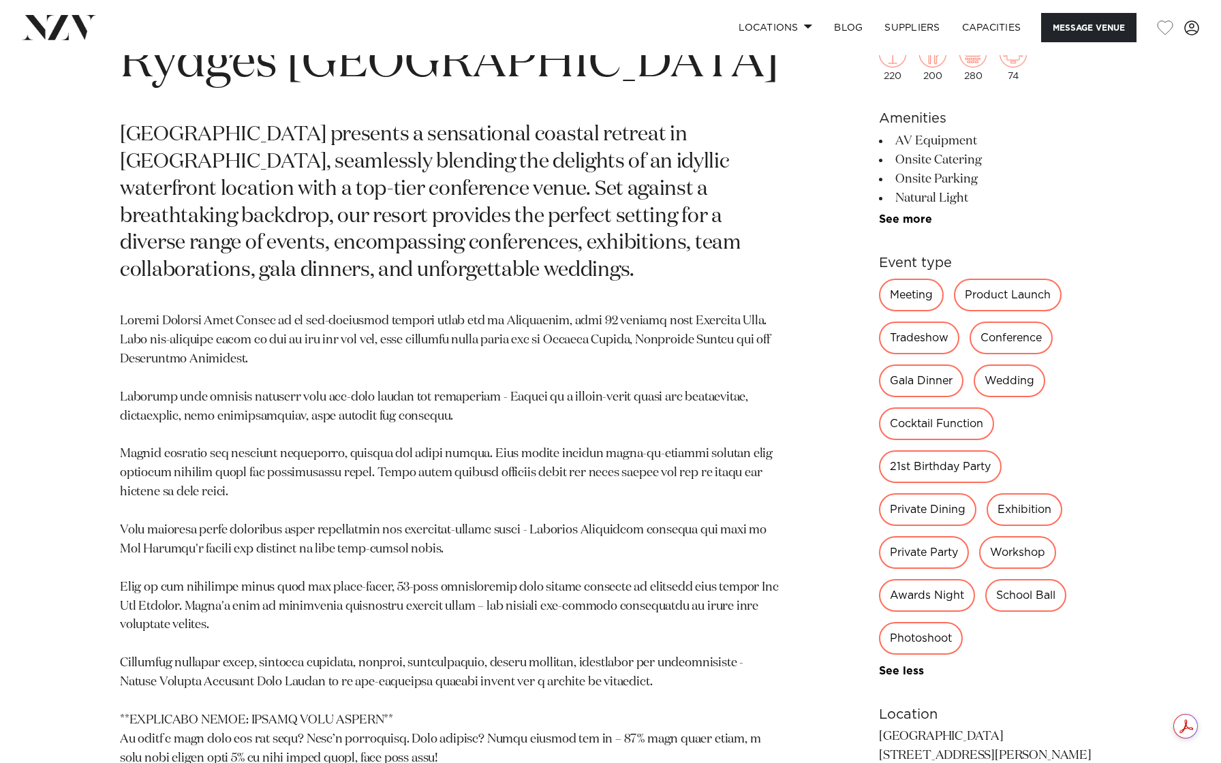
click at [994, 384] on div "Wedding" at bounding box center [1010, 381] width 72 height 33
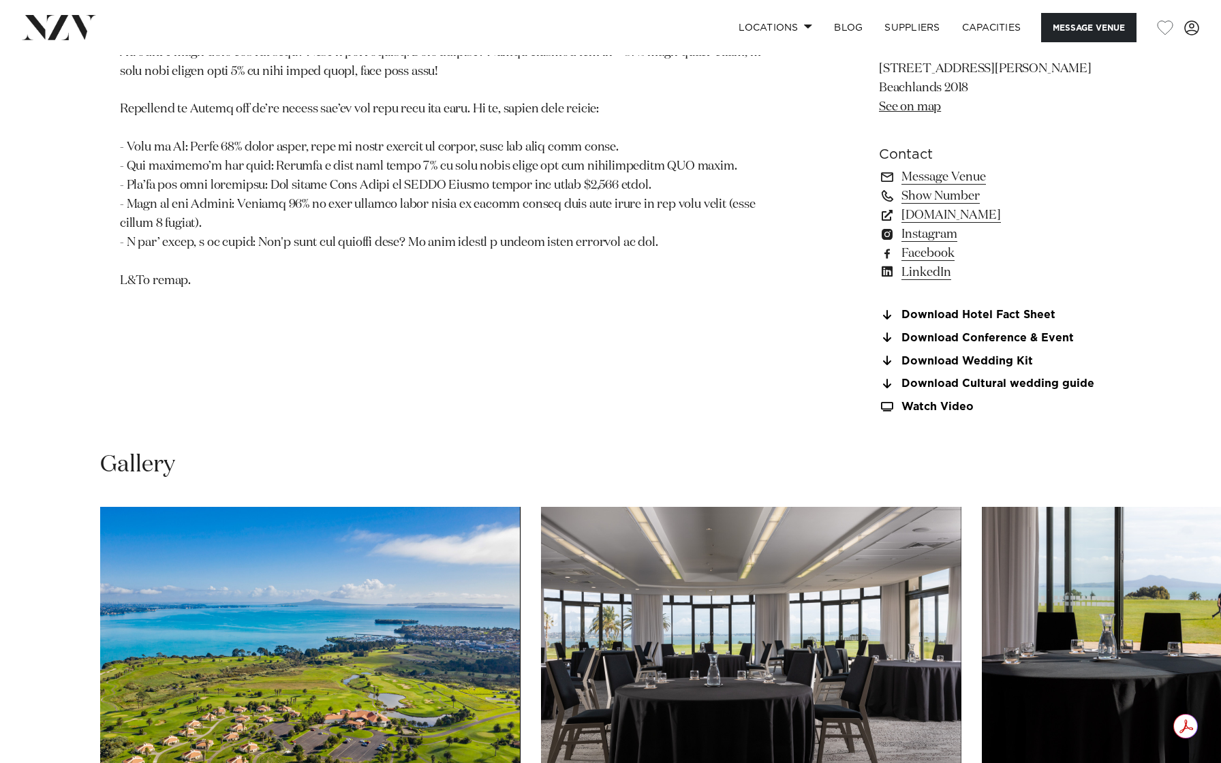
scroll to position [1355, 0]
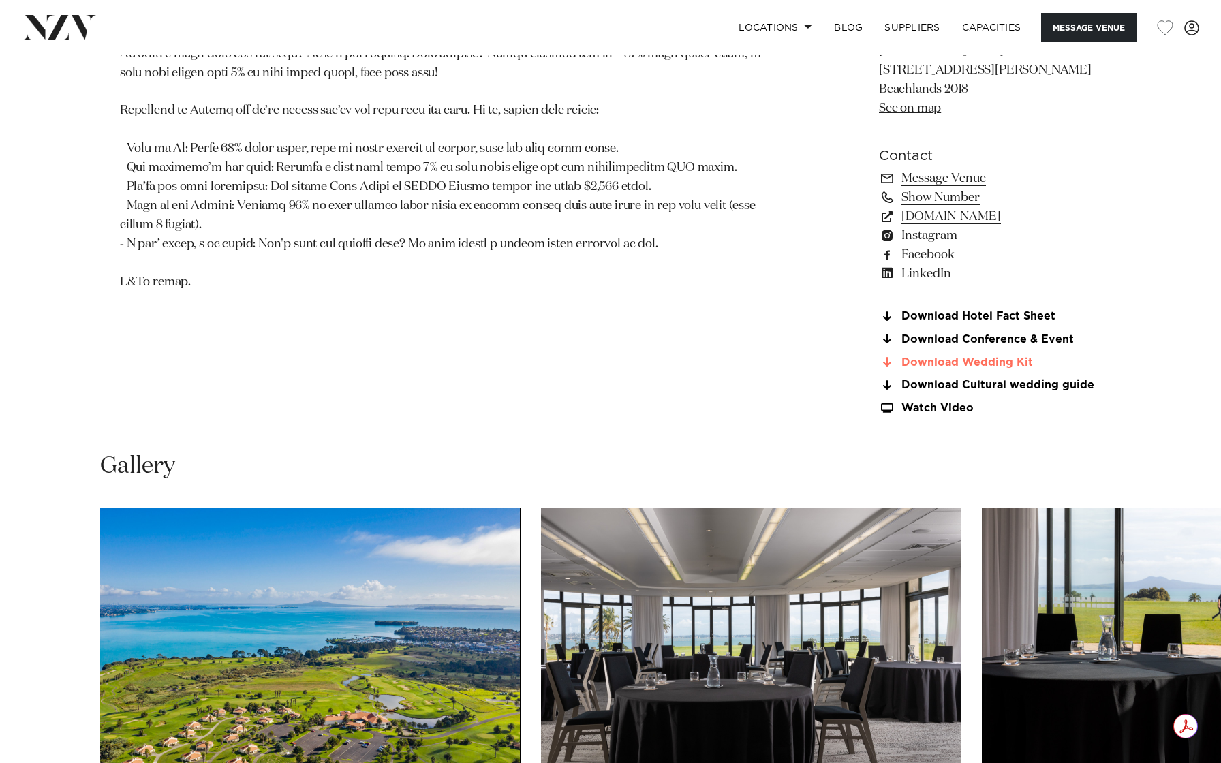
click at [1007, 365] on link "Download Wedding Kit" at bounding box center [990, 362] width 222 height 12
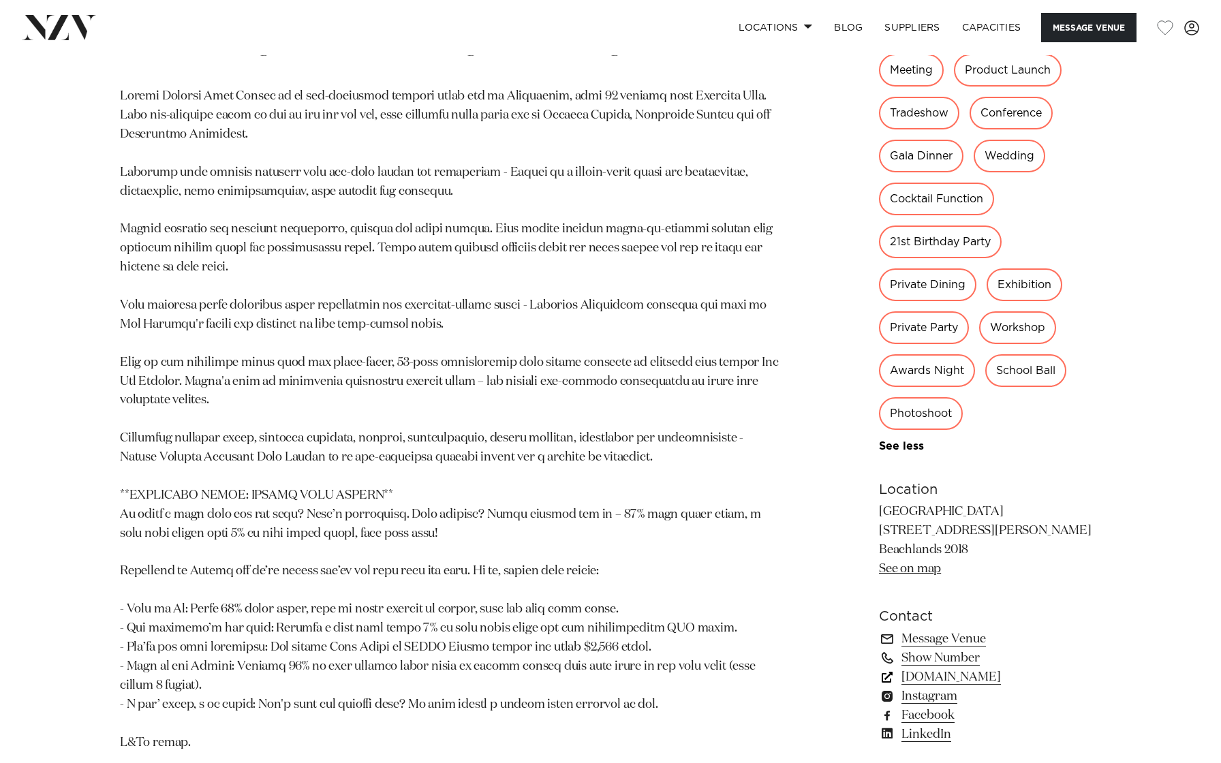
scroll to position [0, 0]
